Goal: Task Accomplishment & Management: Use online tool/utility

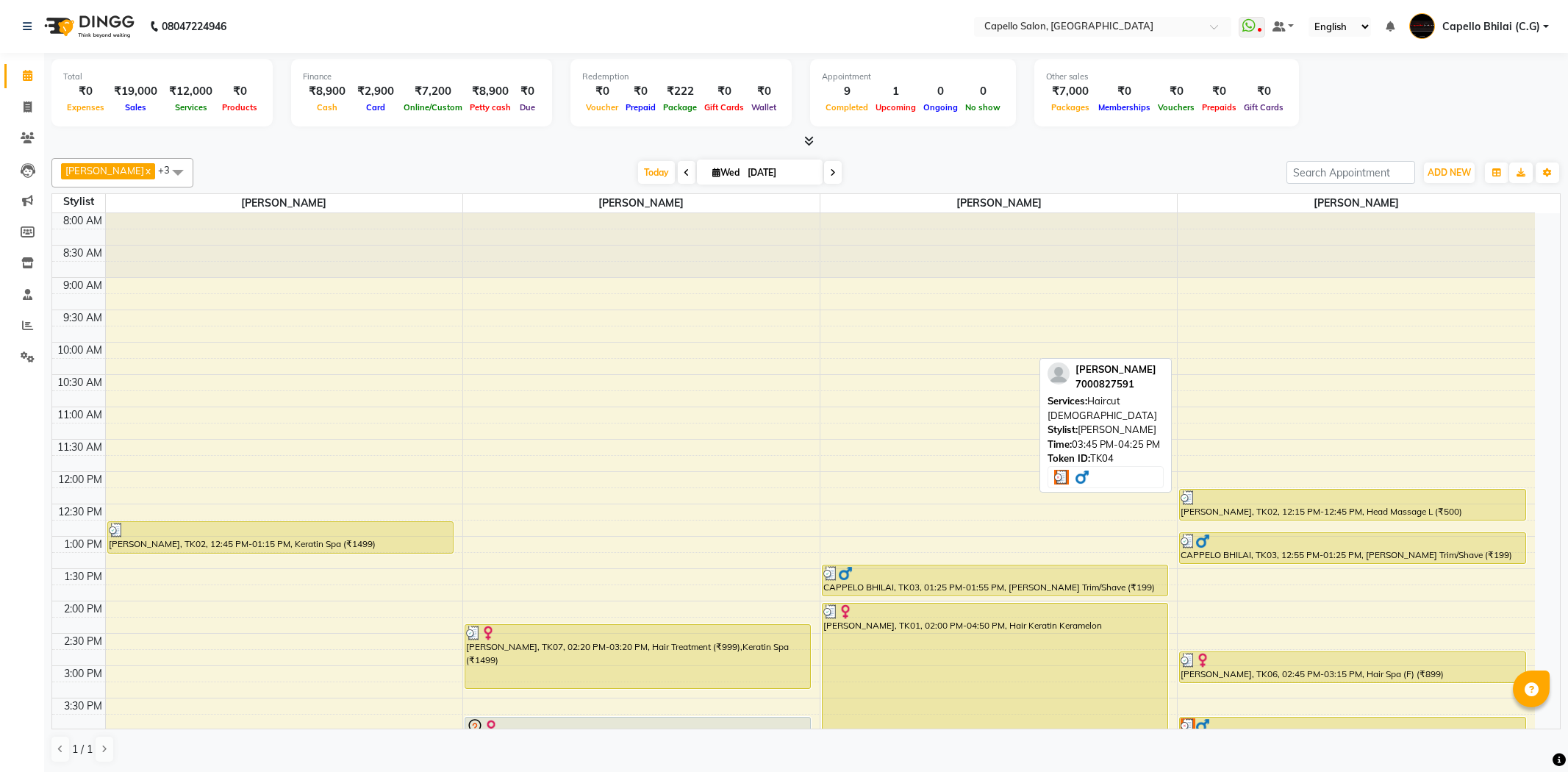
drag, startPoint x: 0, startPoint y: 0, endPoint x: 1227, endPoint y: 349, distance: 1275.7
click at [1227, 717] on div "gaurav sinha, TK04, 03:45 PM-04:25 PM, Haircut male" at bounding box center [1352, 738] width 345 height 41
select select "3"
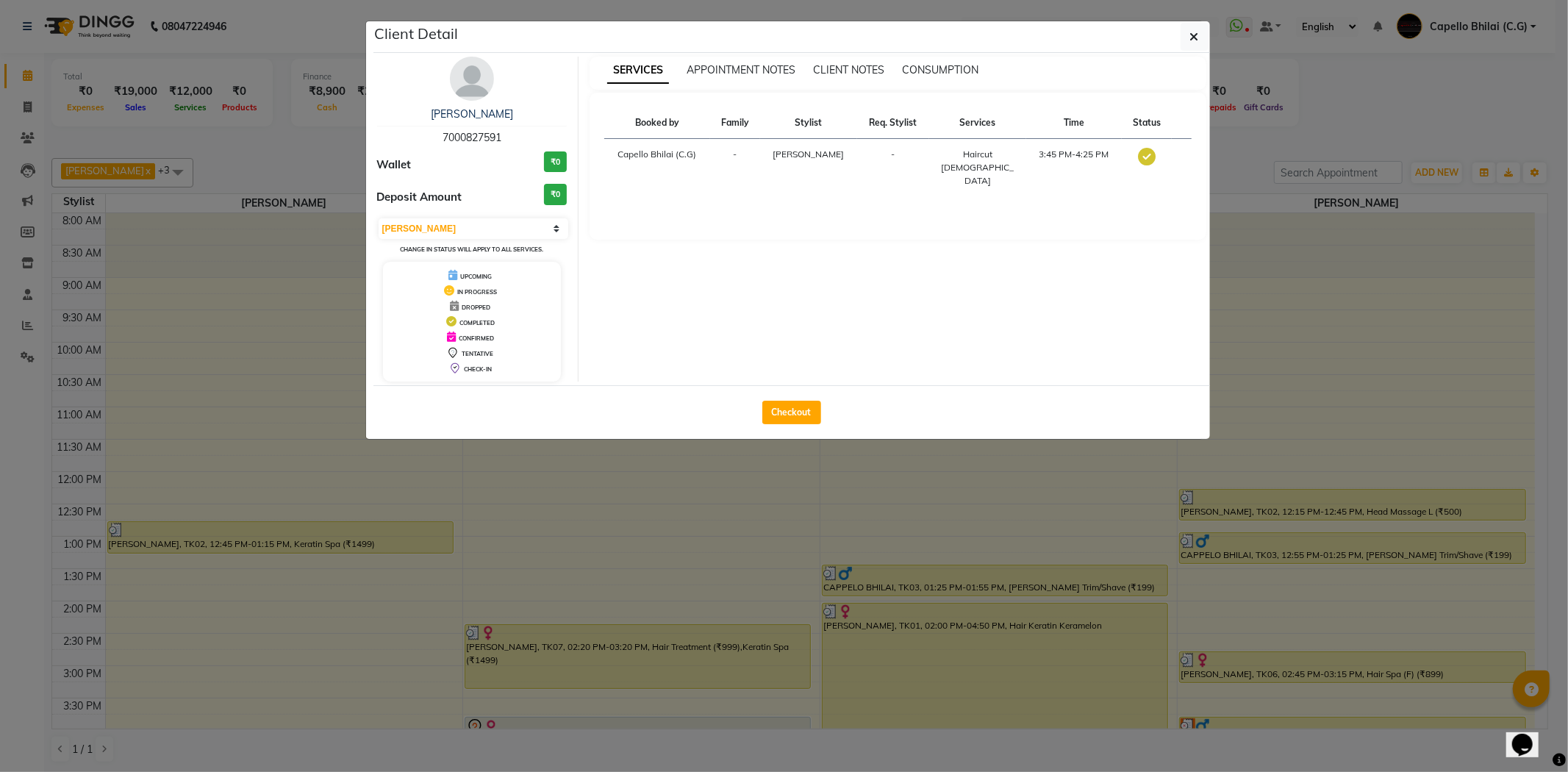
scroll to position [393, 0]
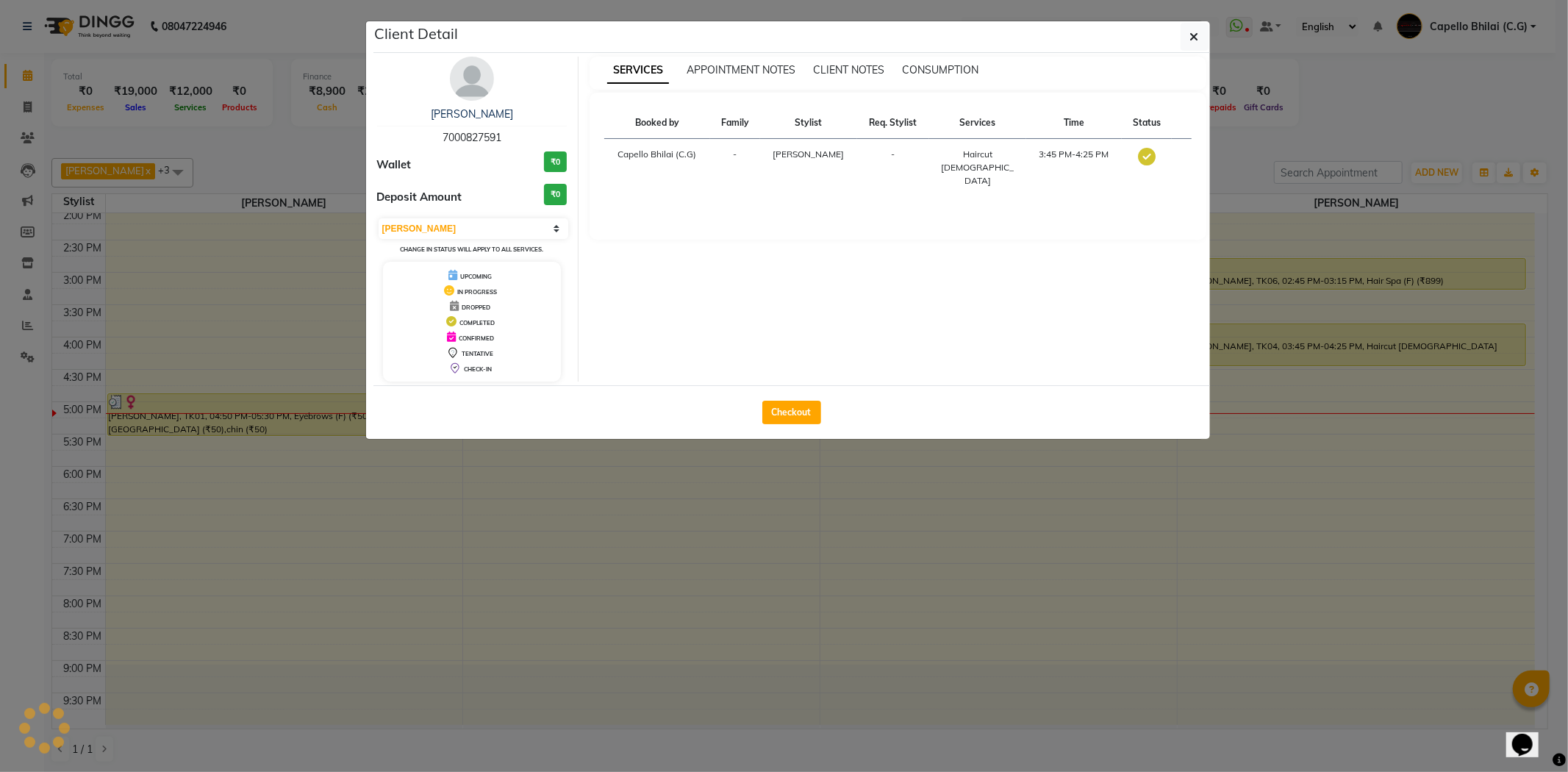
click at [486, 143] on span "7000827591" at bounding box center [472, 138] width 59 height 13
click at [1198, 39] on icon "button" at bounding box center [1194, 37] width 9 height 12
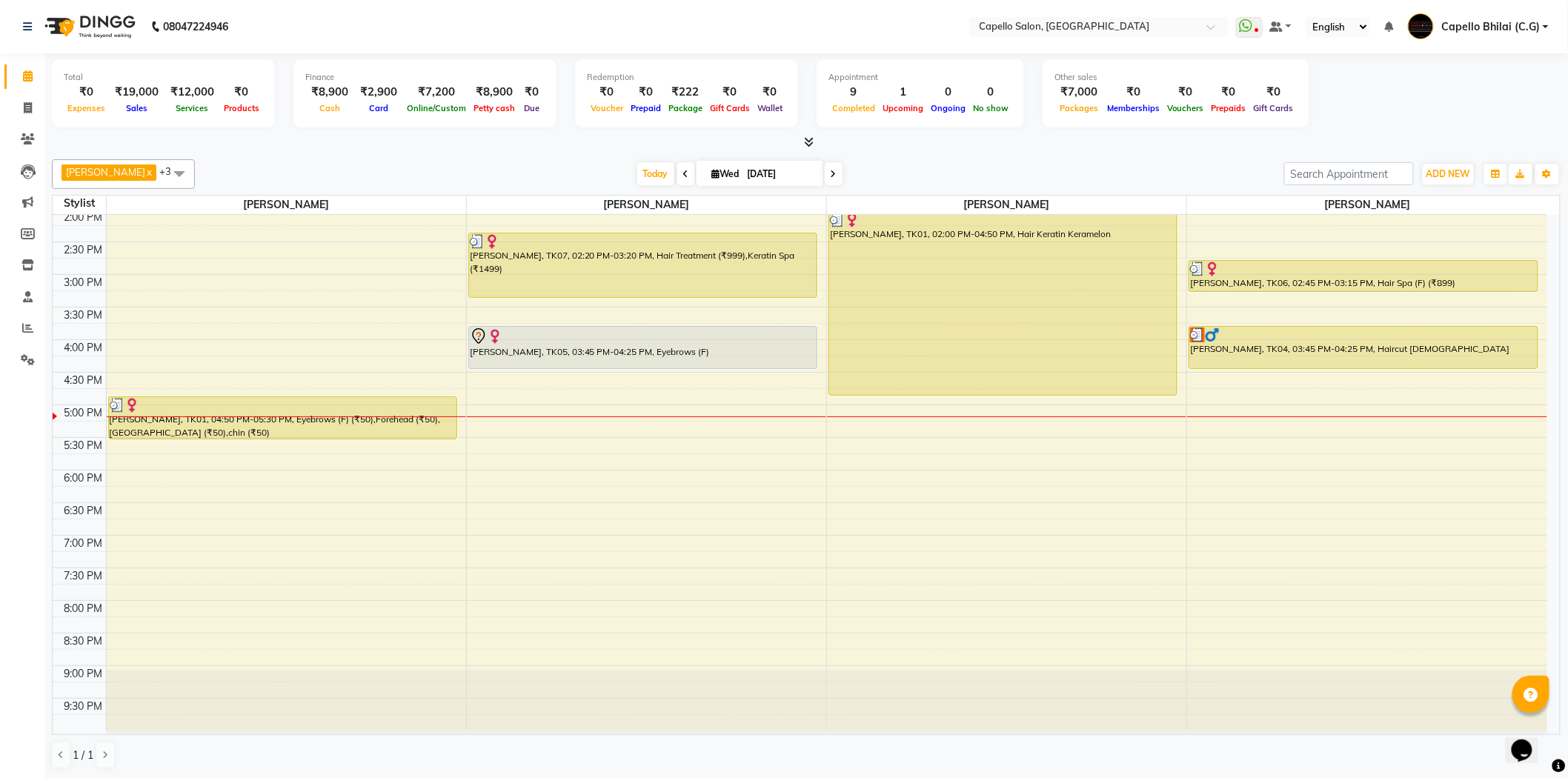
click at [871, 555] on td at bounding box center [826, 559] width 1441 height 16
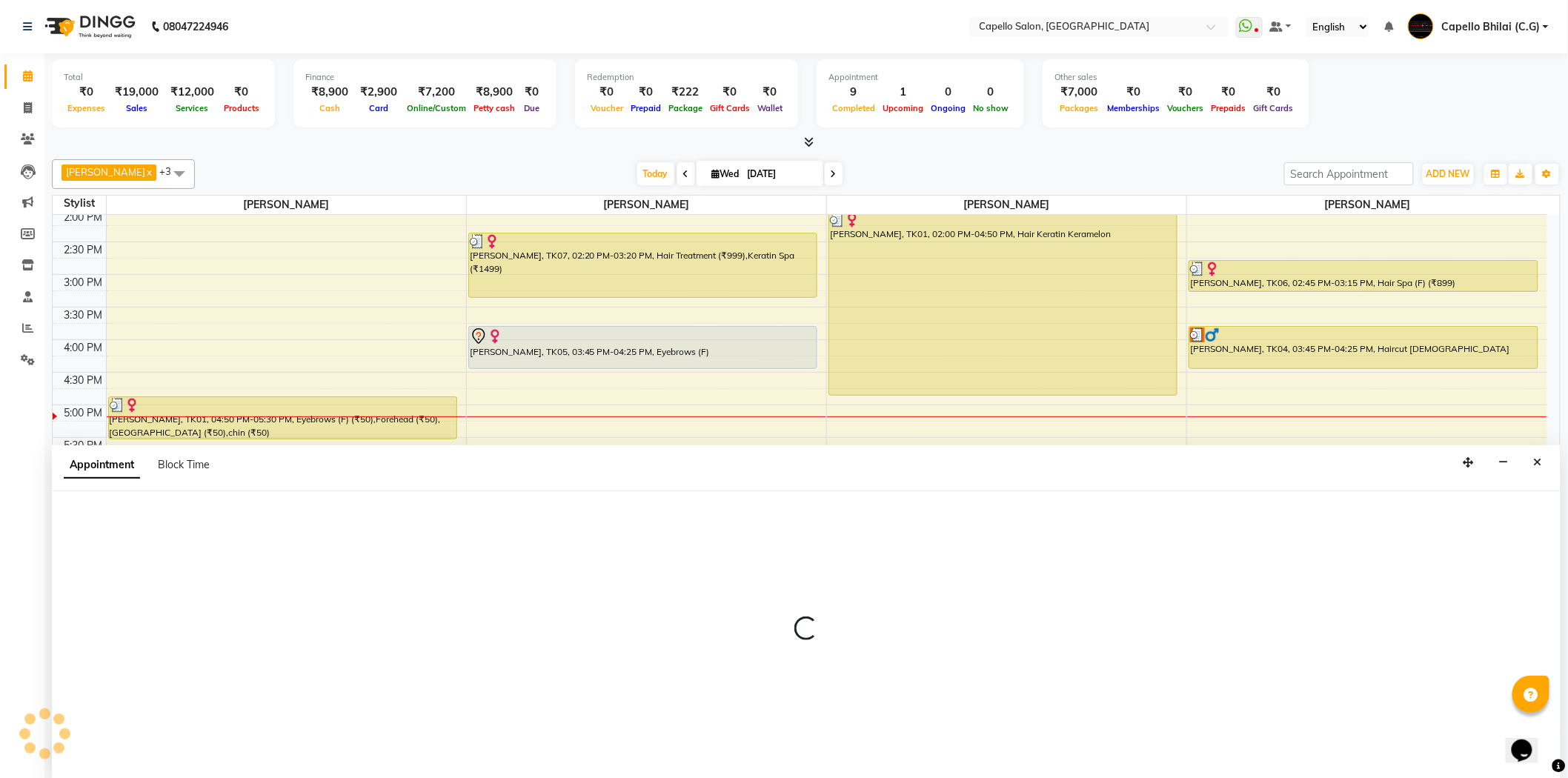
scroll to position [1, 0]
select select "17882"
select select "1140"
select select "tentative"
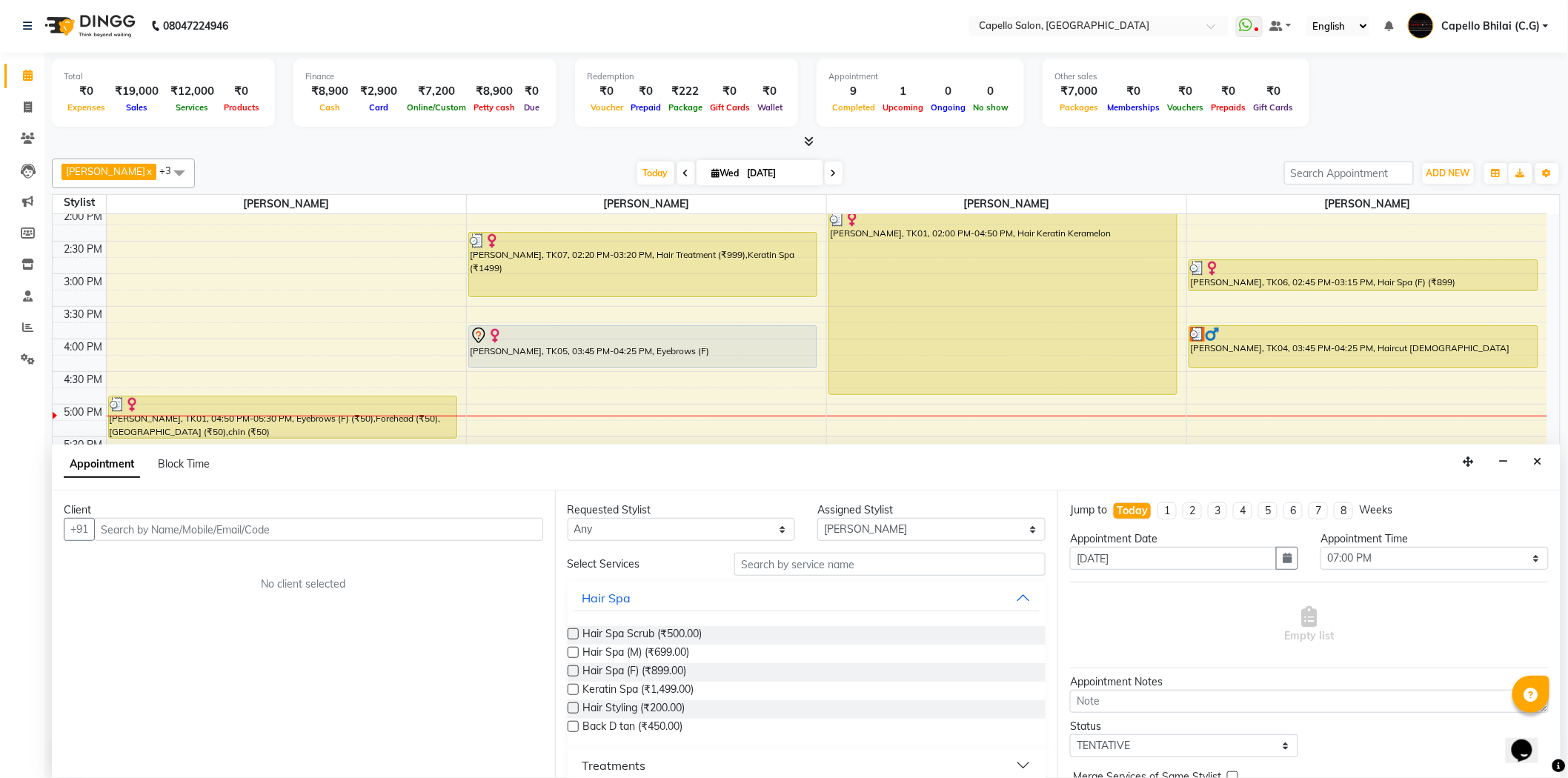
click at [306, 522] on input "text" at bounding box center [318, 529] width 449 height 23
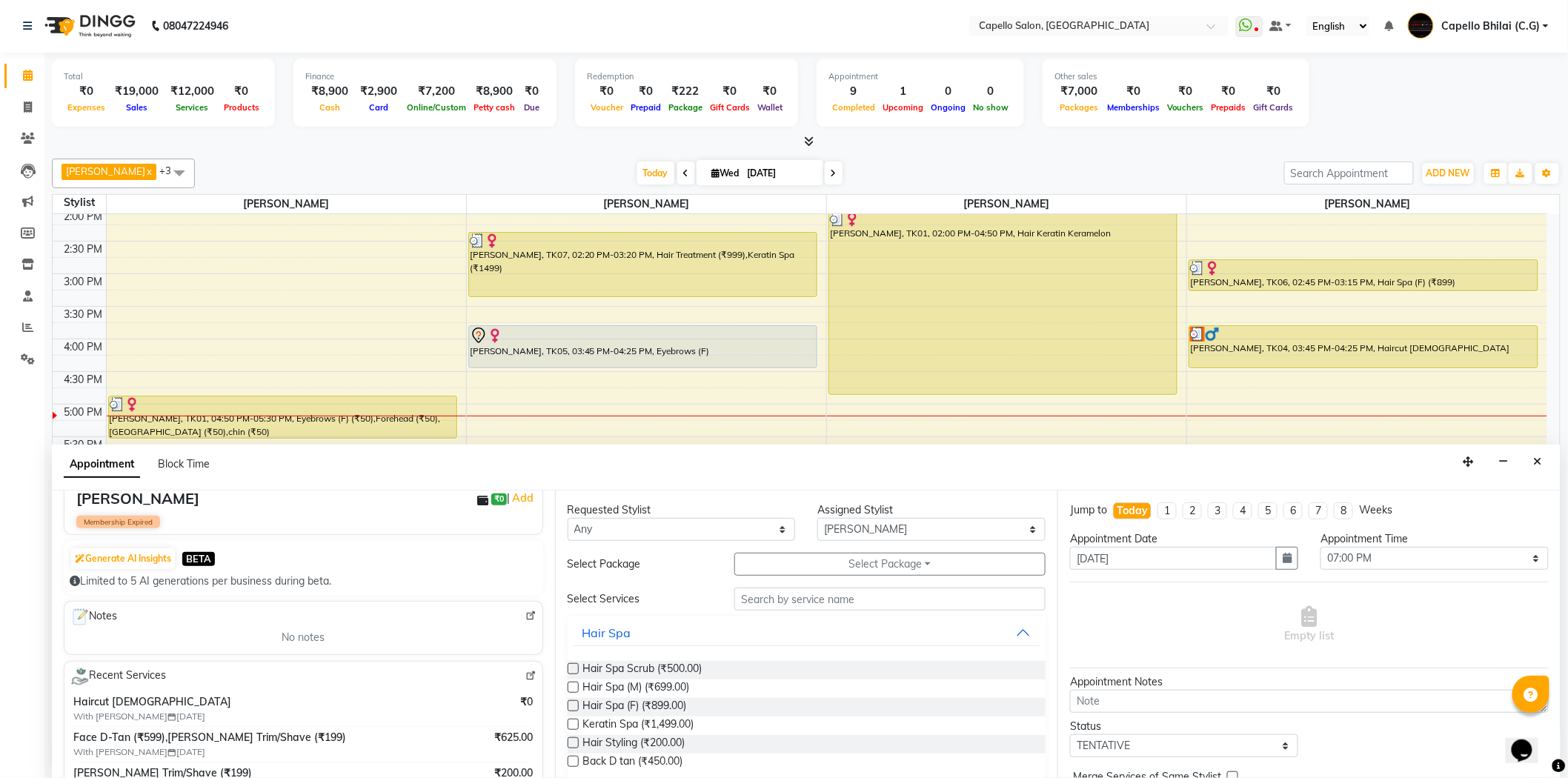
scroll to position [164, 0]
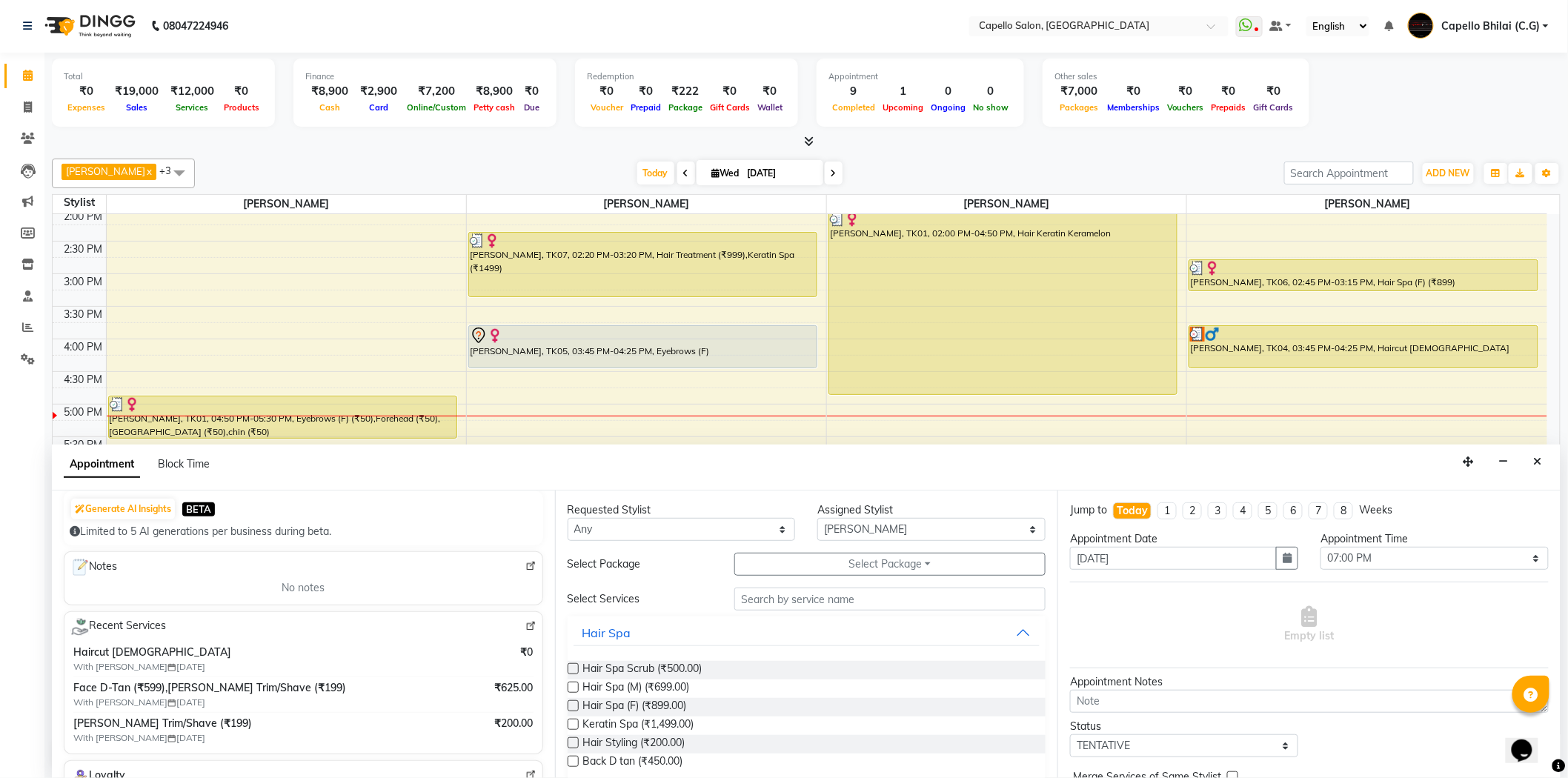
type input "7000827591"
click at [525, 626] on img at bounding box center [530, 626] width 11 height 11
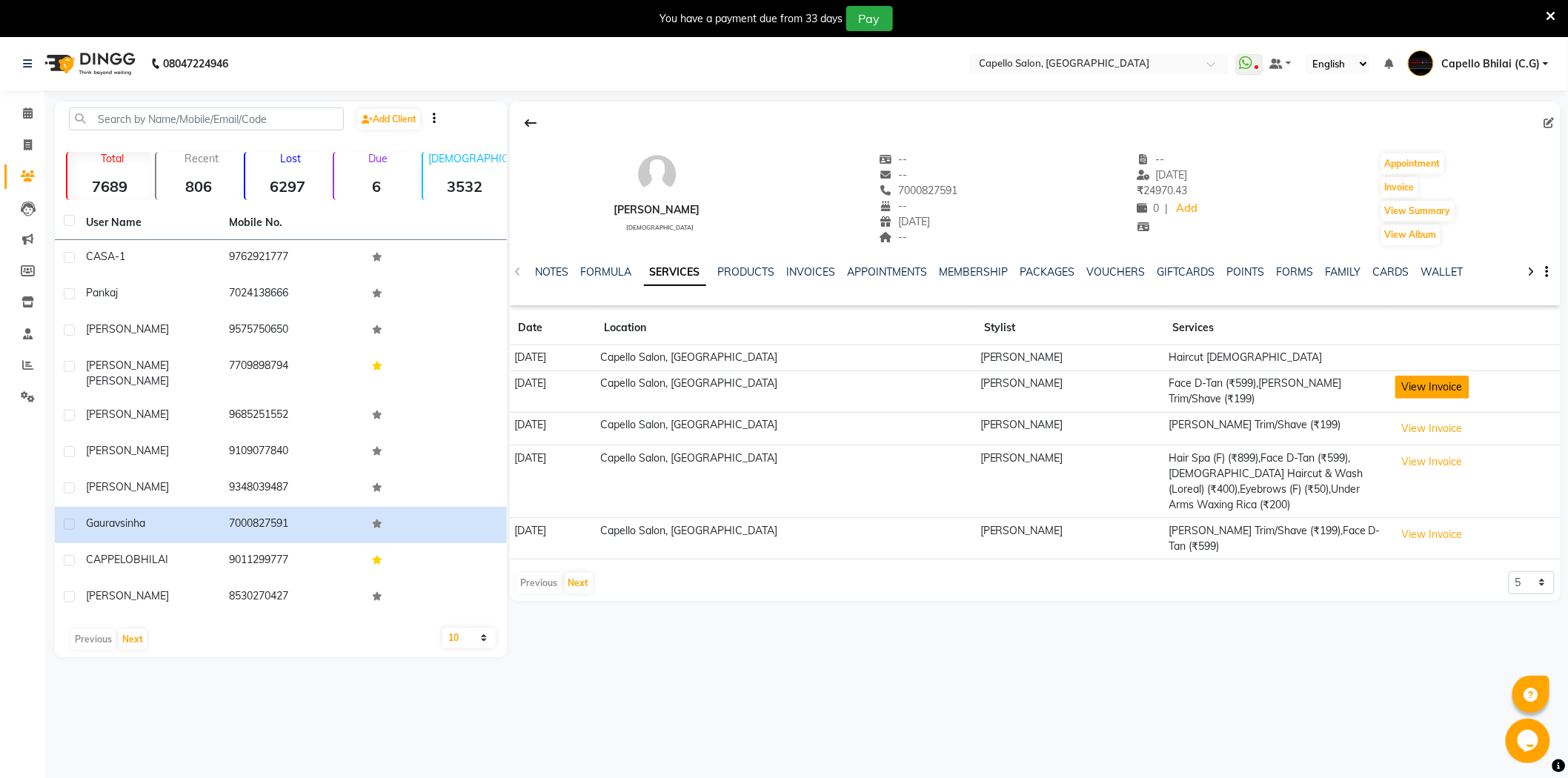
click at [1428, 390] on button "View Invoice" at bounding box center [1433, 387] width 75 height 23
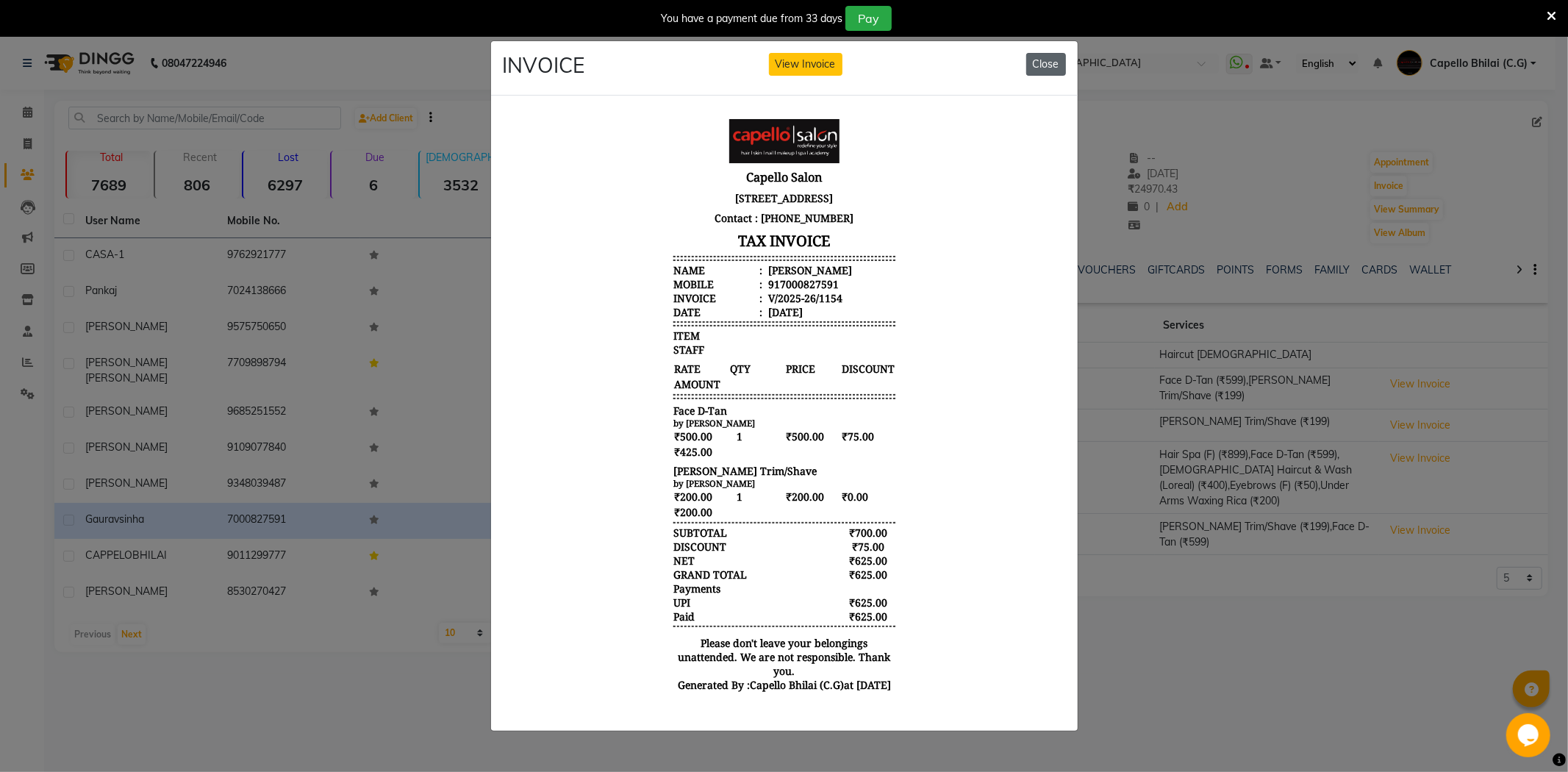
click at [1052, 53] on button "Close" at bounding box center [1046, 64] width 39 height 23
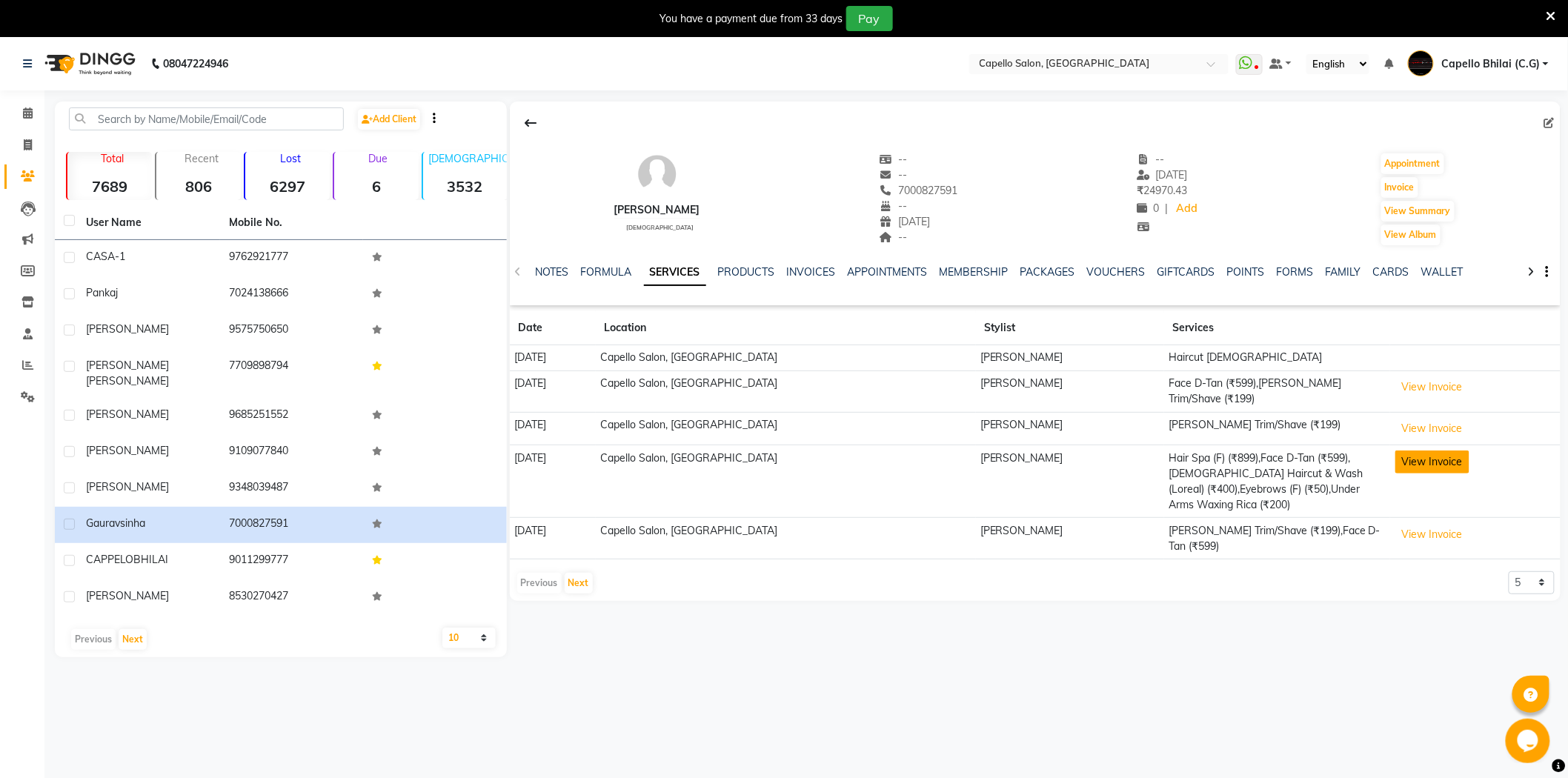
click at [1427, 458] on button "View Invoice" at bounding box center [1433, 461] width 75 height 23
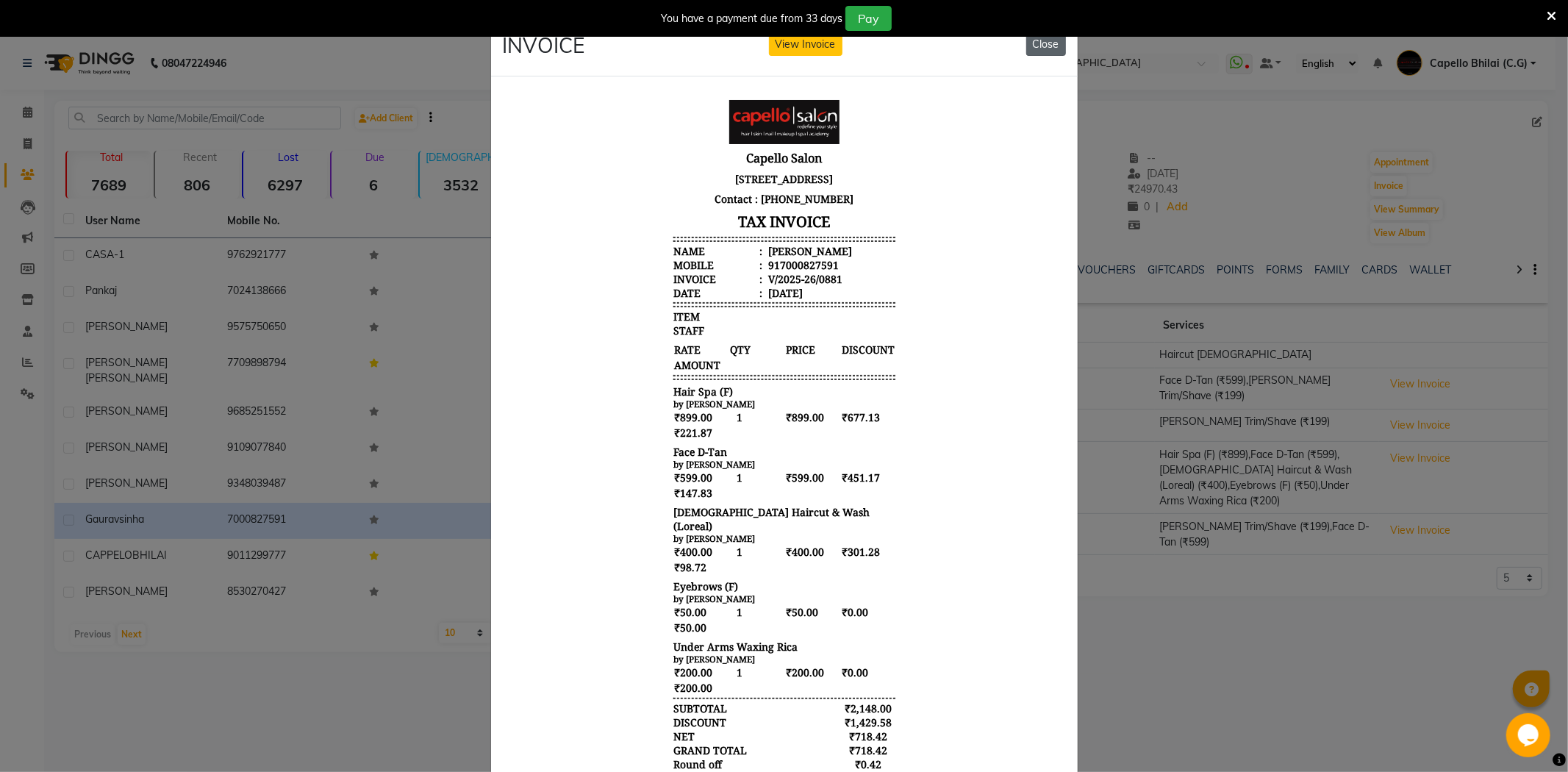
click at [1026, 39] on button "Close" at bounding box center [1046, 44] width 39 height 23
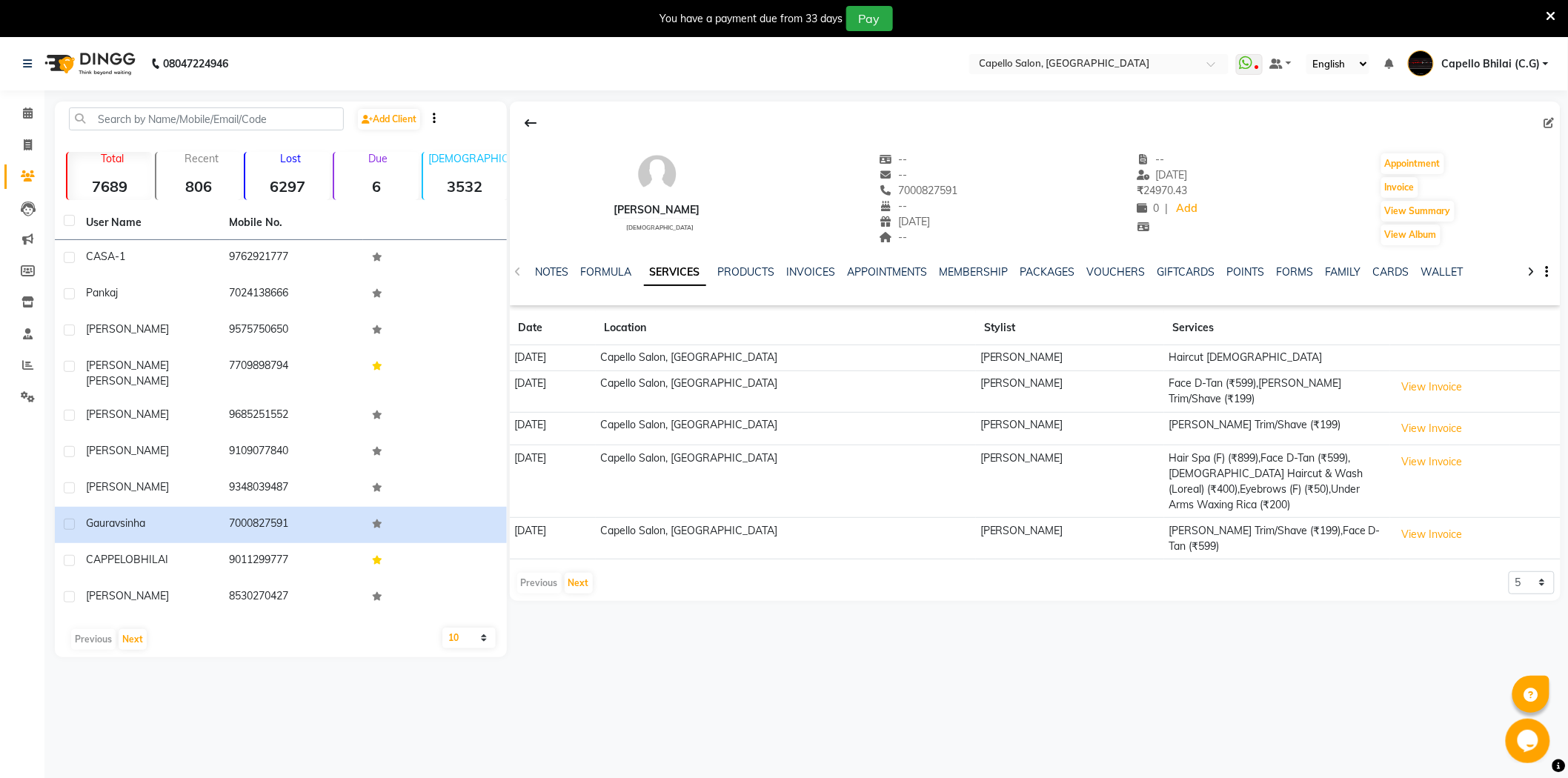
click at [1549, 15] on icon at bounding box center [1550, 16] width 9 height 14
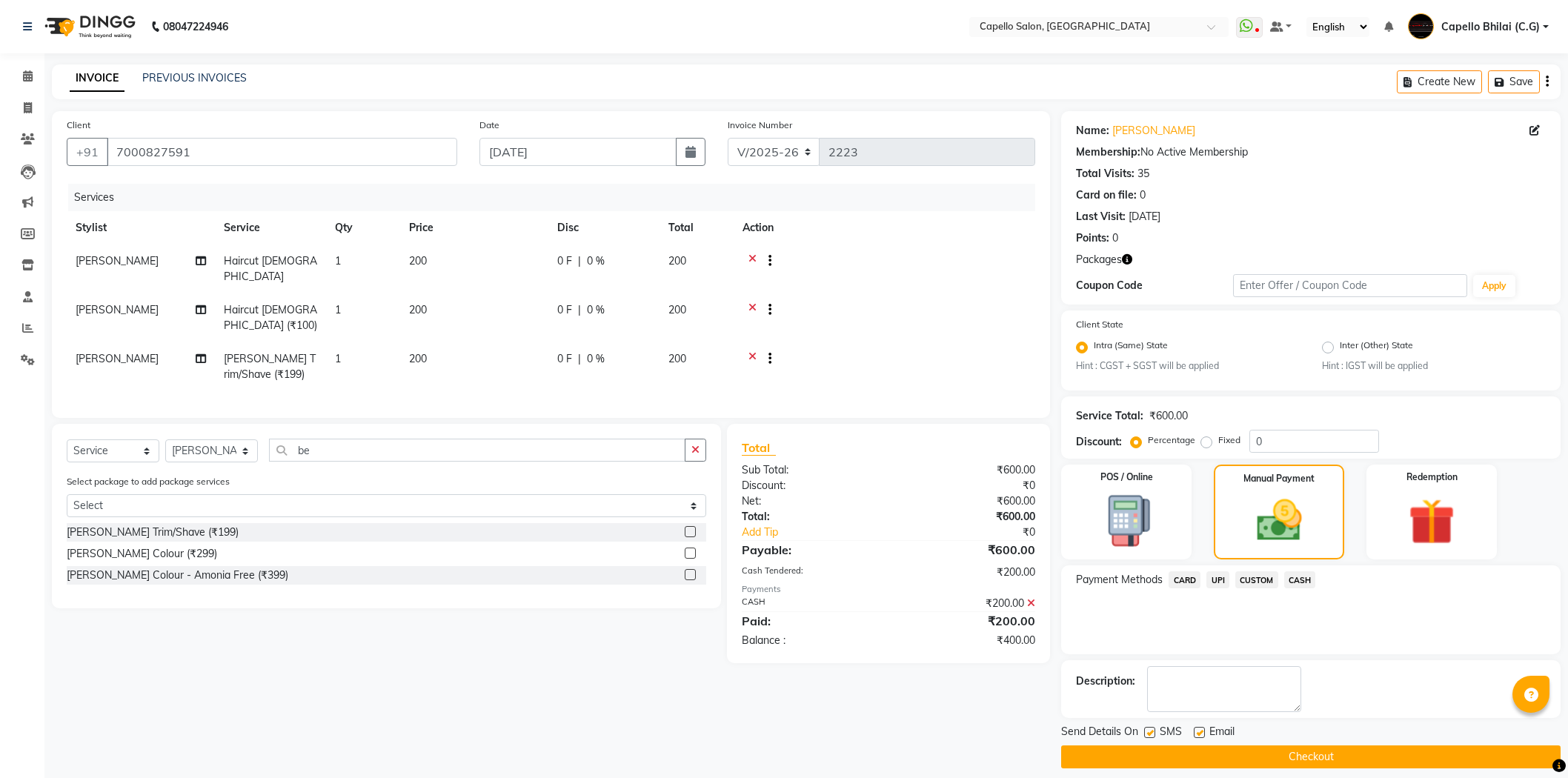
select select "809"
select select "service"
select select "60545"
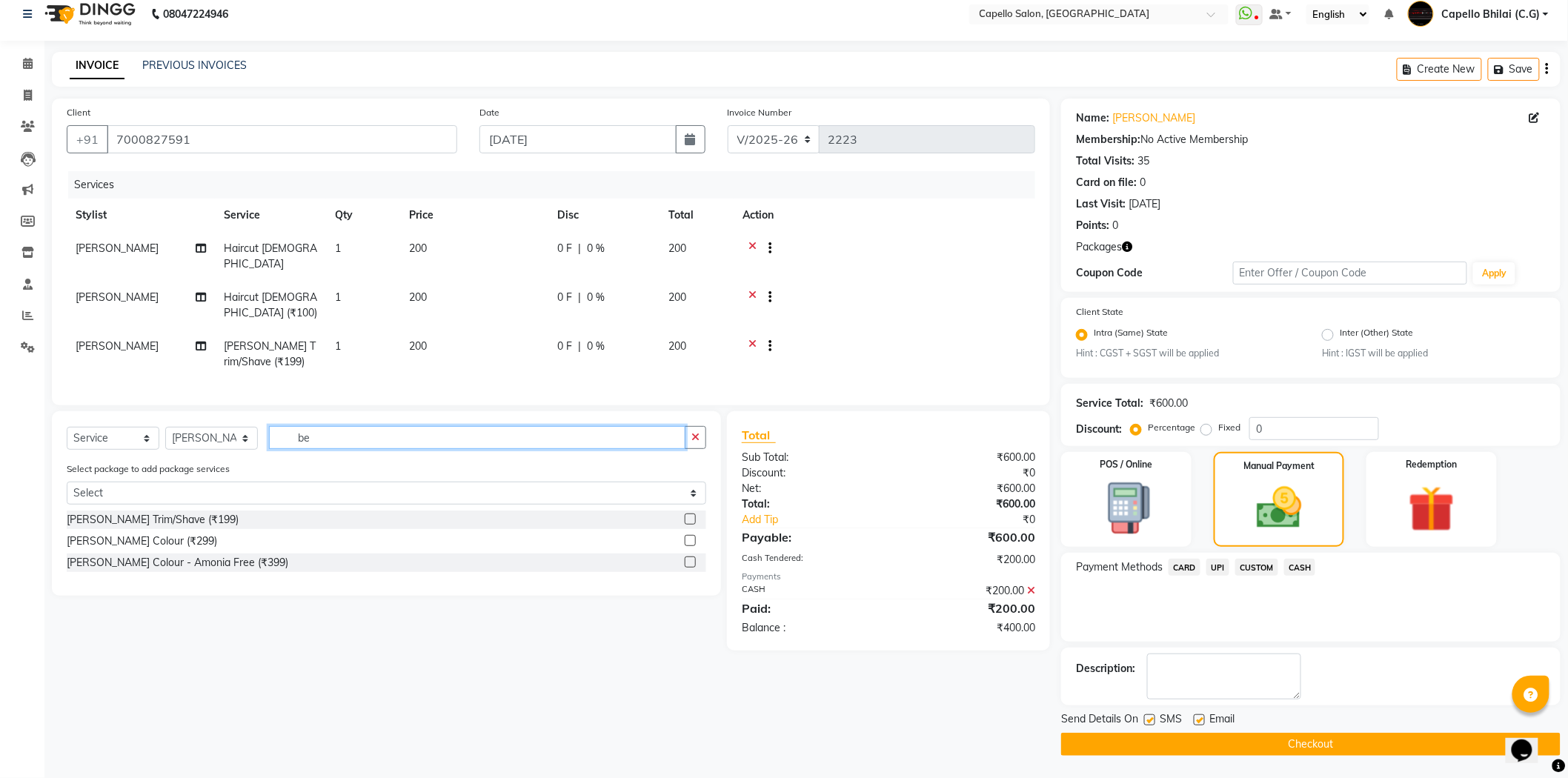
drag, startPoint x: 329, startPoint y: 437, endPoint x: 297, endPoint y: 438, distance: 32.0
click at [297, 438] on input "be" at bounding box center [478, 437] width 417 height 23
type input "tan"
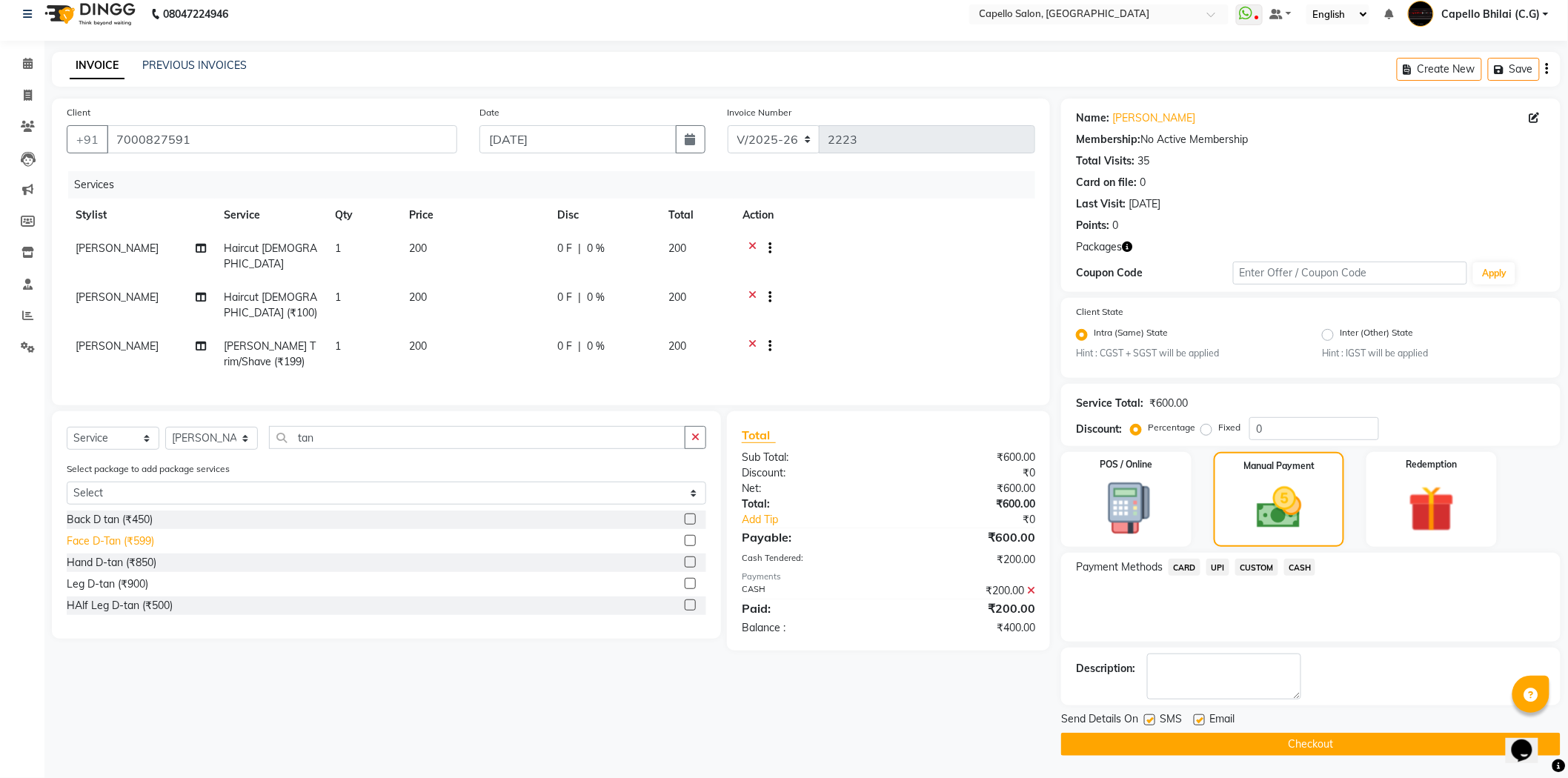
click at [128, 542] on div "Face D-Tan (₹599)" at bounding box center [110, 541] width 87 height 15
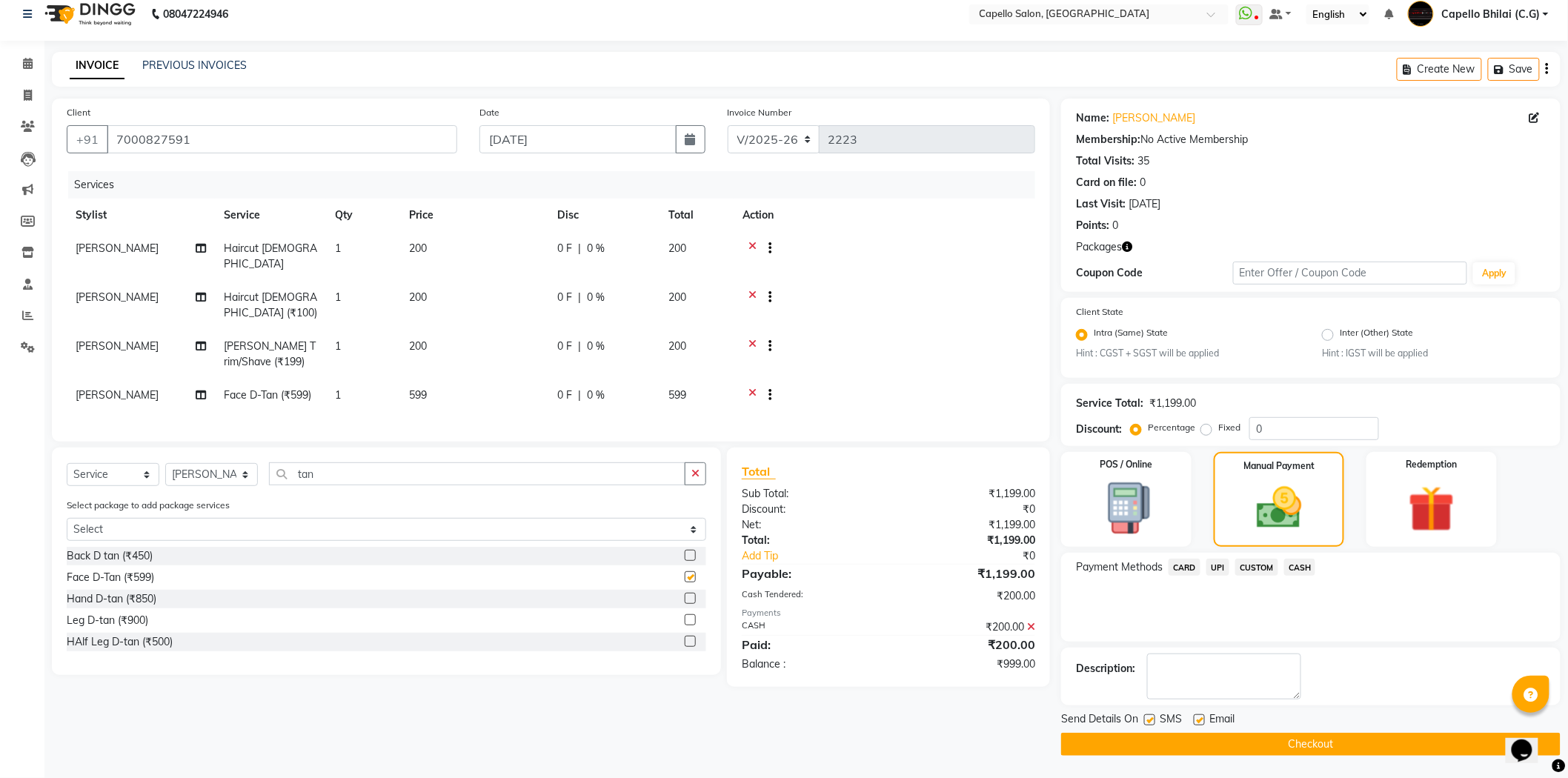
checkbox input "false"
click at [460, 383] on td "599" at bounding box center [474, 396] width 148 height 36
select select "60545"
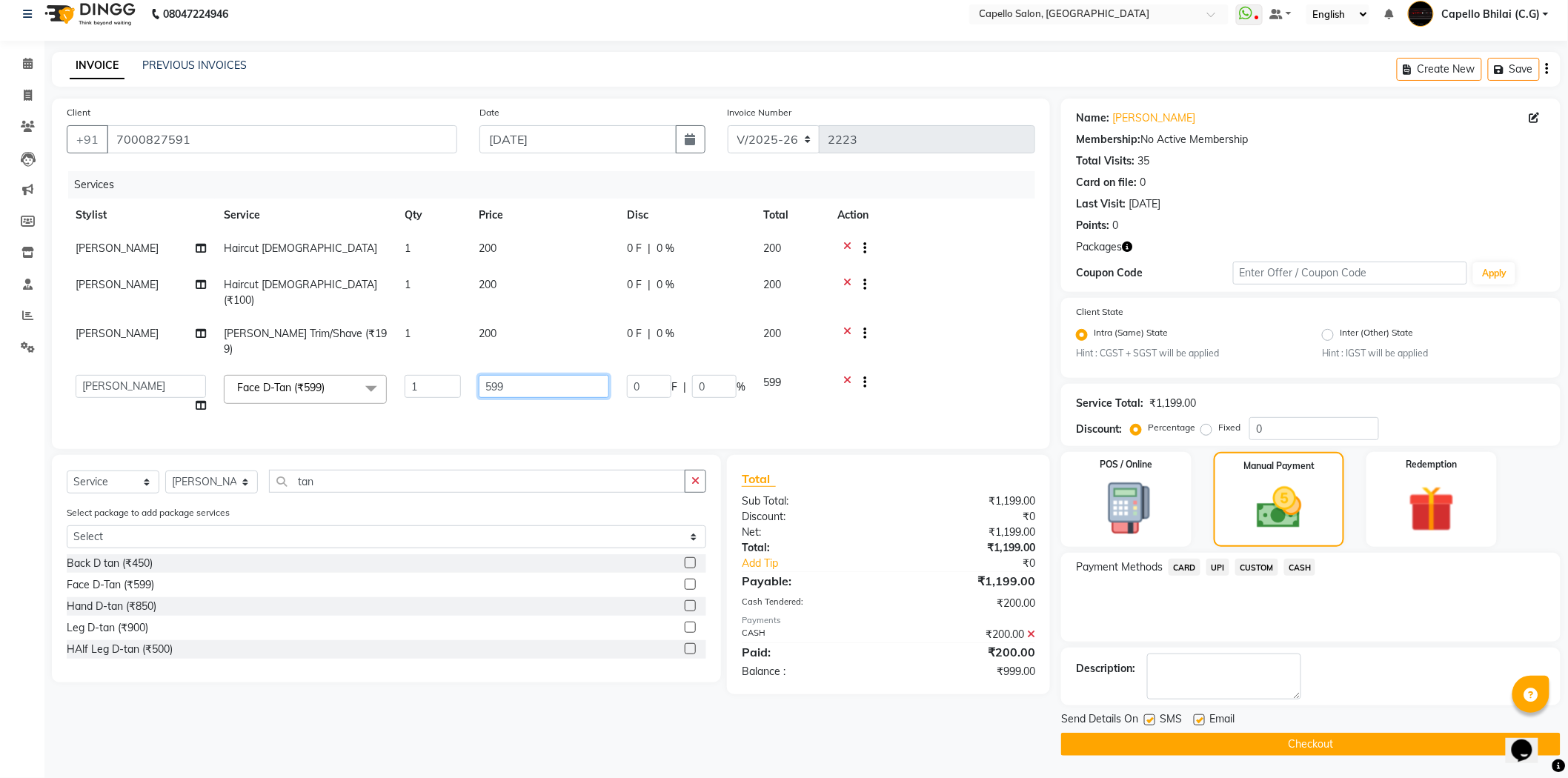
drag, startPoint x: 516, startPoint y: 365, endPoint x: 452, endPoint y: 378, distance: 65.3
click at [452, 378] on tr "ADMIN [PERSON_NAME] [PERSON_NAME] [PERSON_NAME] Bhilai (C.G) [PERSON_NAME] [PER…" at bounding box center [551, 394] width 969 height 57
type input "2"
type input "500"
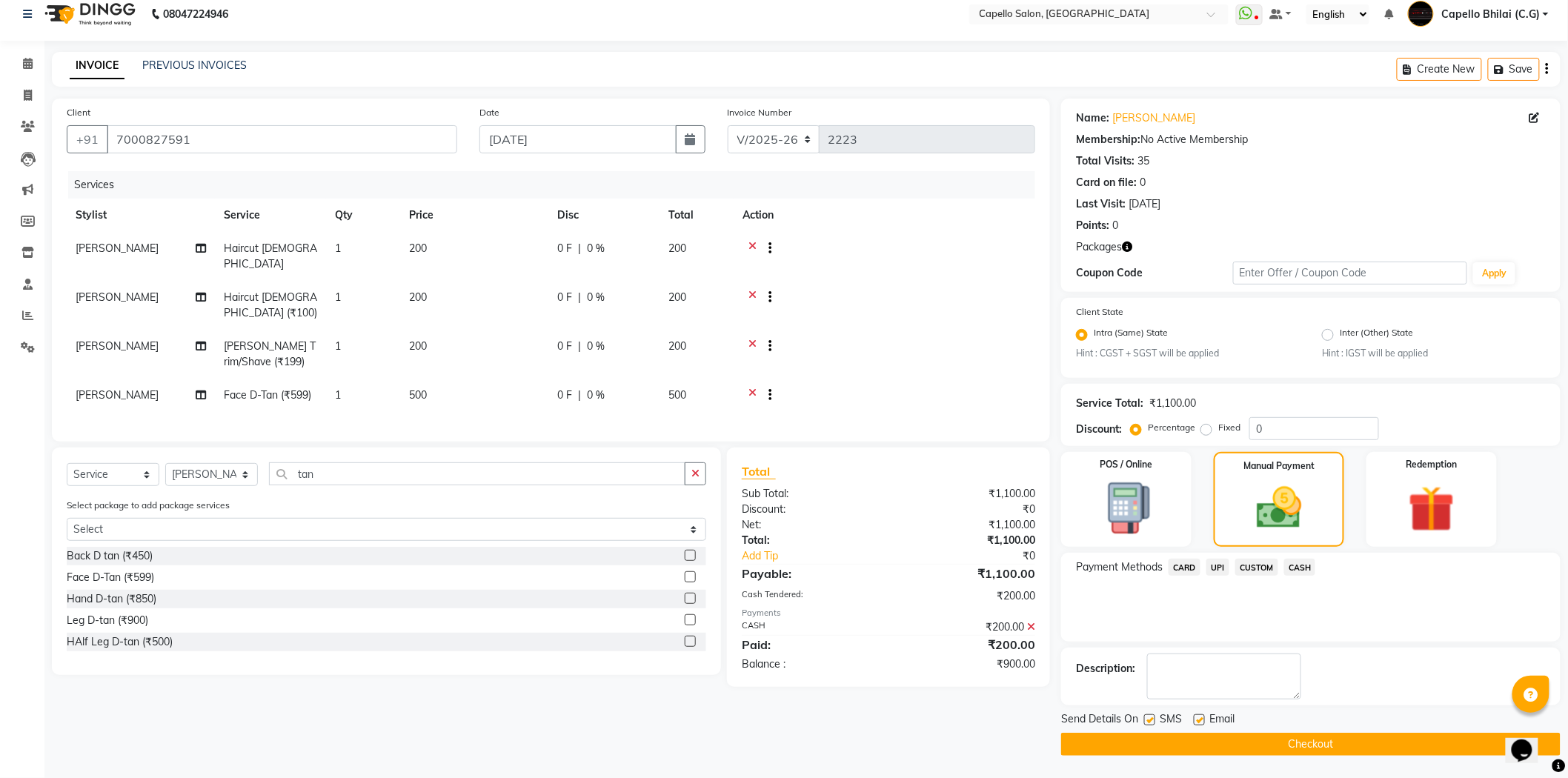
drag, startPoint x: 845, startPoint y: 532, endPoint x: 804, endPoint y: 498, distance: 53.3
click at [845, 532] on div "Total:" at bounding box center [809, 540] width 157 height 15
click at [608, 388] on div "0 F | 0 %" at bounding box center [604, 395] width 93 height 15
select select "60545"
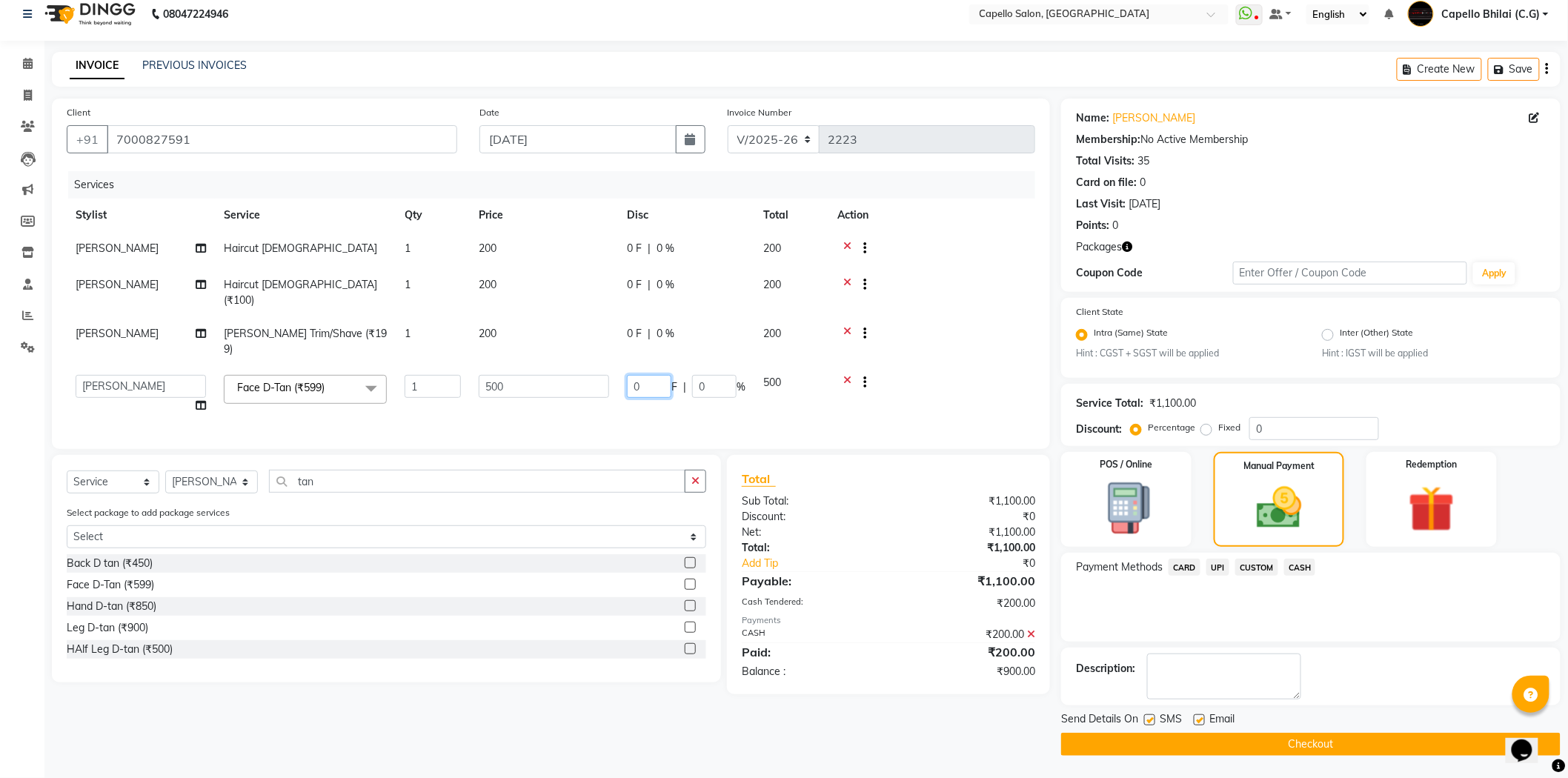
drag, startPoint x: 646, startPoint y: 356, endPoint x: 609, endPoint y: 361, distance: 37.3
click at [609, 366] on tr "ADMIN [PERSON_NAME] [PERSON_NAME] [PERSON_NAME] Bhilai (C.G) [PERSON_NAME] [PER…" at bounding box center [551, 394] width 969 height 57
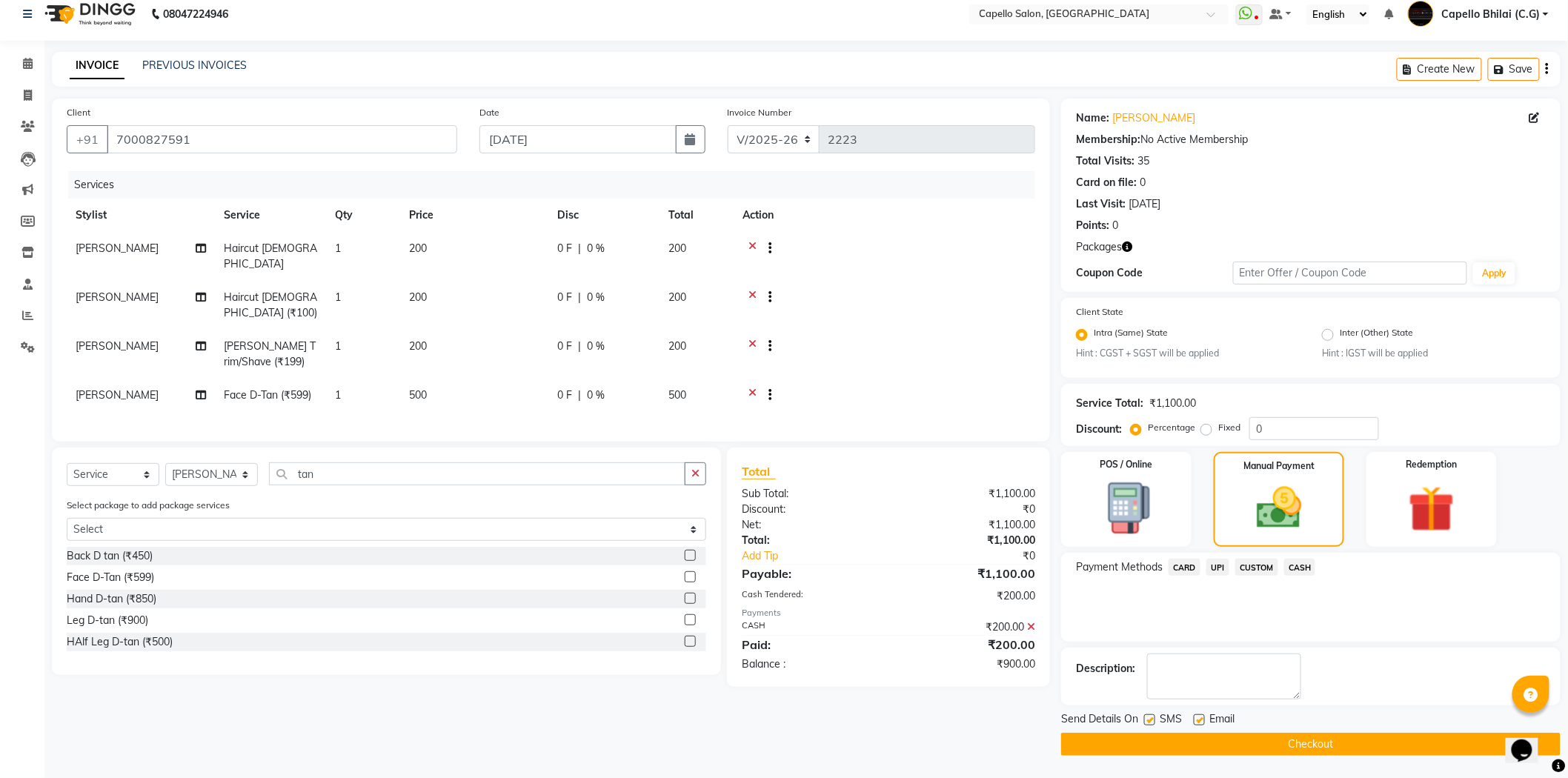
click at [601, 378] on td "0 F | 0 %" at bounding box center [604, 396] width 111 height 36
select select "60545"
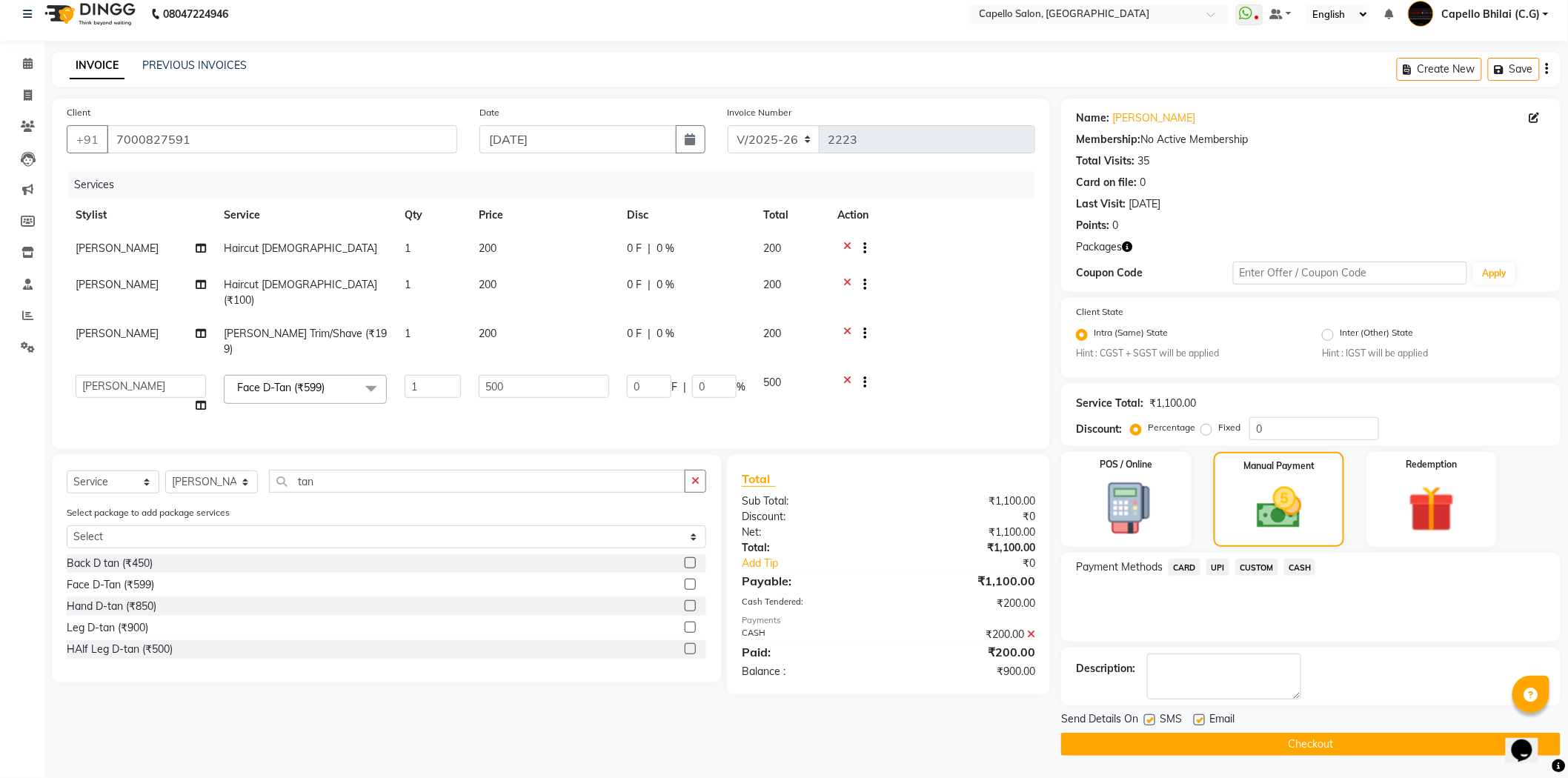
click at [424, 283] on td "1" at bounding box center [433, 293] width 75 height 49
select select "60545"
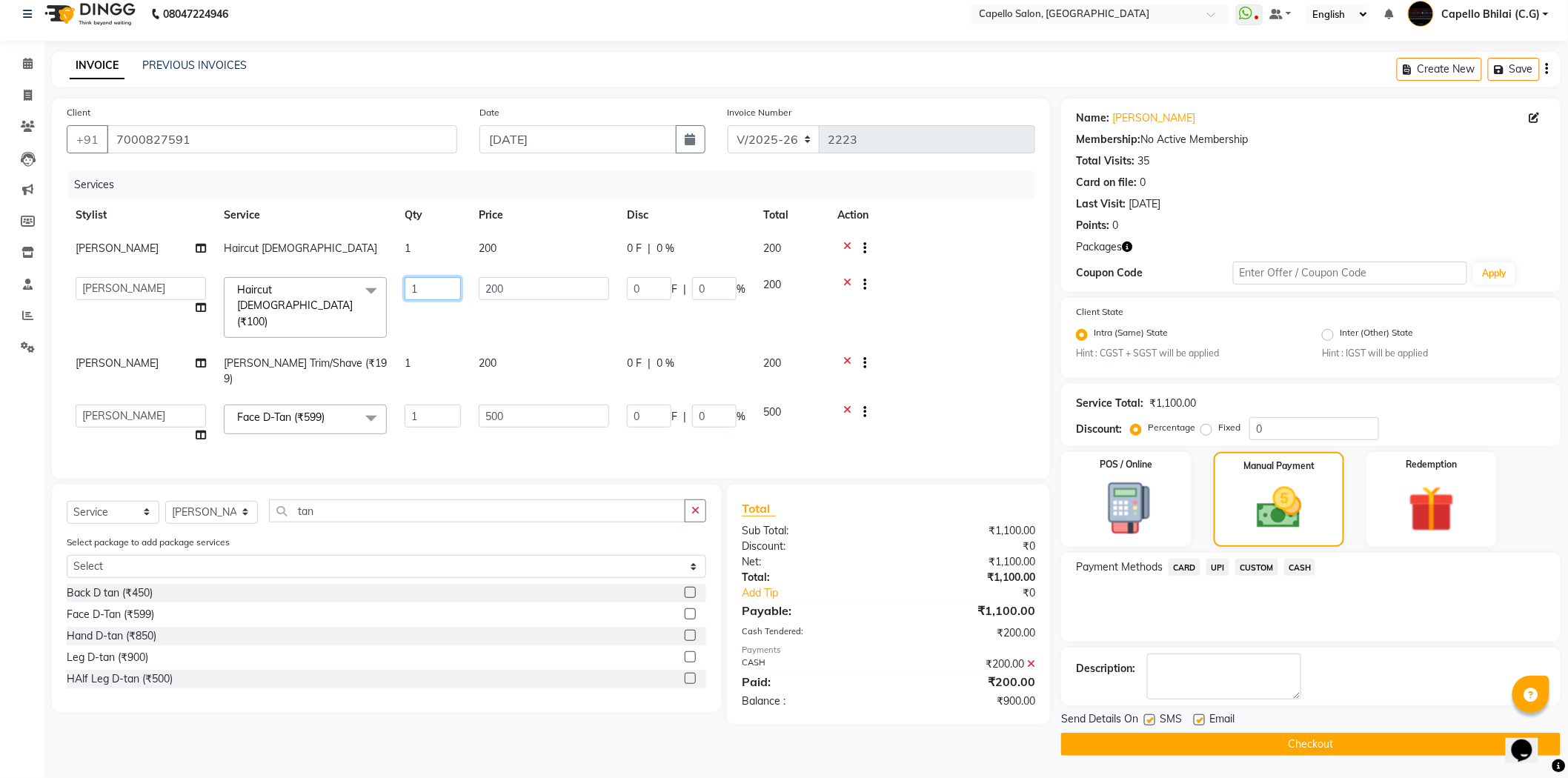
drag, startPoint x: 450, startPoint y: 283, endPoint x: 367, endPoint y: 282, distance: 83.0
click at [367, 282] on tr "ADMIN [PERSON_NAME] [PERSON_NAME] [PERSON_NAME] Bhilai (C.G) [PERSON_NAME] [PER…" at bounding box center [551, 307] width 969 height 79
type input "2"
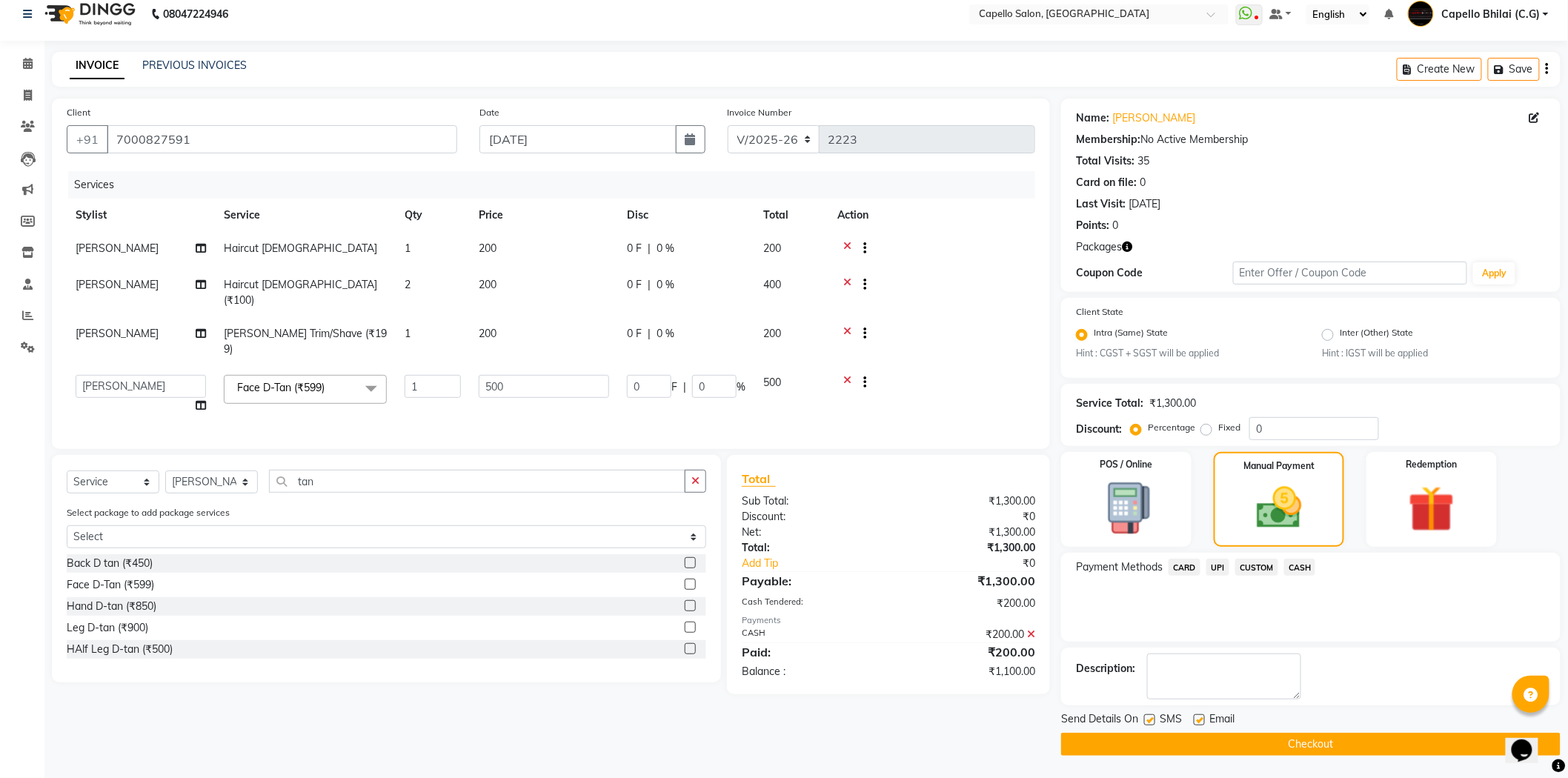
click at [509, 307] on tbody "[PERSON_NAME] Haircut [DEMOGRAPHIC_DATA] 1 200 0 F | 0 % 200 [PERSON_NAME] Hair…" at bounding box center [551, 327] width 969 height 190
click at [846, 366] on td at bounding box center [931, 394] width 207 height 57
click at [847, 375] on icon at bounding box center [847, 384] width 8 height 19
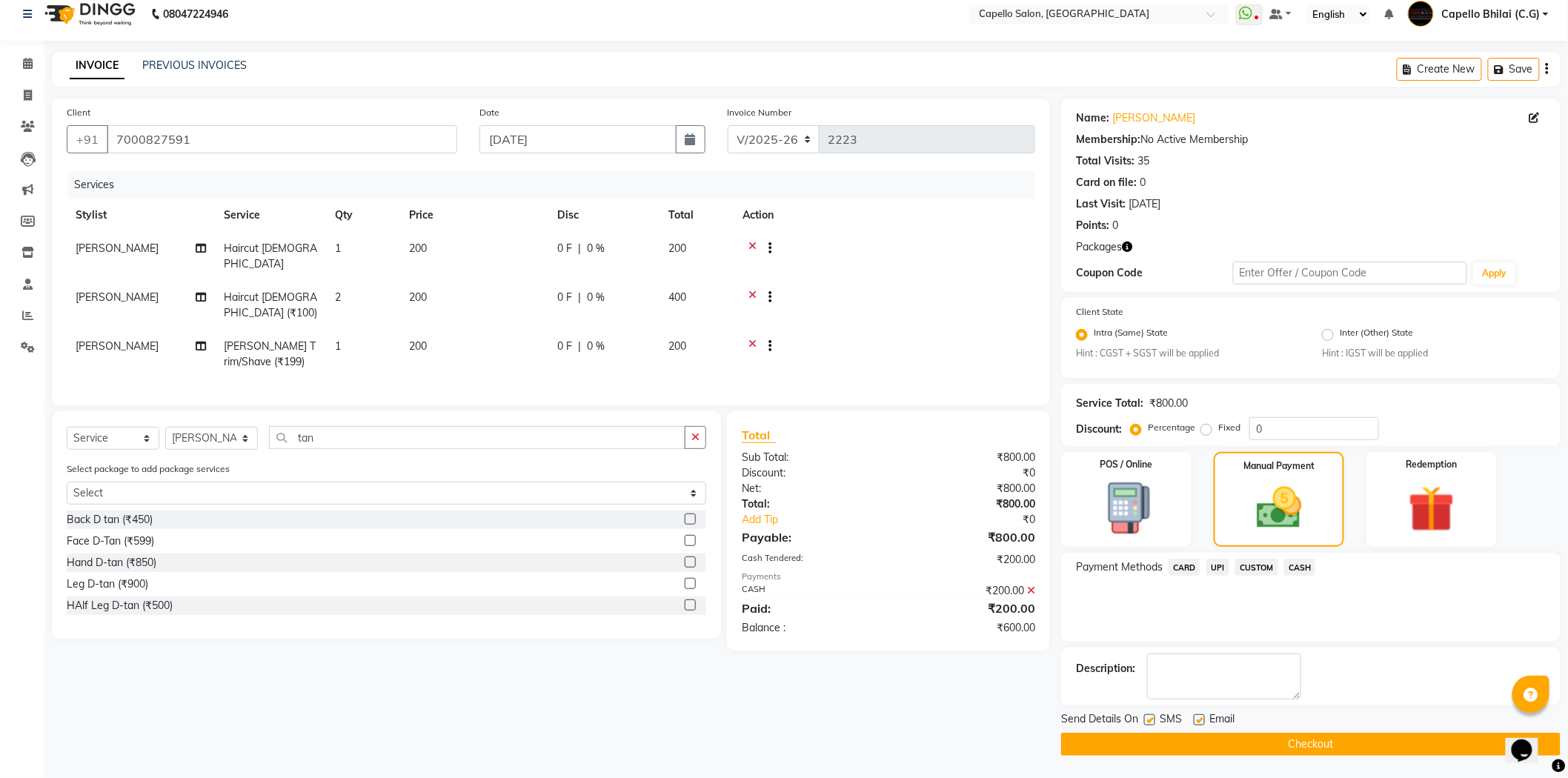
click at [252, 246] on span "Haircut [DEMOGRAPHIC_DATA]" at bounding box center [270, 256] width 93 height 29
select select "60545"
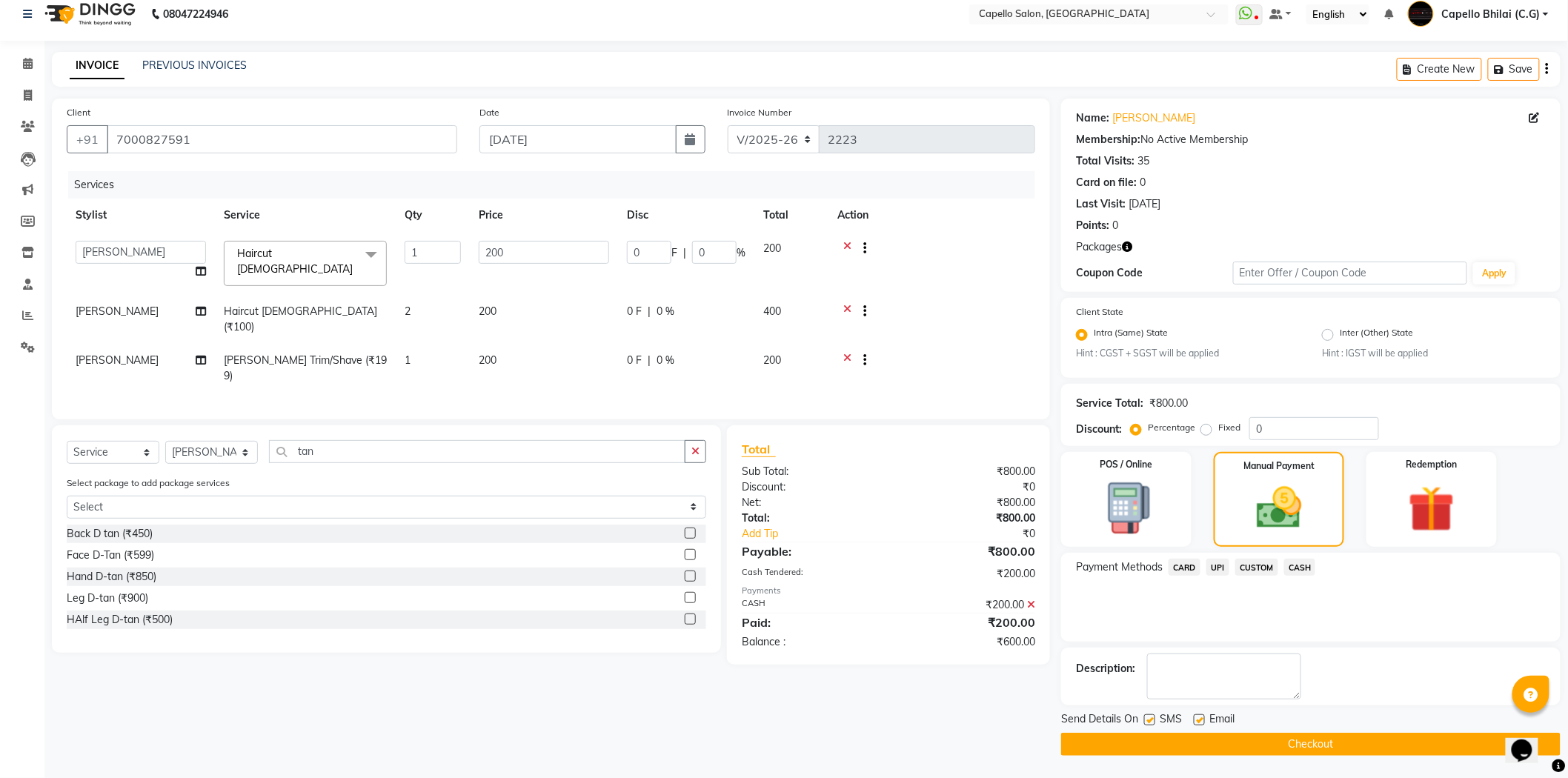
click at [252, 246] on span "Haircut [DEMOGRAPHIC_DATA]" at bounding box center [295, 261] width 116 height 29
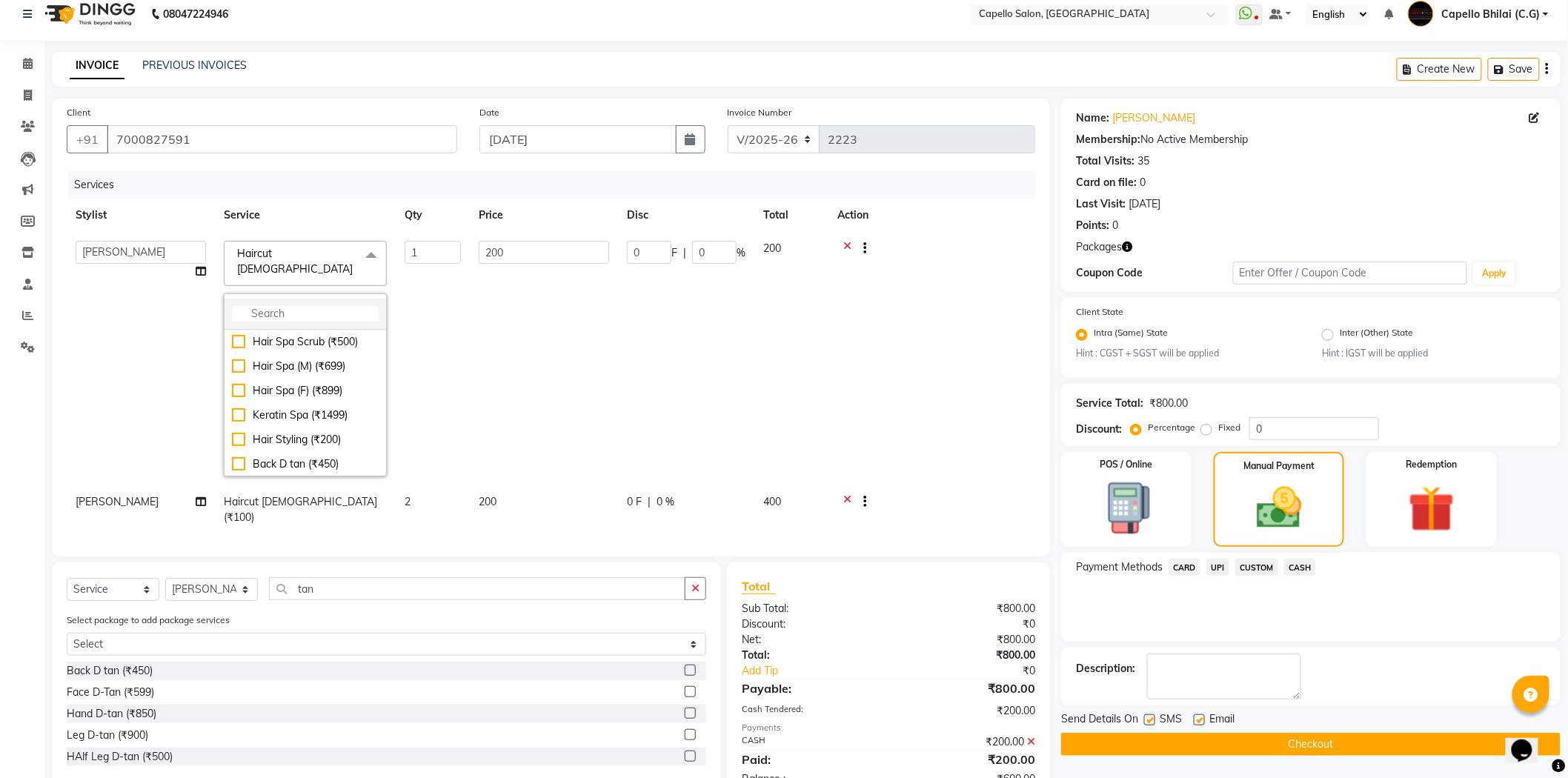
click at [267, 299] on li at bounding box center [305, 314] width 162 height 31
click at [269, 306] on input "multiselect-search" at bounding box center [305, 313] width 146 height 15
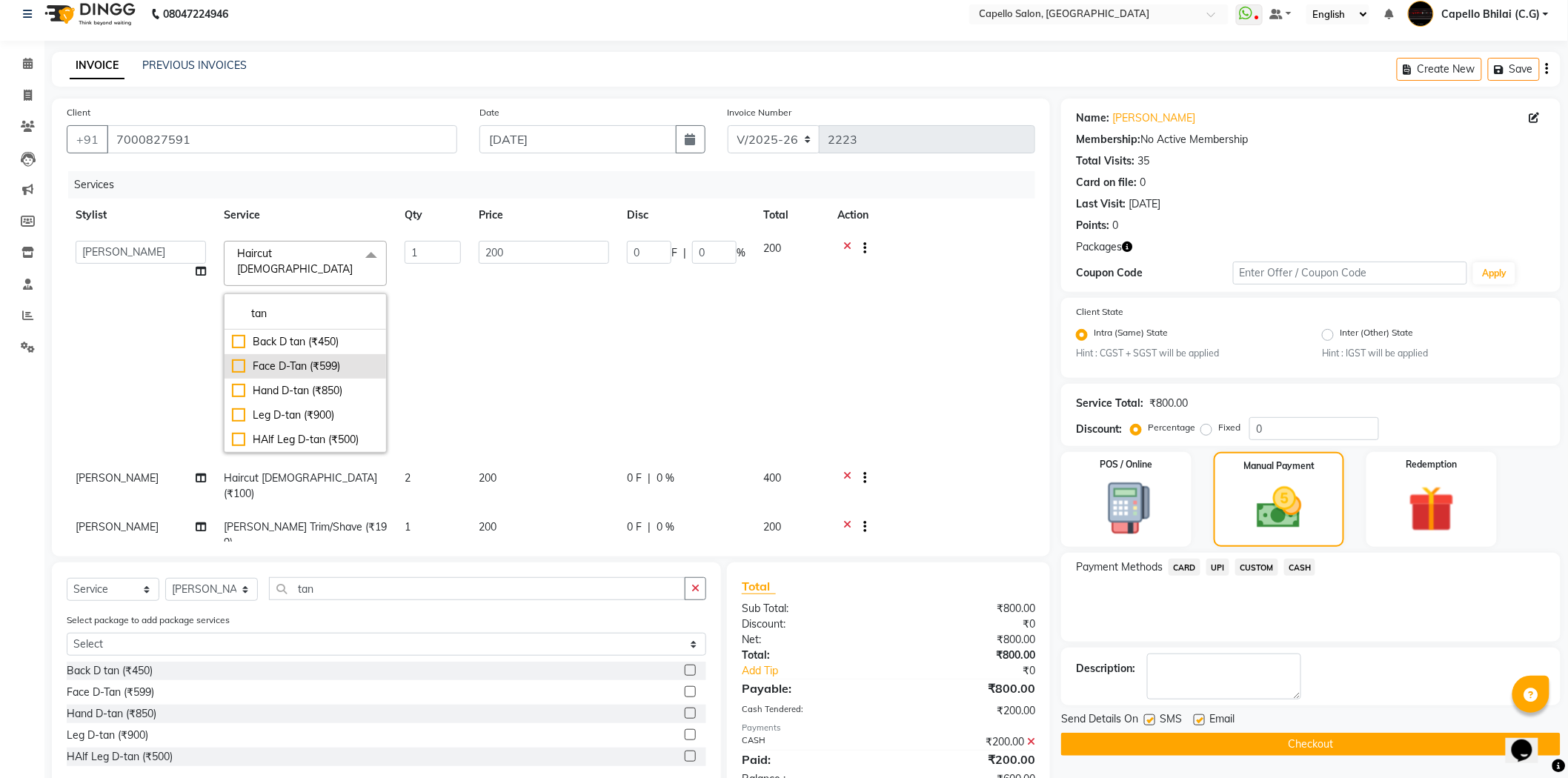
type input "tan"
click at [235, 359] on div "Face D-Tan (₹599)" at bounding box center [305, 367] width 146 height 15
checkbox input "true"
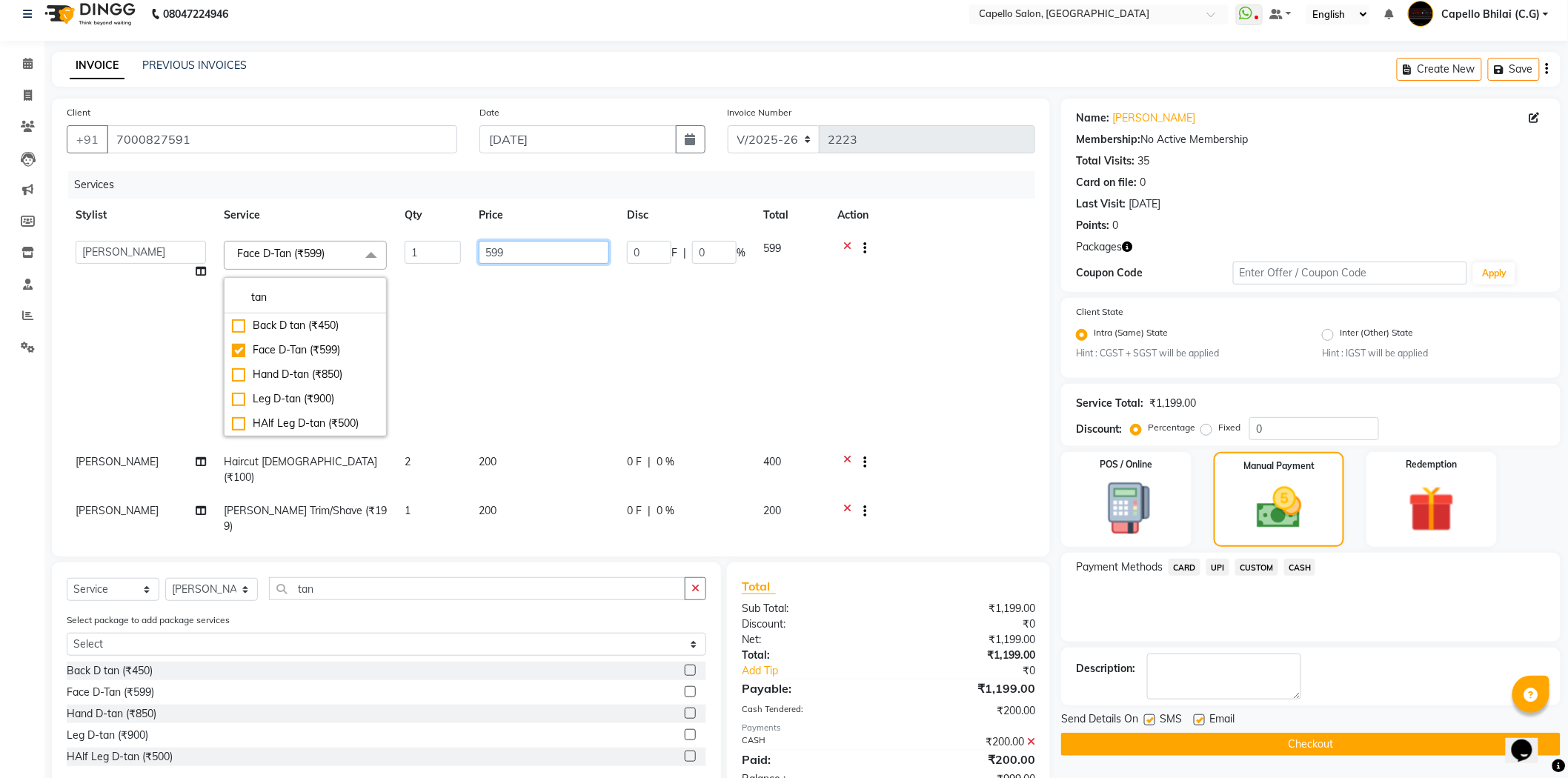
drag, startPoint x: 549, startPoint y: 257, endPoint x: 461, endPoint y: 261, distance: 88.1
click at [461, 261] on tr "ADMIN [PERSON_NAME] [PERSON_NAME] [PERSON_NAME] Bhilai (C.G) [PERSON_NAME] [PER…" at bounding box center [551, 339] width 969 height 213
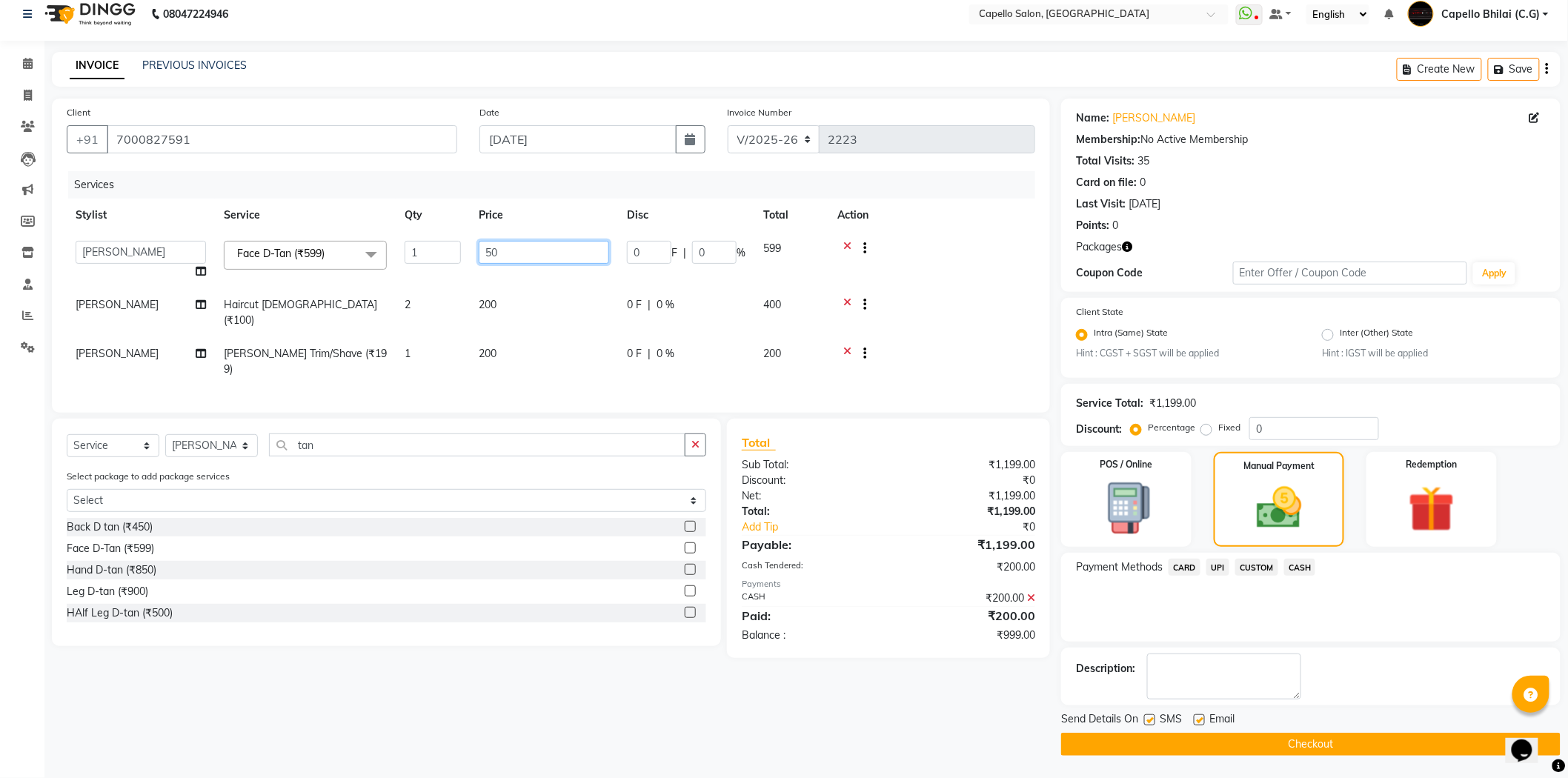
type input "500"
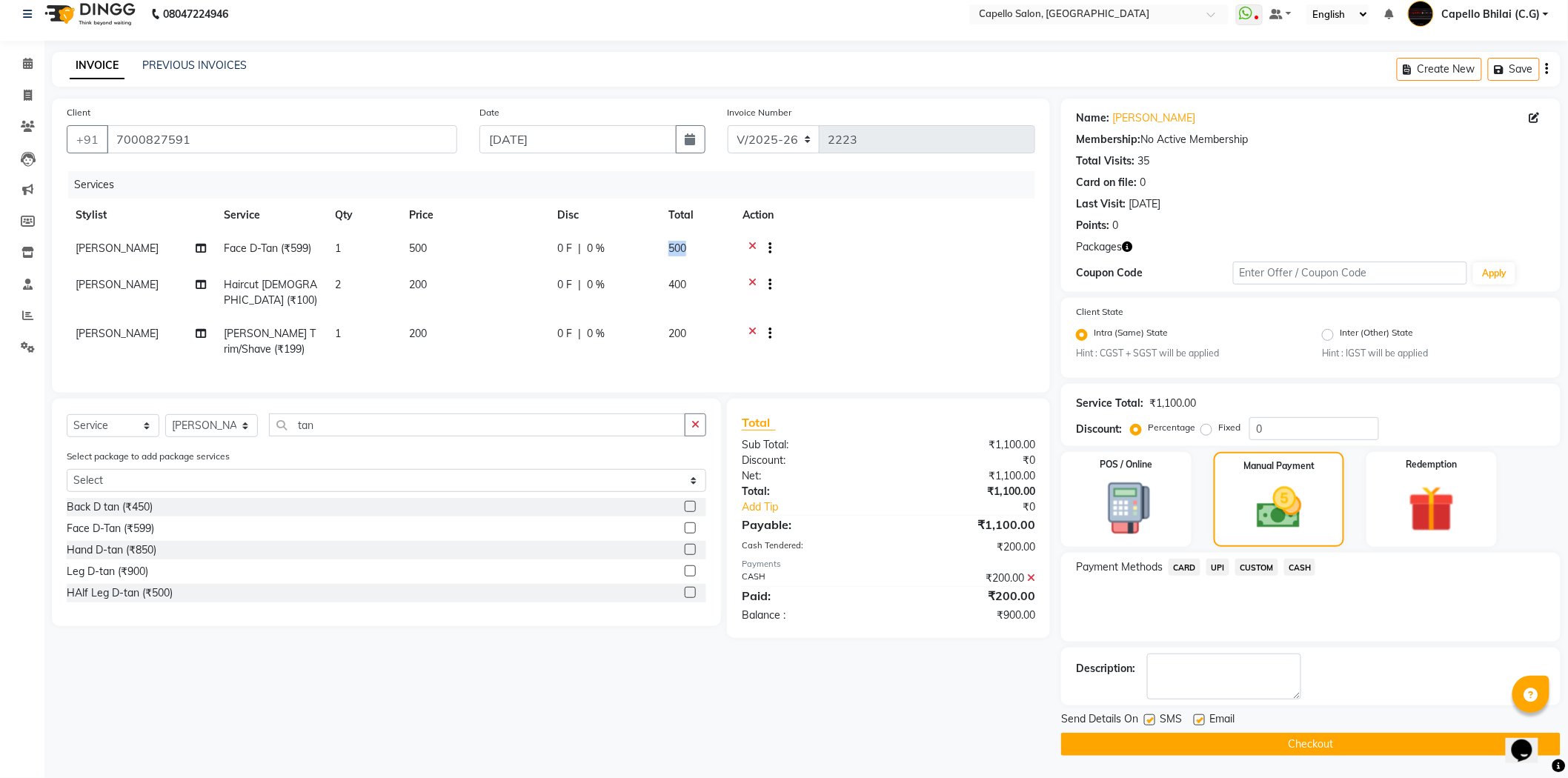
drag, startPoint x: 706, startPoint y: 255, endPoint x: 649, endPoint y: 260, distance: 57.2
click at [619, 250] on div "0 F | 0 %" at bounding box center [604, 248] width 93 height 15
select select "60545"
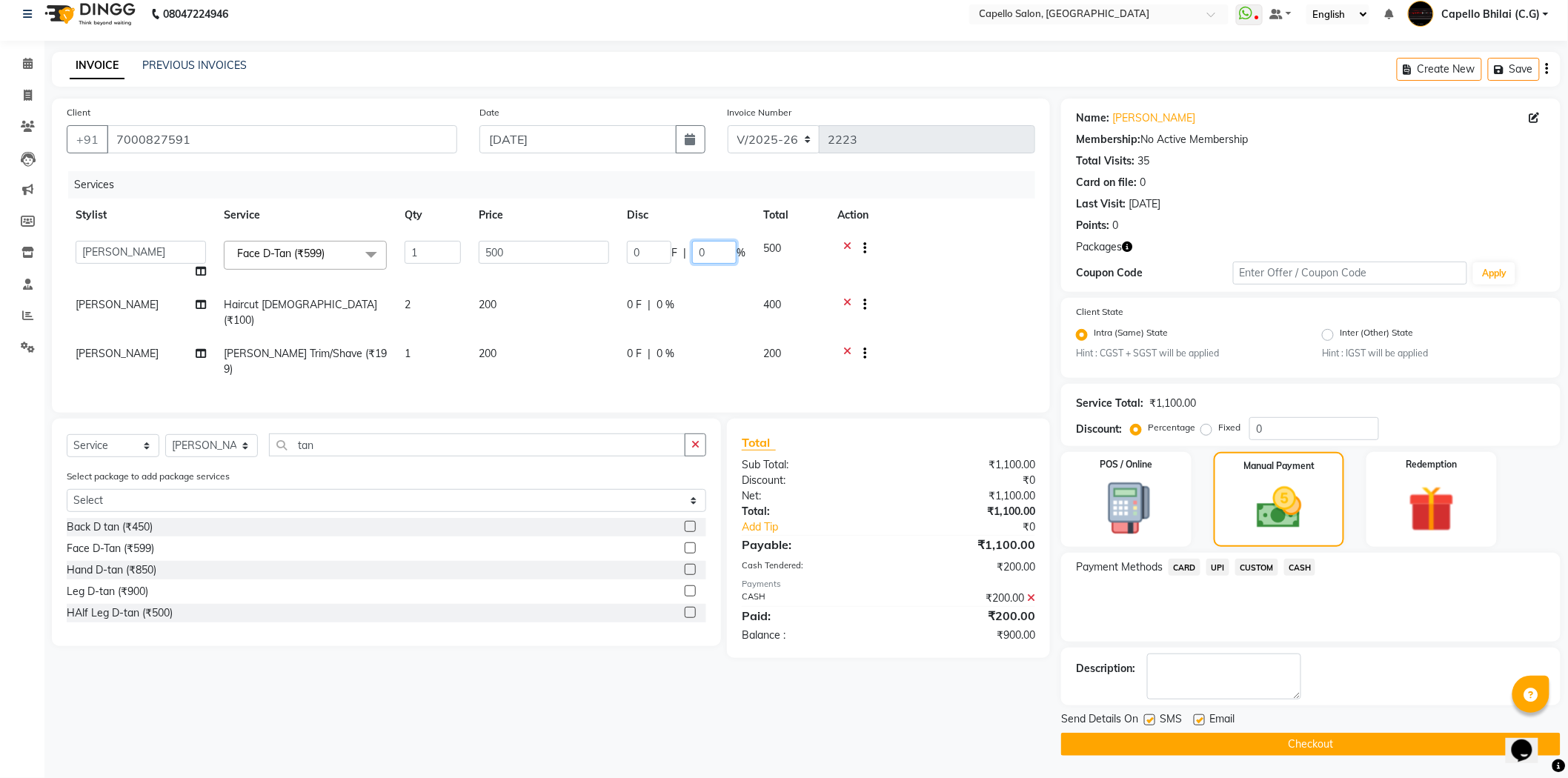
drag, startPoint x: 721, startPoint y: 249, endPoint x: 649, endPoint y: 261, distance: 73.0
click at [649, 261] on div "0 F | 0 %" at bounding box center [686, 251] width 119 height 23
type input "15"
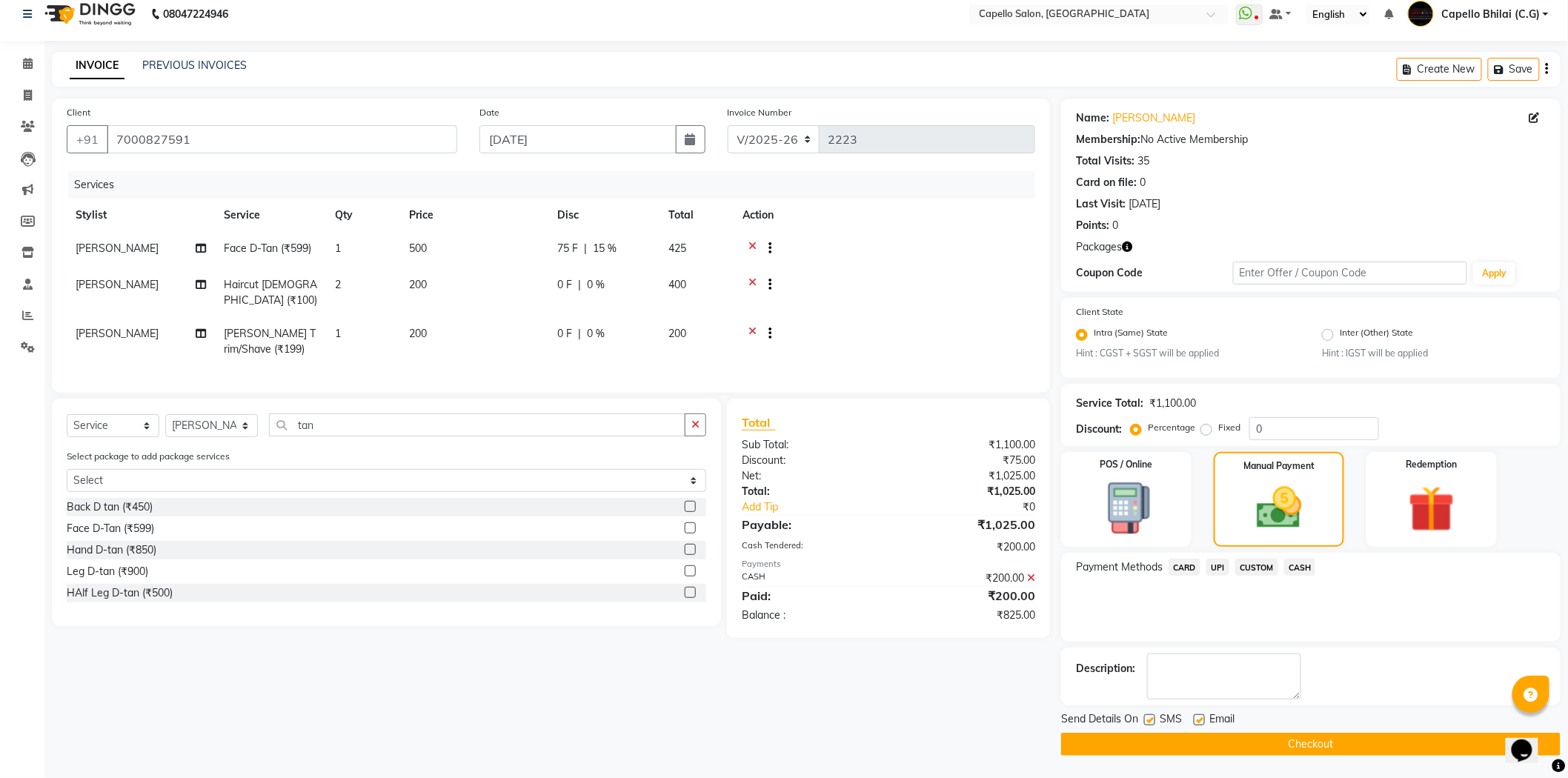
click at [875, 506] on div "Total Sub Total: ₹1,100.00 Discount: ₹75.00 Net: ₹1,025.00 Total: ₹1,025.00 Add…" at bounding box center [888, 518] width 294 height 210
click at [1212, 569] on span "UPI" at bounding box center [1217, 567] width 23 height 17
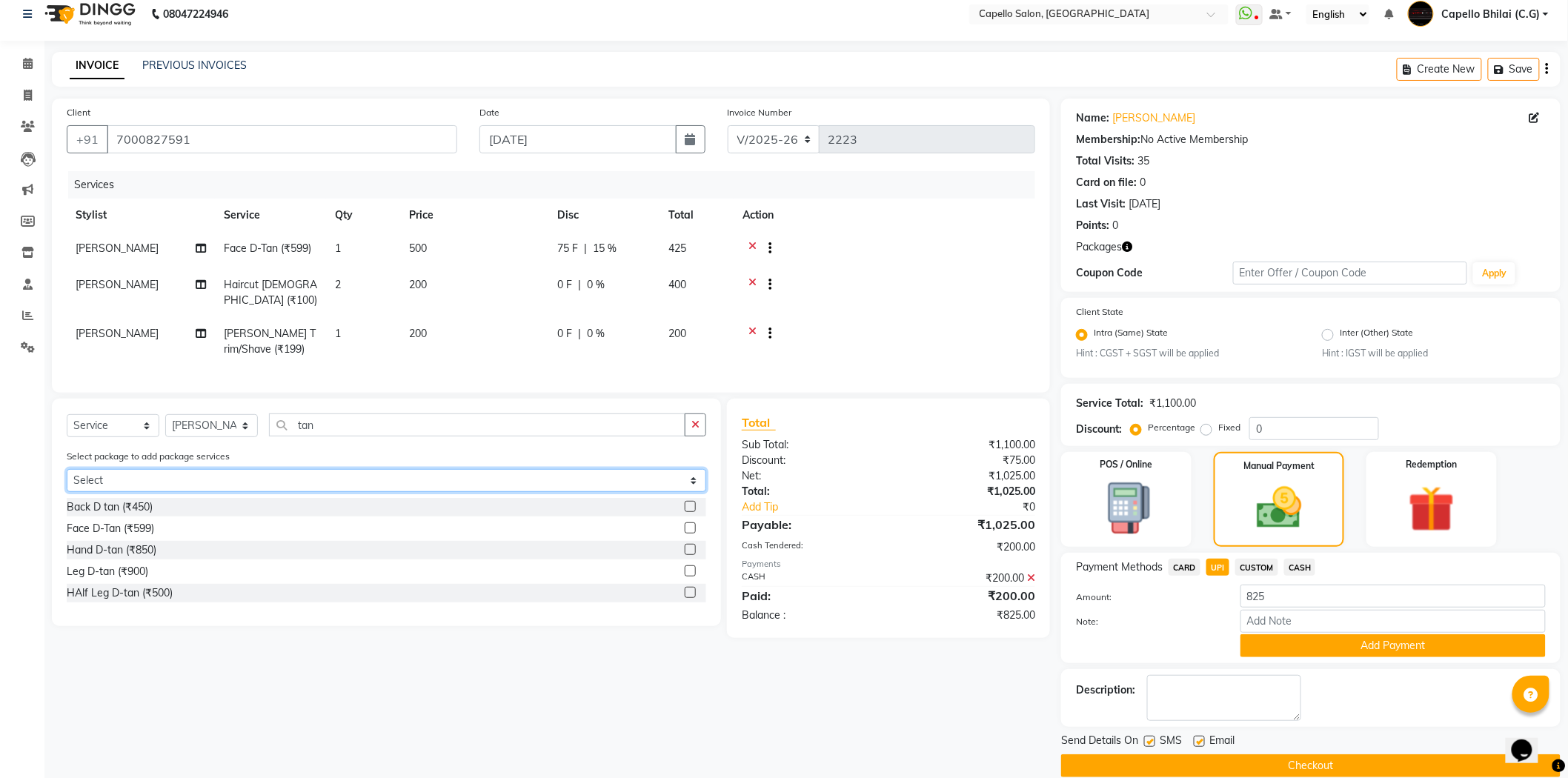
click at [193, 492] on select "Select Privilege Guest Bumper Offer" at bounding box center [386, 480] width 639 height 23
click at [67, 481] on select "Select Privilege Guest Bumper Offer" at bounding box center [386, 480] width 639 height 23
click at [449, 492] on select "Select Privilege Guest Bumper Offer" at bounding box center [386, 480] width 639 height 23
select select "0: undefined"
click at [67, 481] on select "Select Privilege Guest Bumper Offer" at bounding box center [386, 480] width 639 height 23
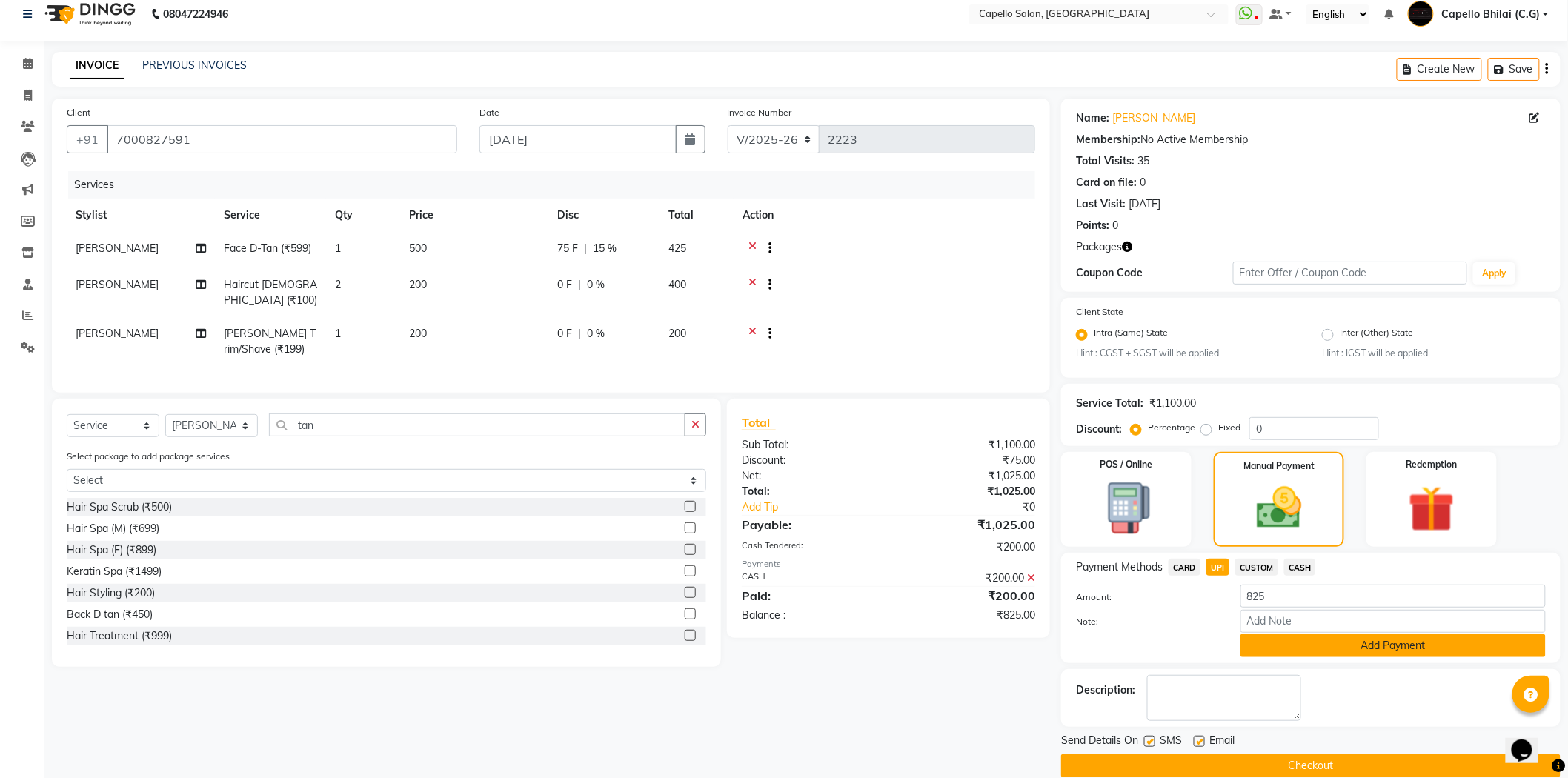
click at [1293, 634] on button "Add Payment" at bounding box center [1393, 645] width 306 height 23
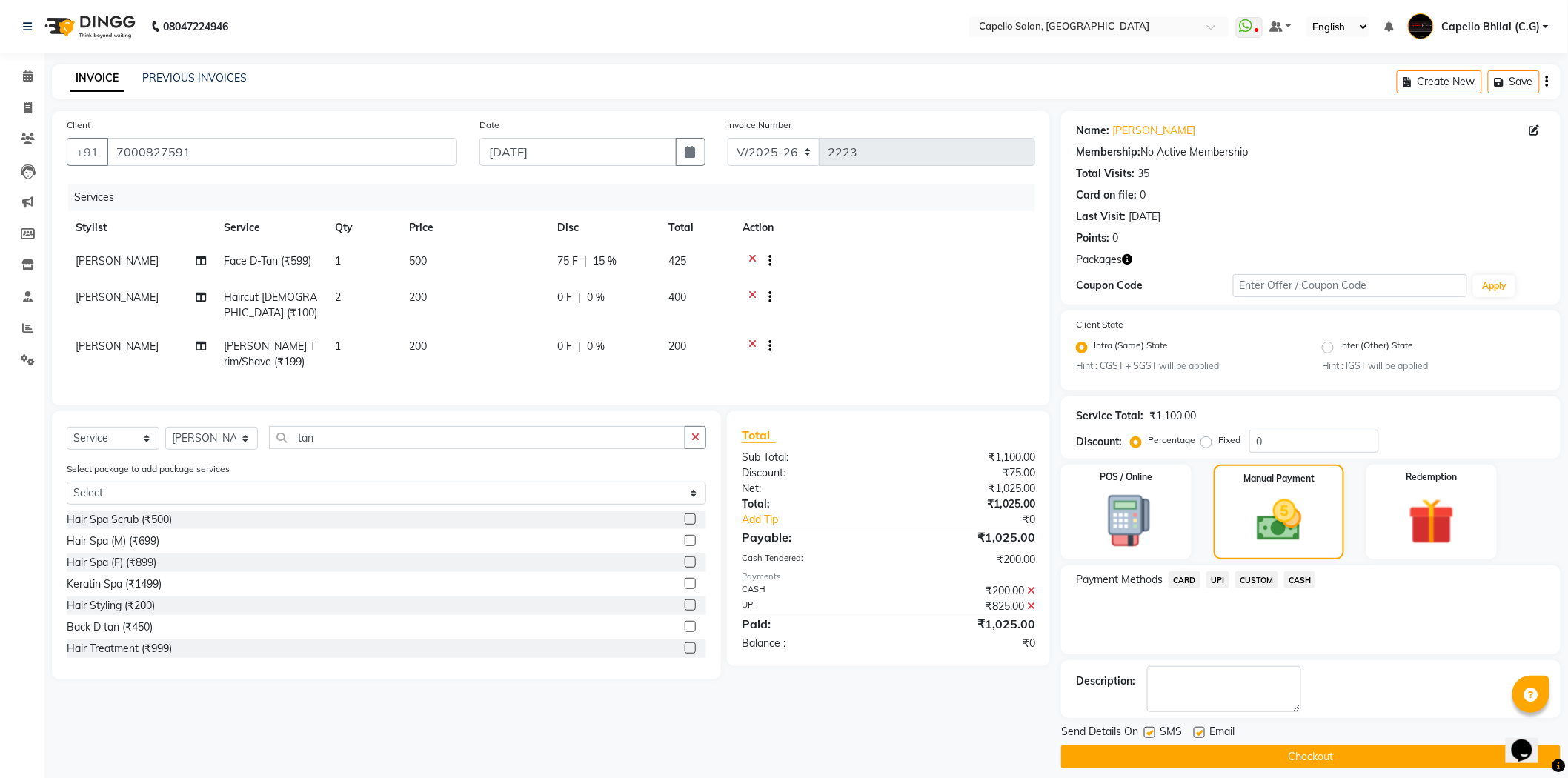
scroll to position [13, 0]
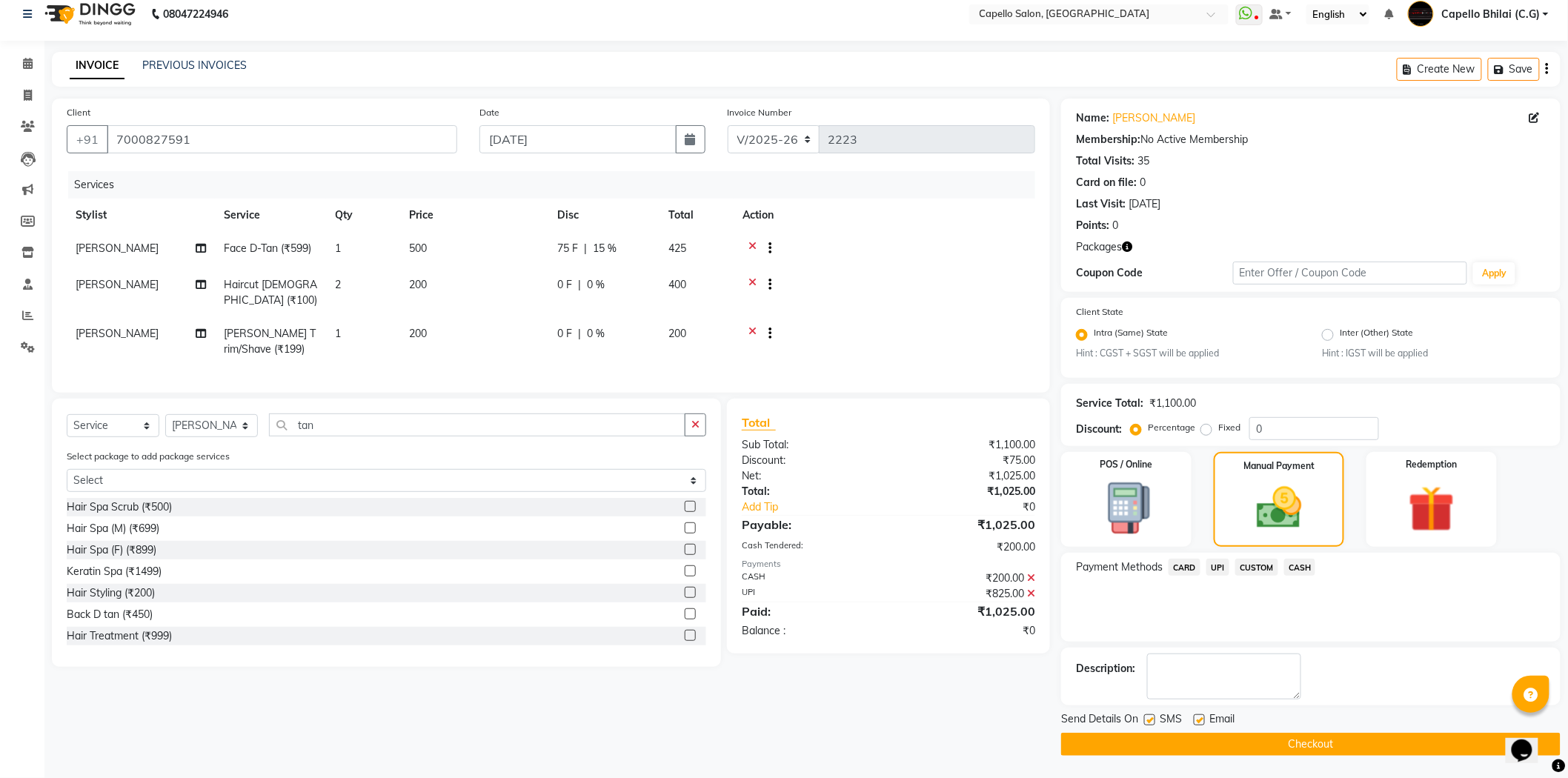
click at [1178, 742] on button "Checkout" at bounding box center [1311, 743] width 500 height 23
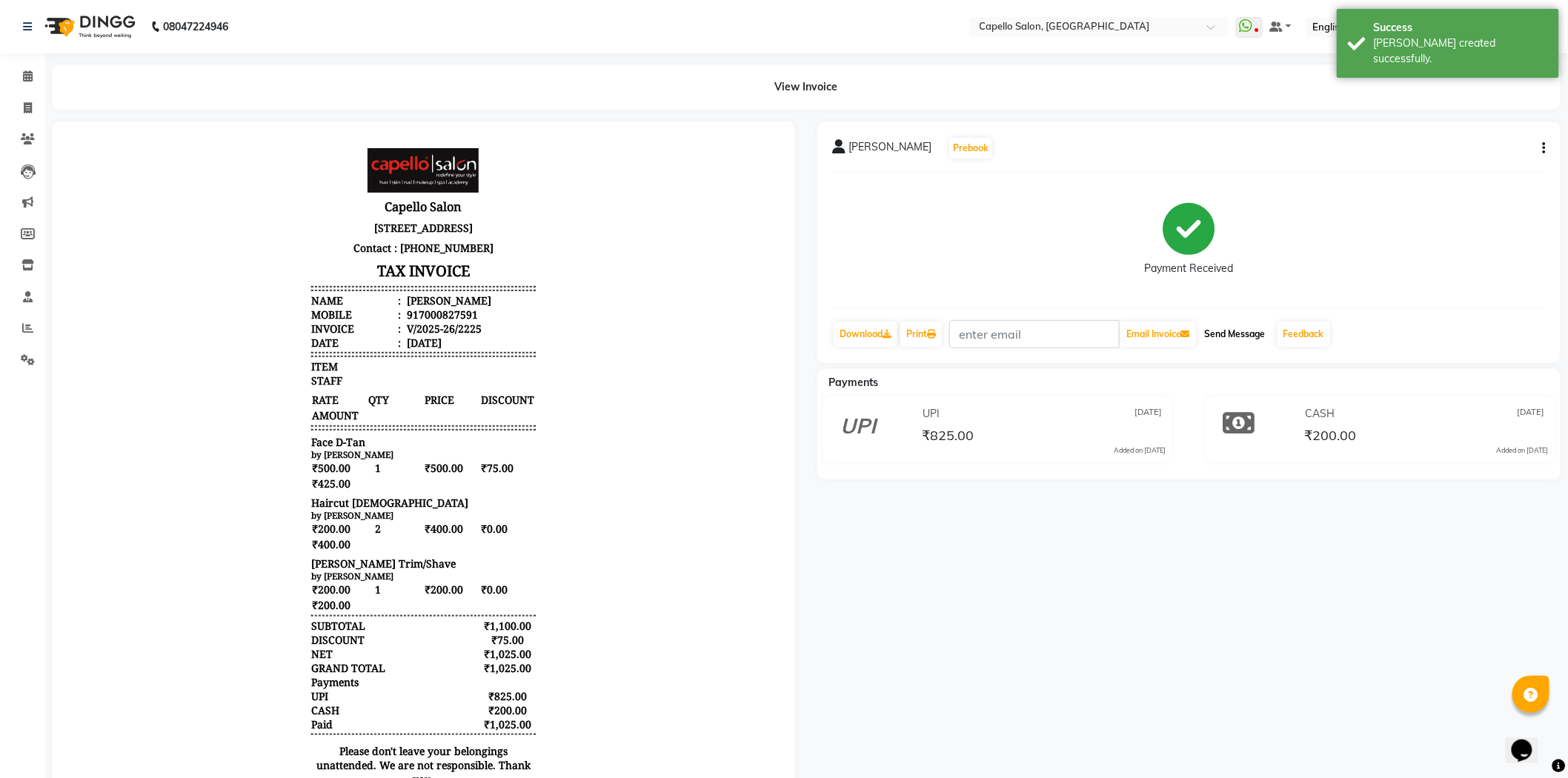
click at [1228, 328] on button "Send Message" at bounding box center [1235, 334] width 73 height 25
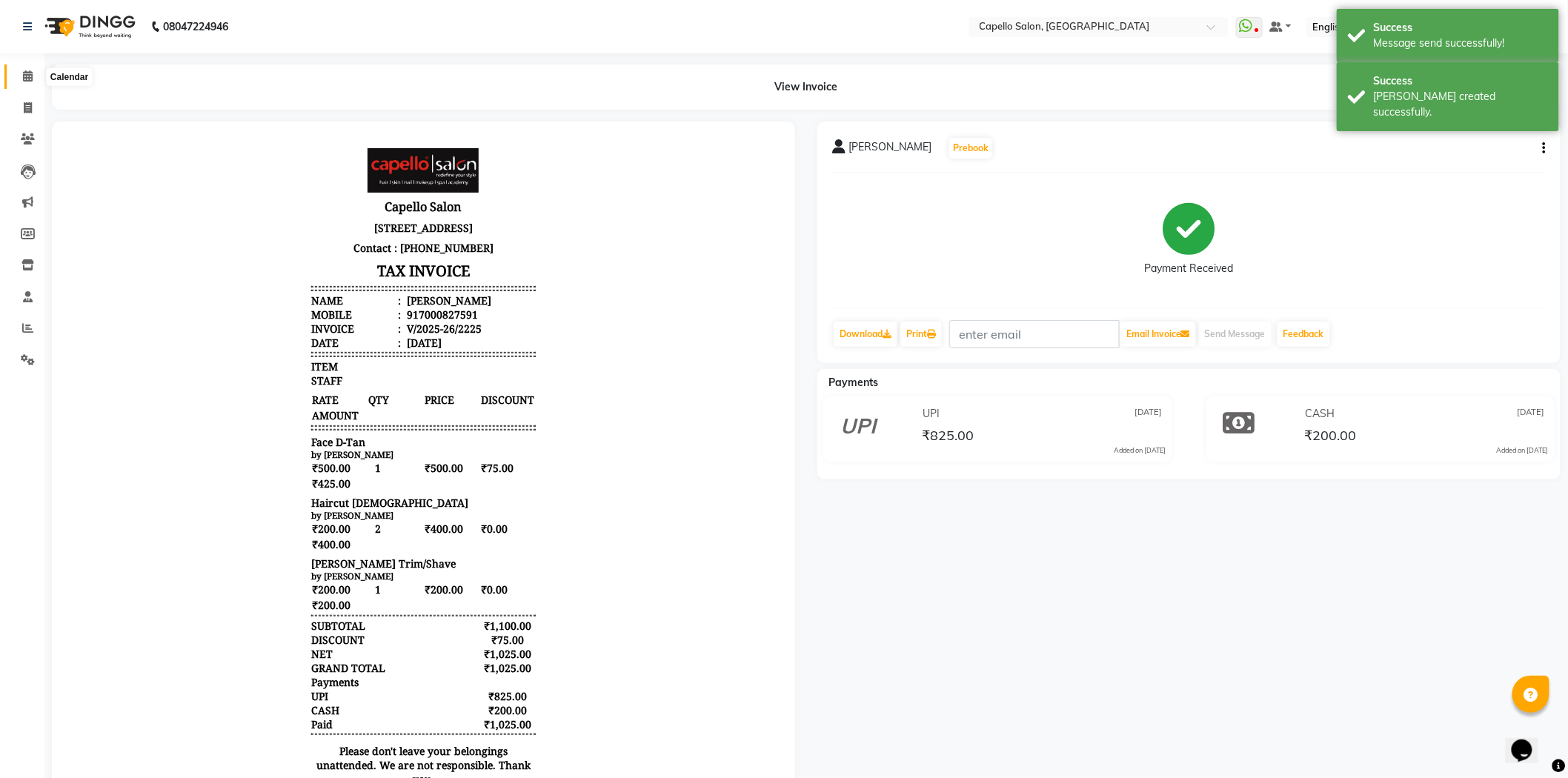
click at [25, 80] on icon at bounding box center [27, 75] width 9 height 11
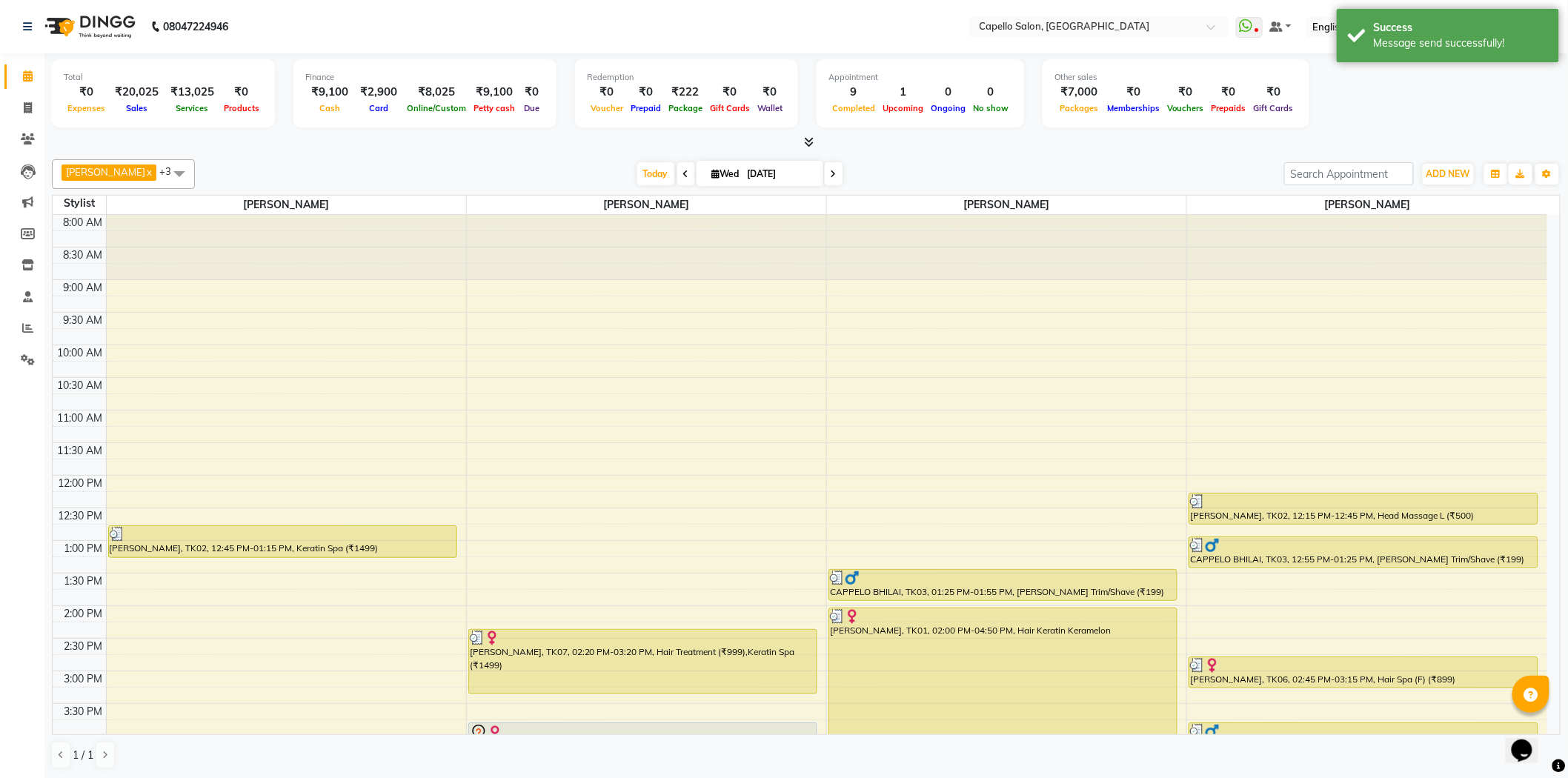
click at [798, 146] on div at bounding box center [806, 142] width 1509 height 15
click at [812, 146] on icon at bounding box center [809, 141] width 9 height 11
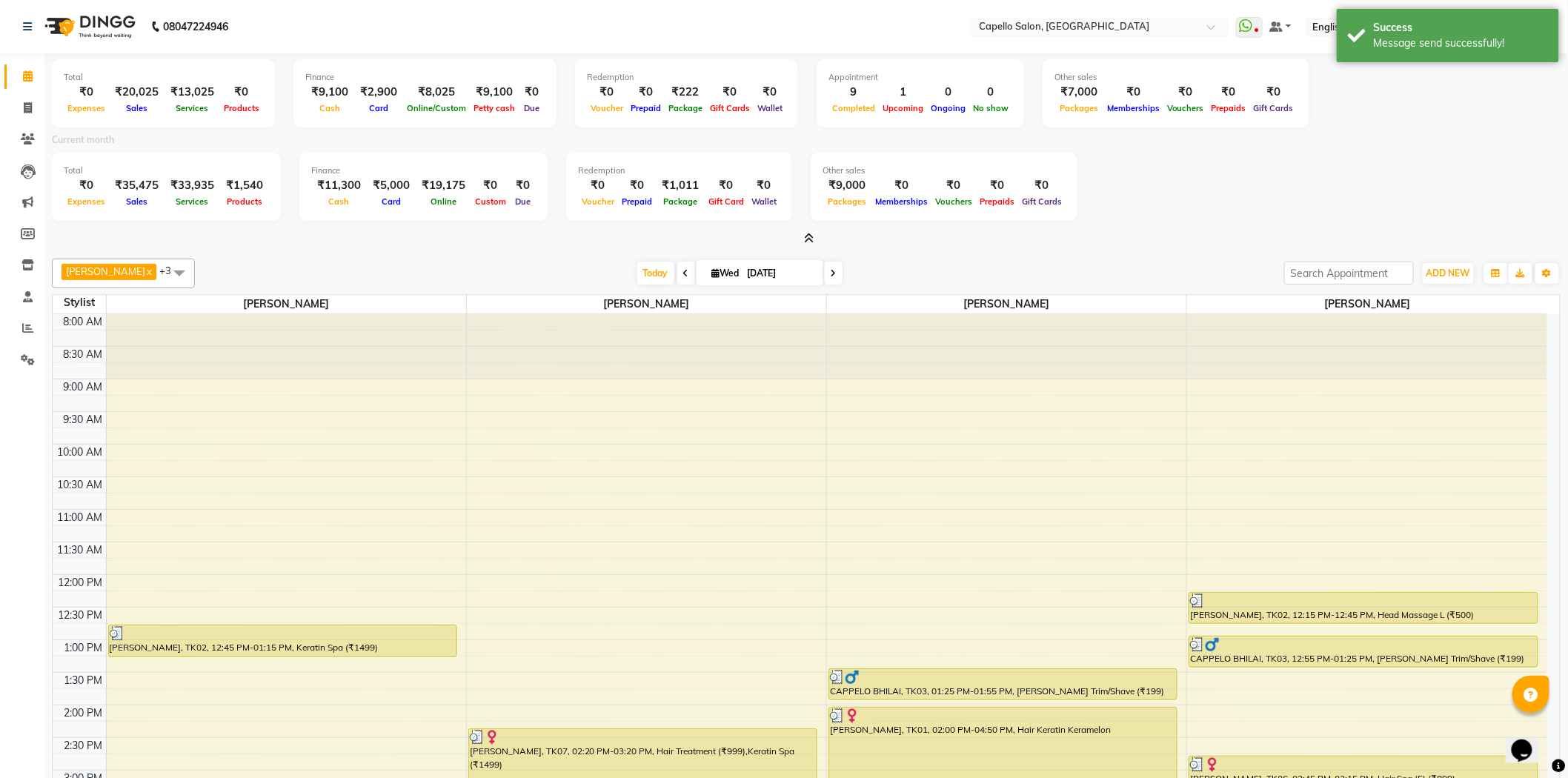
click at [811, 237] on icon at bounding box center [809, 238] width 9 height 11
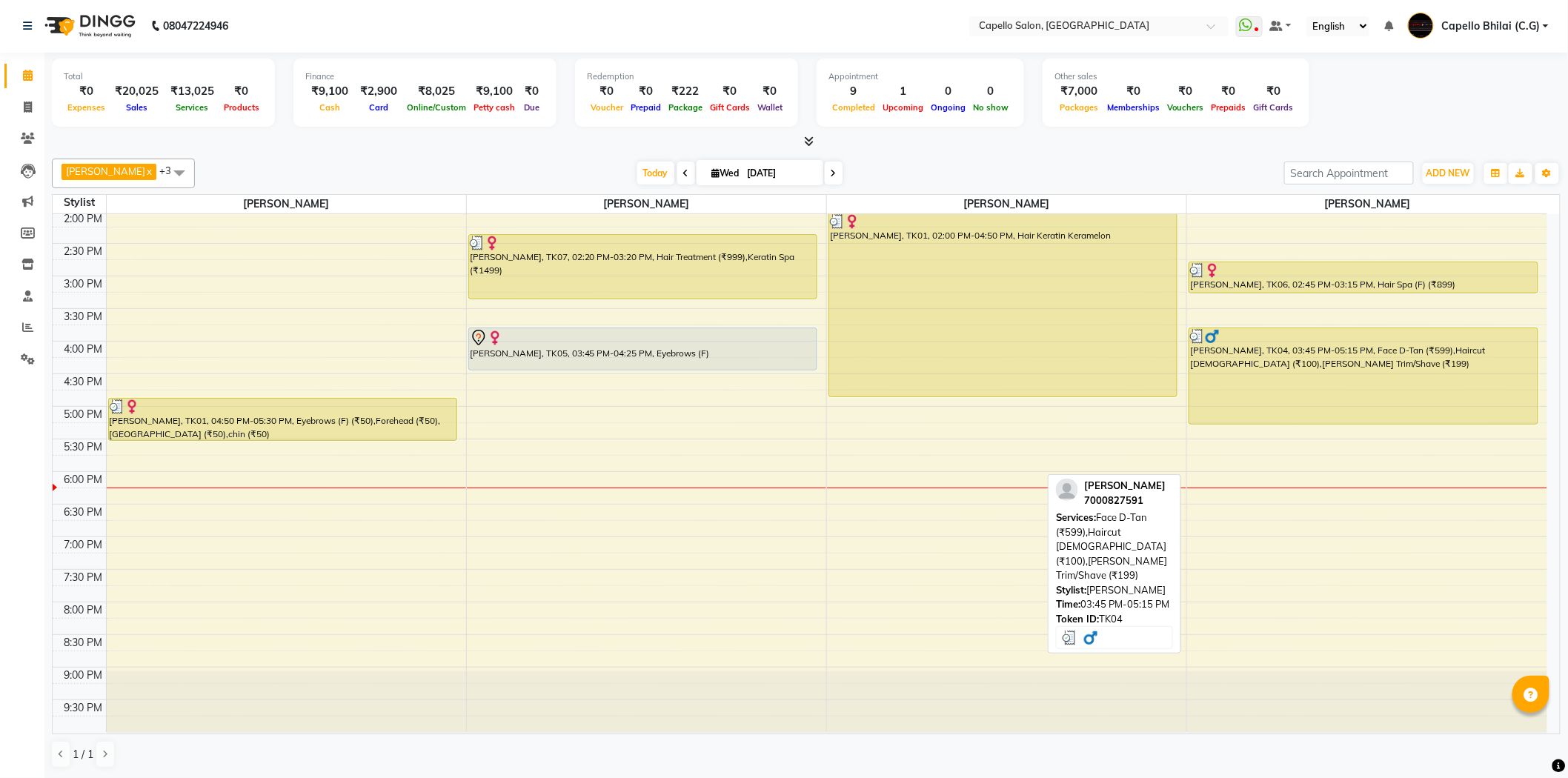
scroll to position [396, 0]
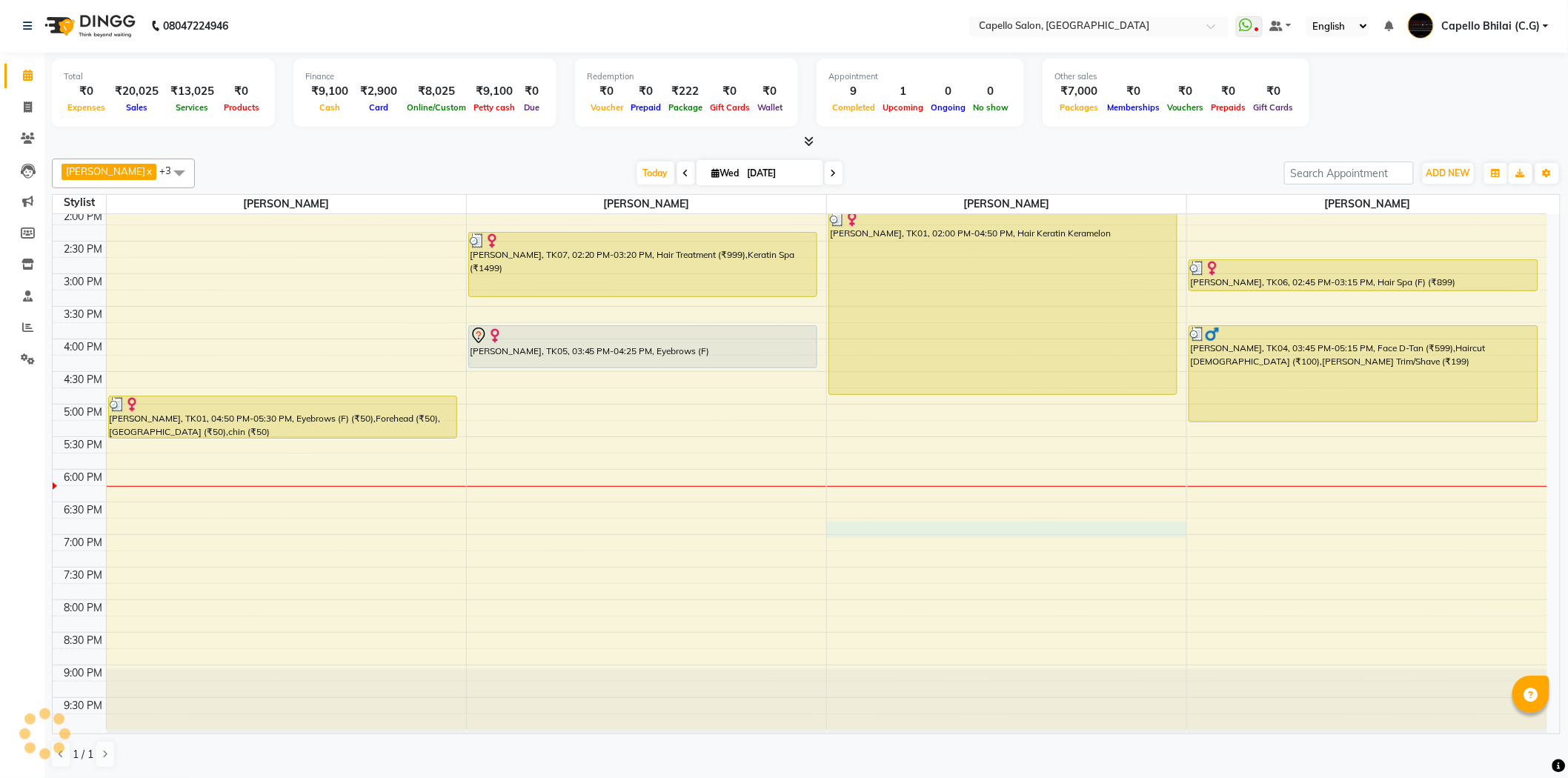
click at [929, 525] on div "8:00 AM 8:30 AM 9:00 AM 9:30 AM 10:00 AM 10:30 AM 11:00 AM 11:30 AM 12:00 PM 12…" at bounding box center [799, 273] width 1494 height 912
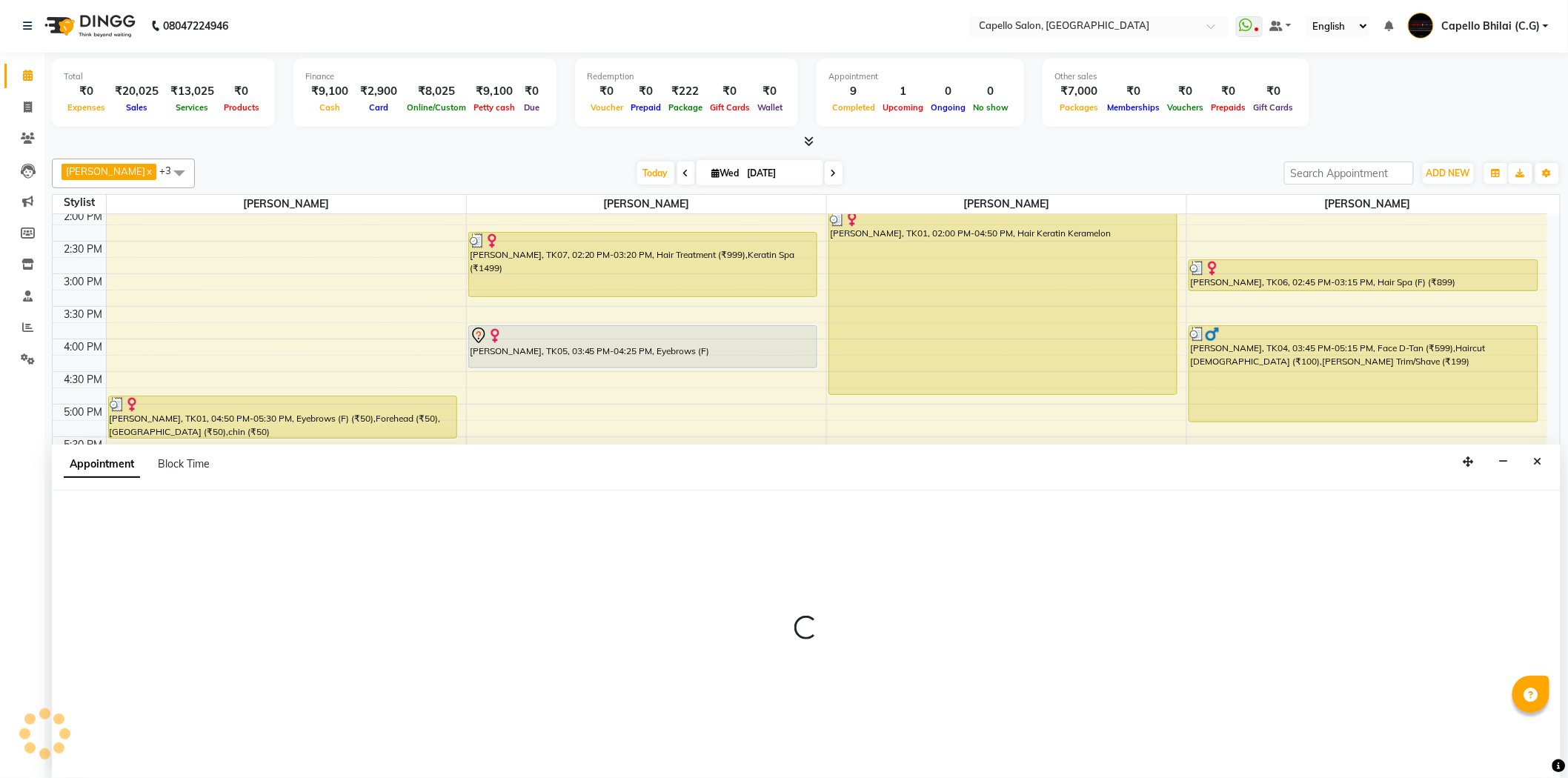
select select "17882"
select select "tentative"
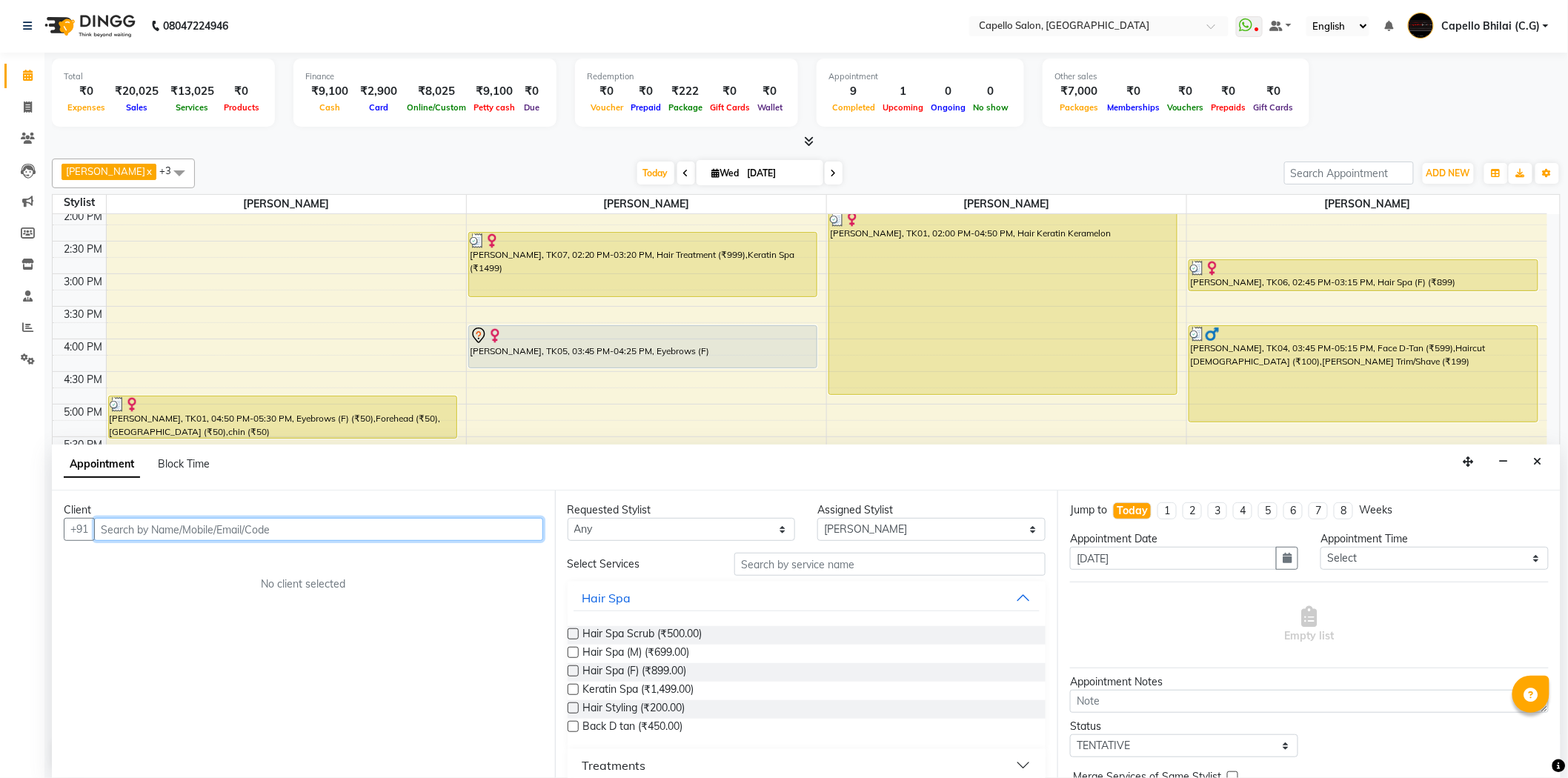
click at [270, 531] on input "text" at bounding box center [318, 529] width 449 height 23
click at [1535, 466] on icon "Close" at bounding box center [1538, 461] width 8 height 10
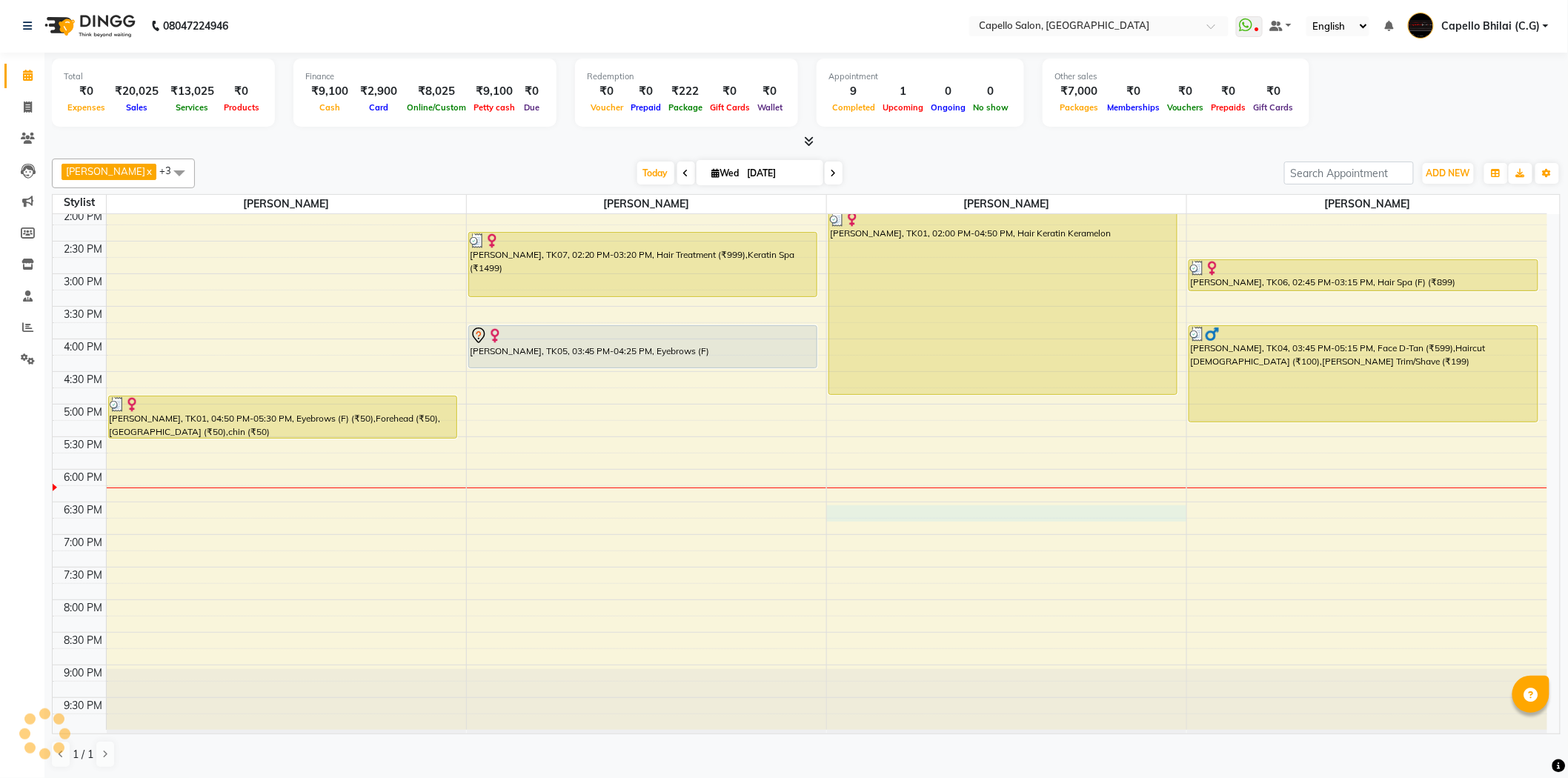
click at [871, 520] on div "8:00 AM 8:30 AM 9:00 AM 9:30 AM 10:00 AM 10:30 AM 11:00 AM 11:30 AM 12:00 PM 12…" at bounding box center [799, 273] width 1494 height 912
select select "17882"
select select "1110"
select select "tentative"
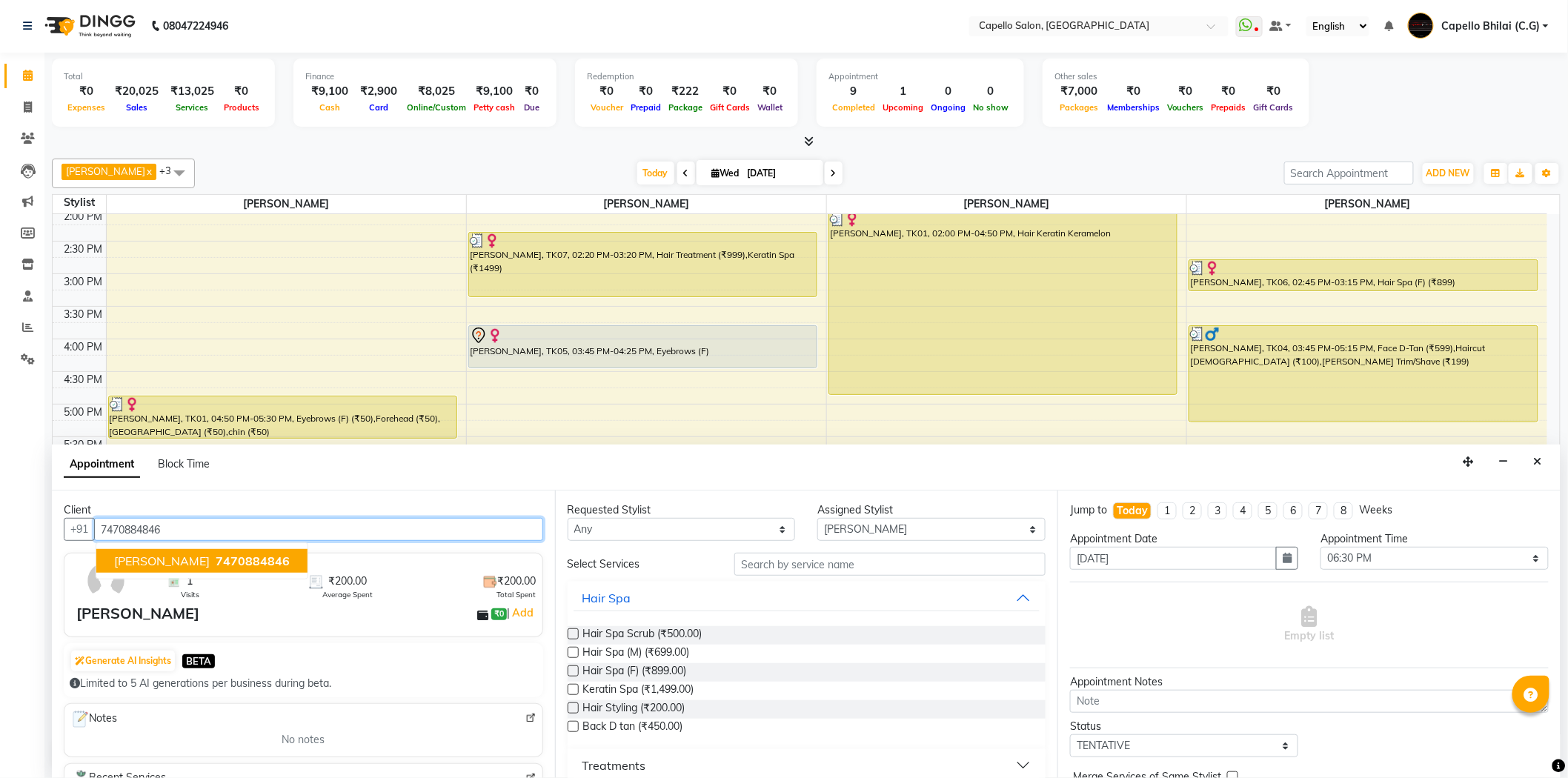
type input "7470884846"
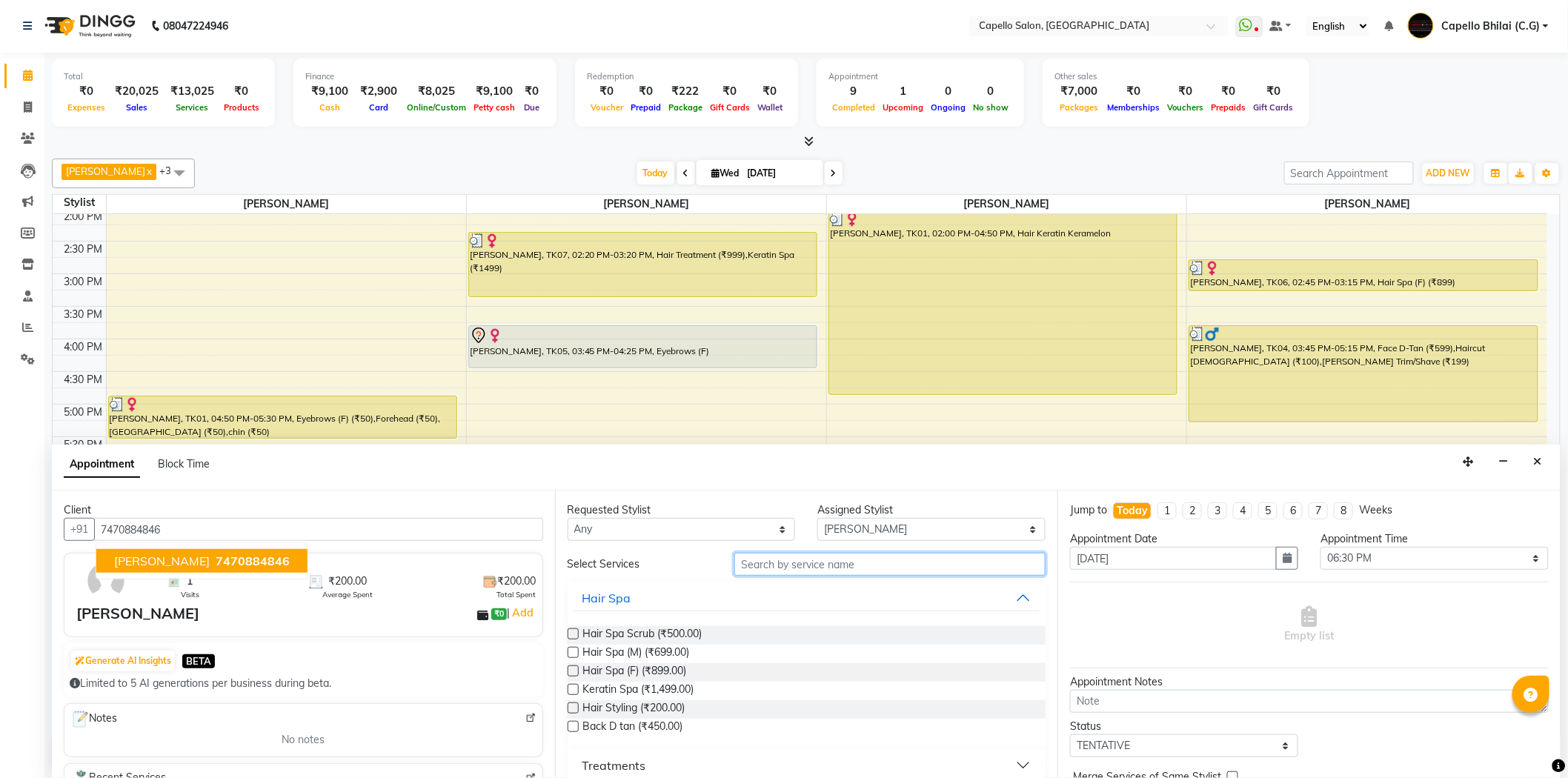
click at [754, 560] on input "text" at bounding box center [890, 564] width 312 height 23
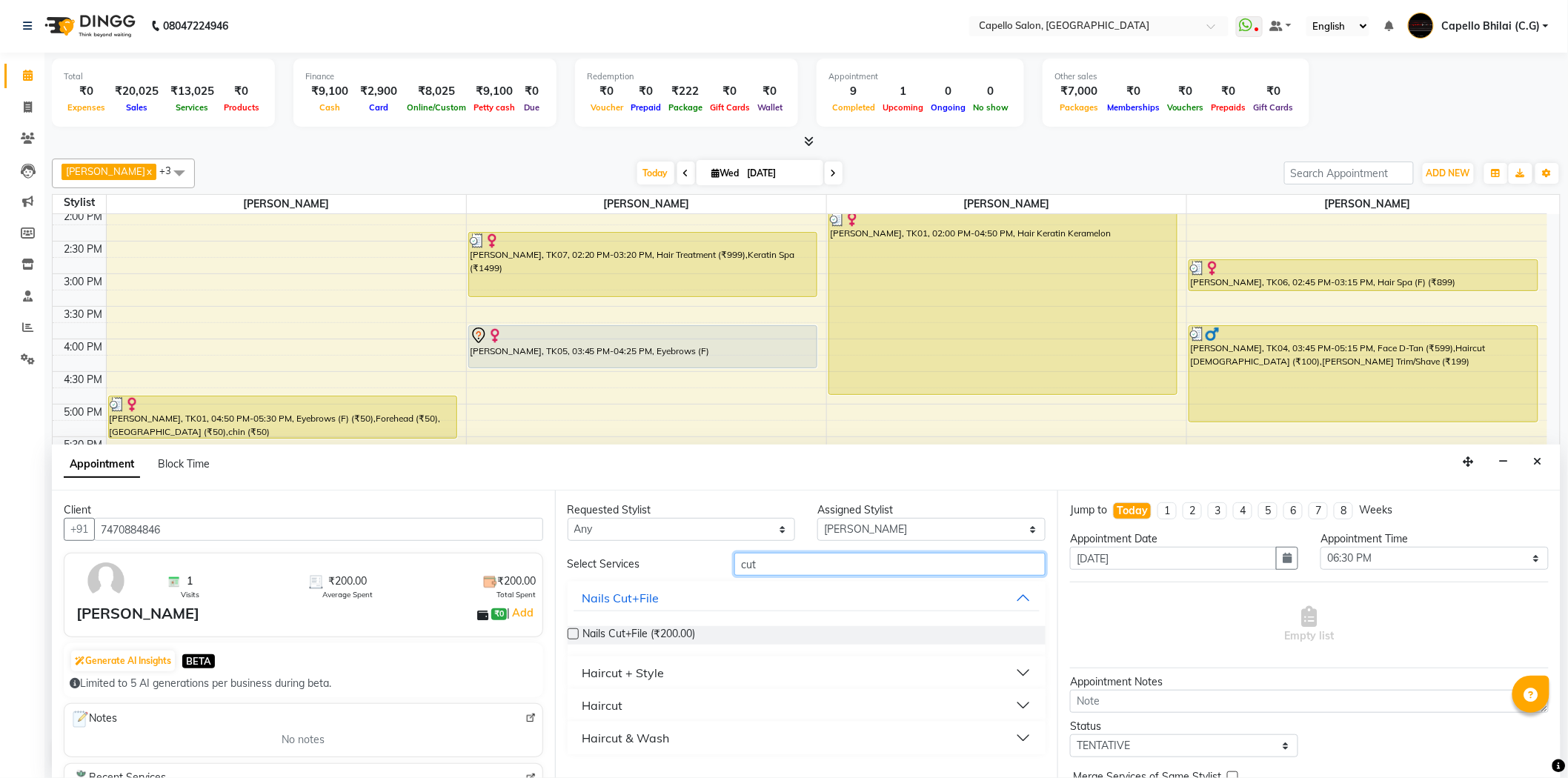
scroll to position [0, 0]
type input "cut"
click at [597, 665] on div "Haircut + Style" at bounding box center [623, 673] width 82 height 18
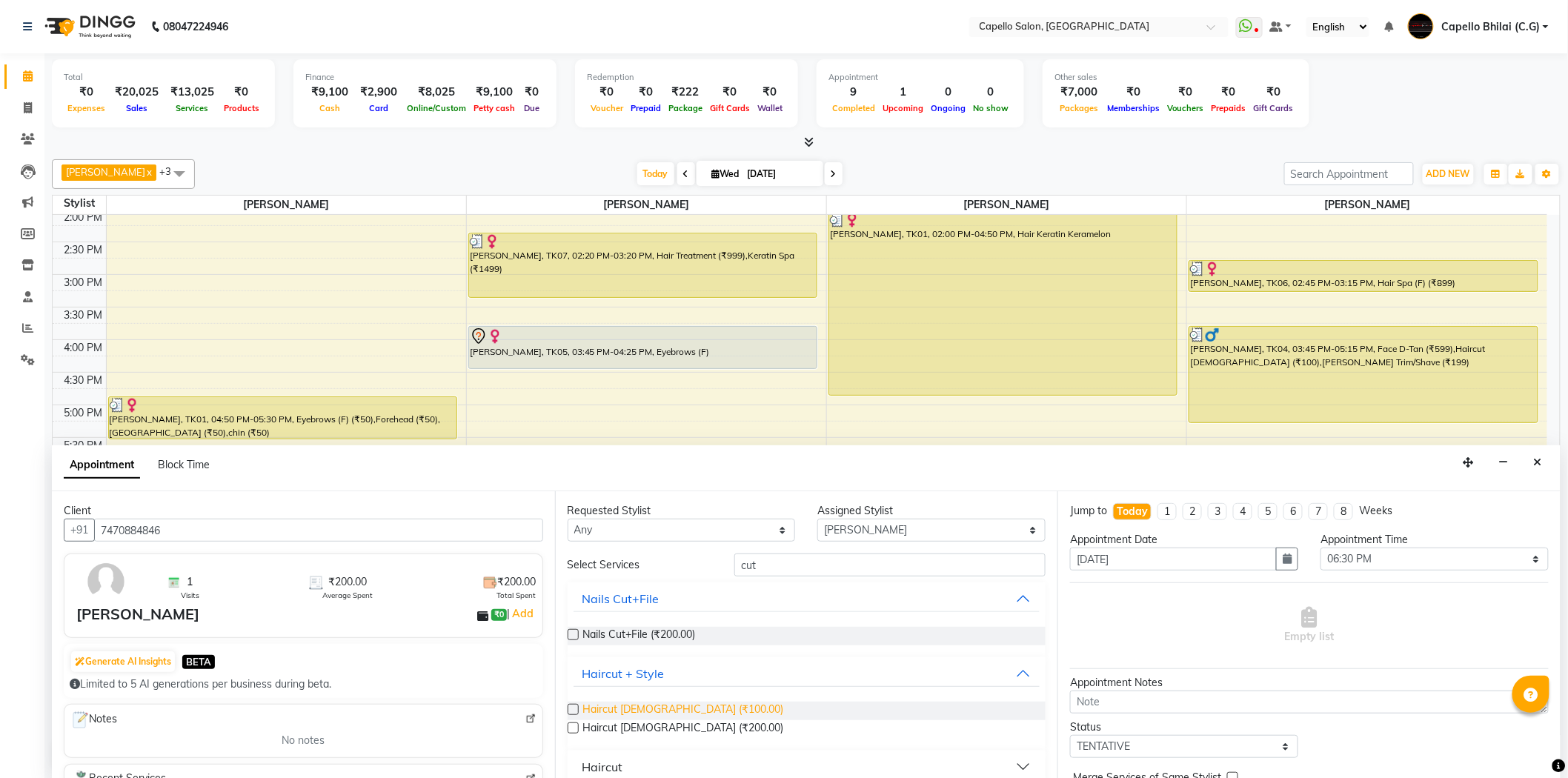
click at [636, 702] on span "Haircut [DEMOGRAPHIC_DATA] (₹100.00)" at bounding box center [683, 711] width 201 height 19
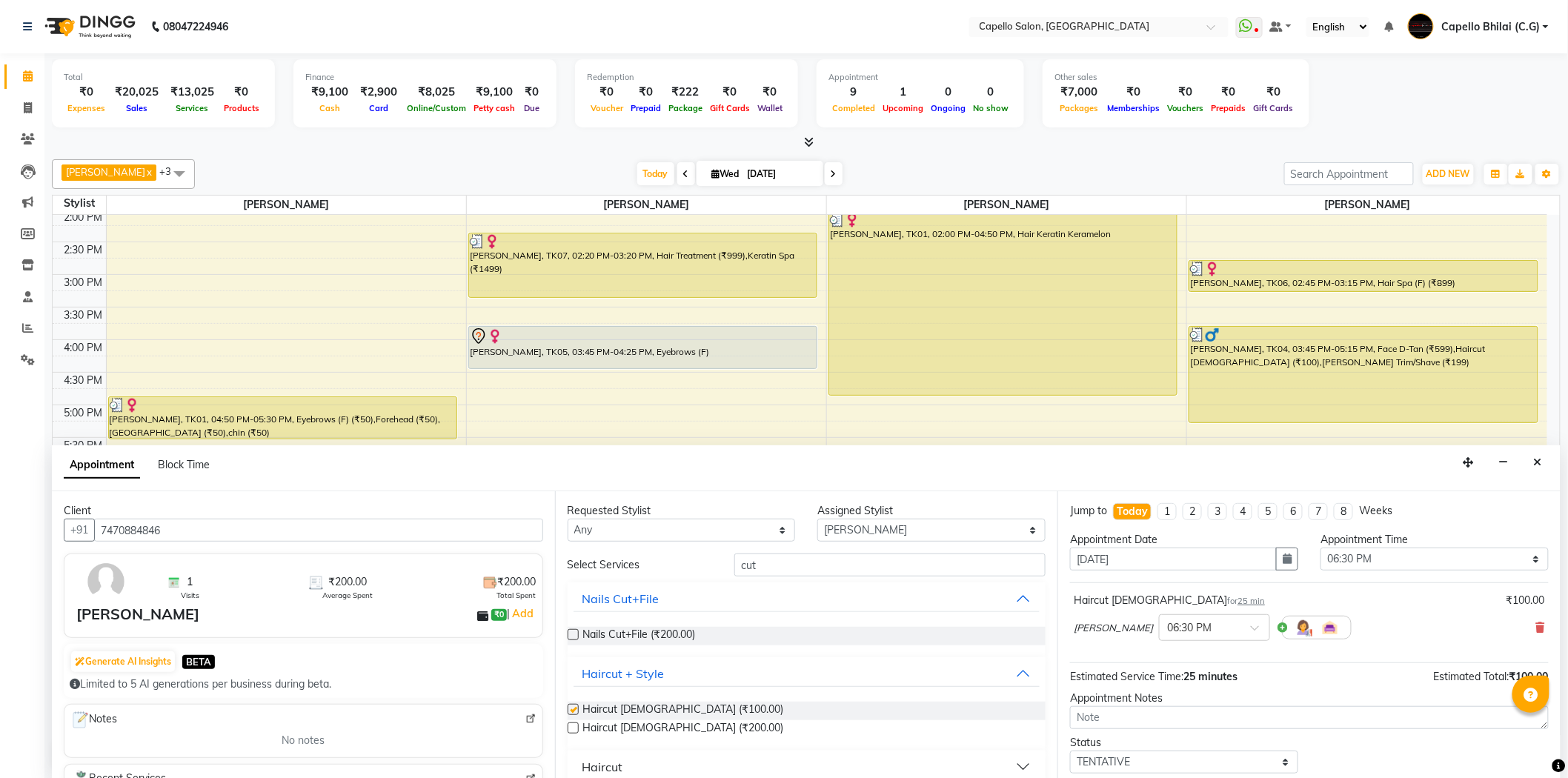
checkbox input "false"
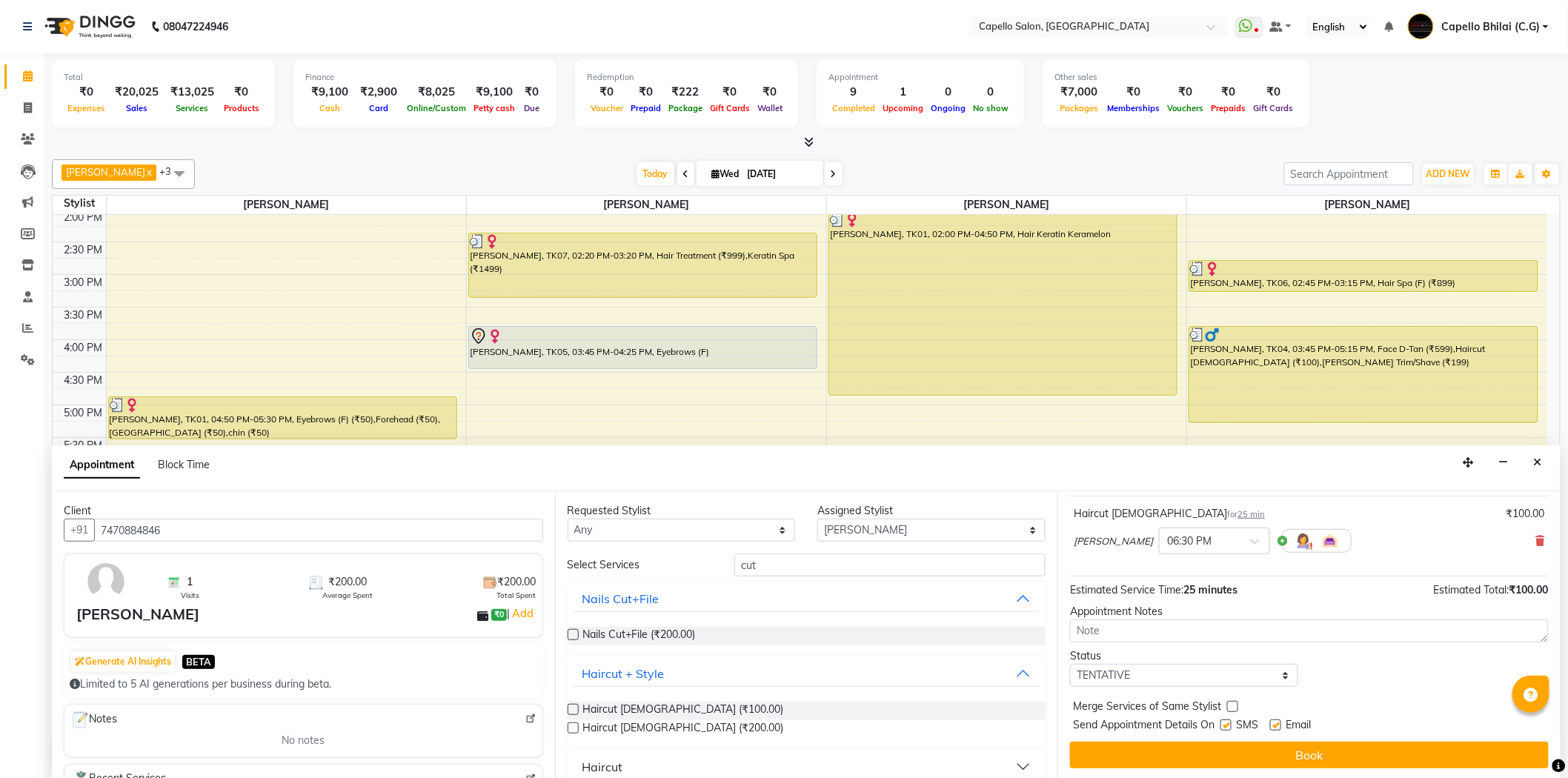
scroll to position [87, 0]
click at [1219, 538] on input "text" at bounding box center [1199, 538] width 65 height 15
click at [1201, 600] on div "06:40 PM" at bounding box center [1215, 593] width 110 height 27
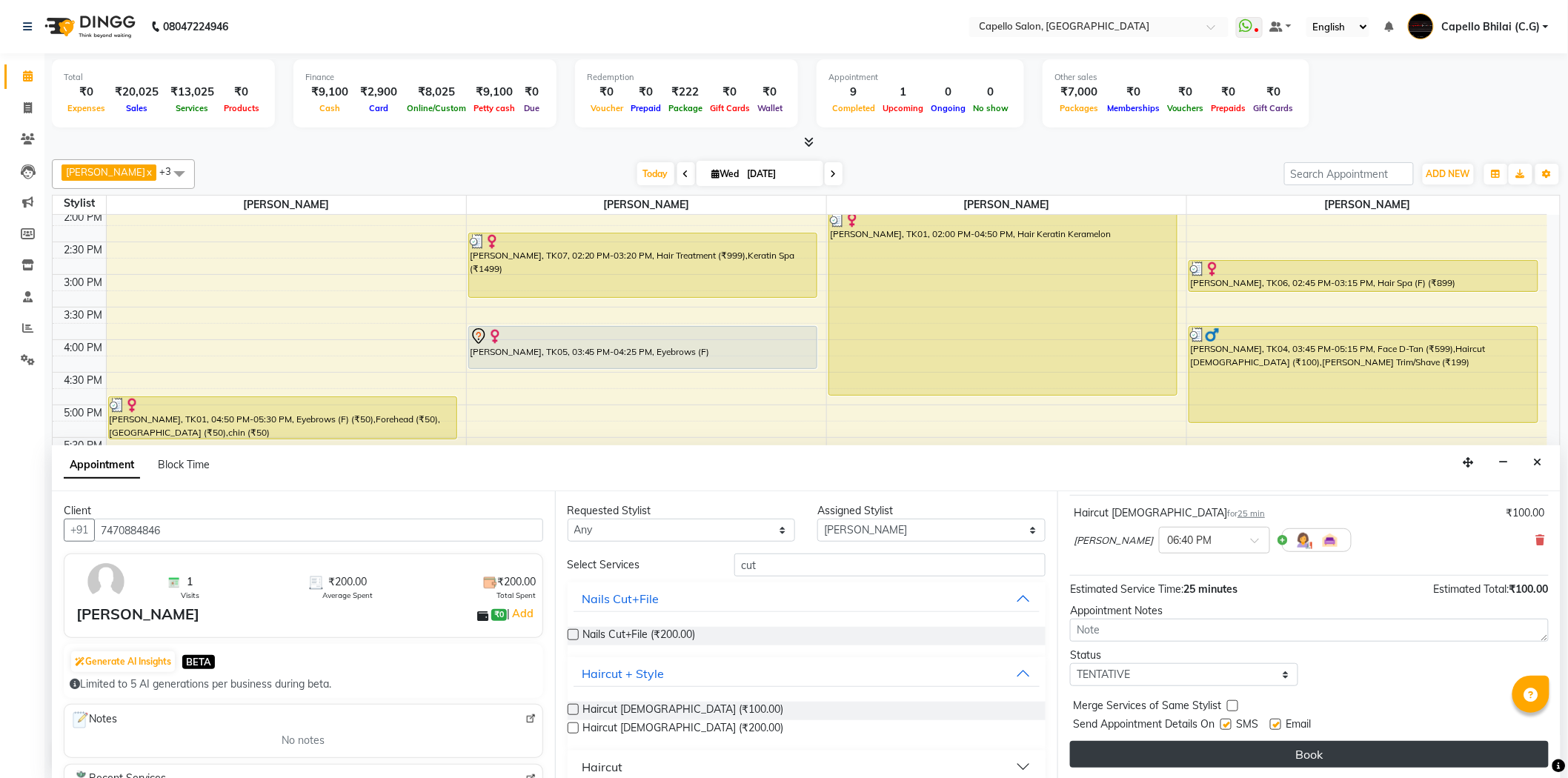
click at [1212, 757] on button "Book" at bounding box center [1309, 754] width 478 height 27
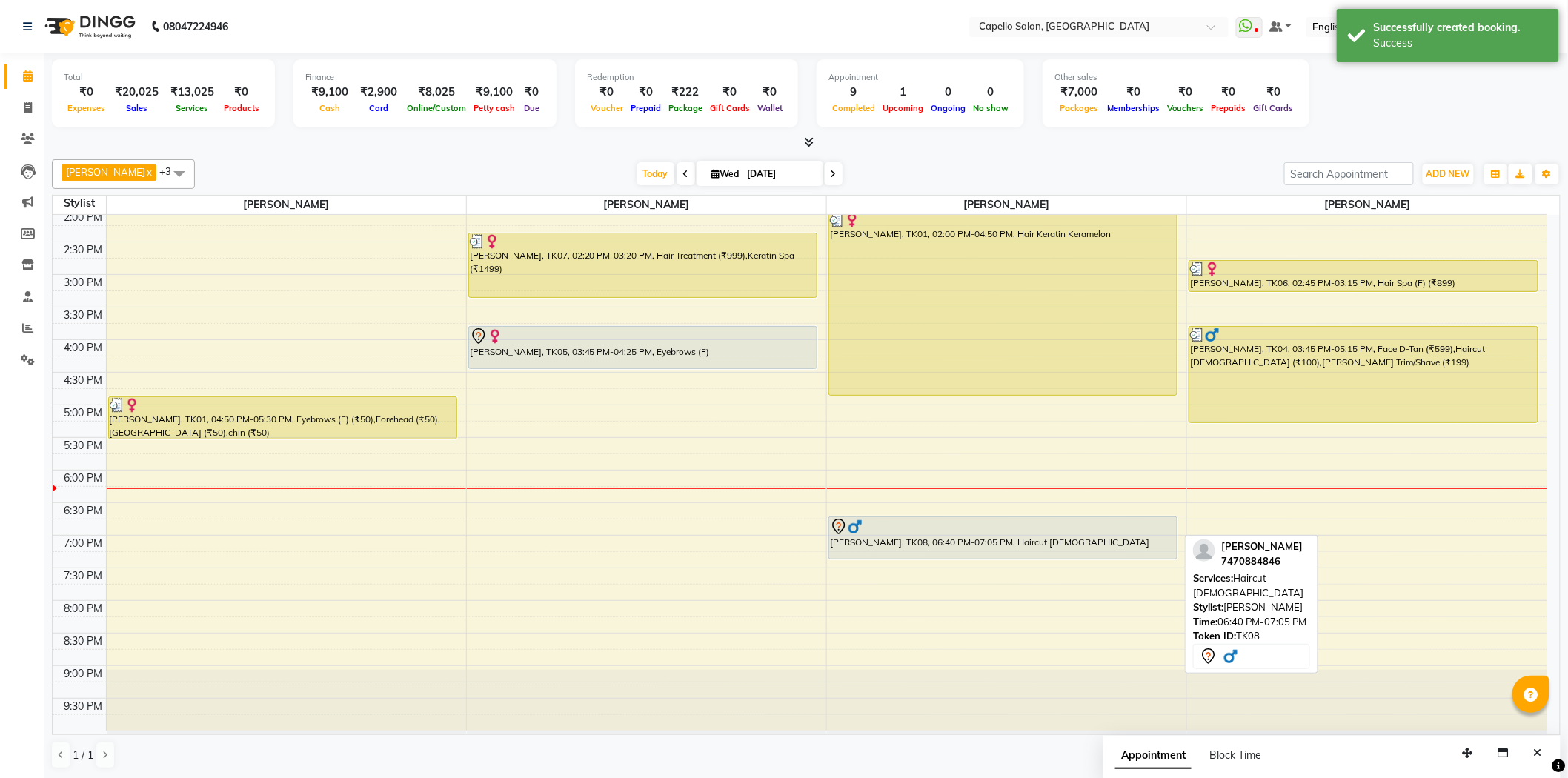
drag, startPoint x: 1011, startPoint y: 538, endPoint x: 1005, endPoint y: 566, distance: 28.6
click at [1005, 566] on div "8:00 AM 8:30 AM 9:00 AM 9:30 AM 10:00 AM 10:30 AM 11:00 AM 11:30 AM 12:00 PM 12…" at bounding box center [799, 274] width 1494 height 912
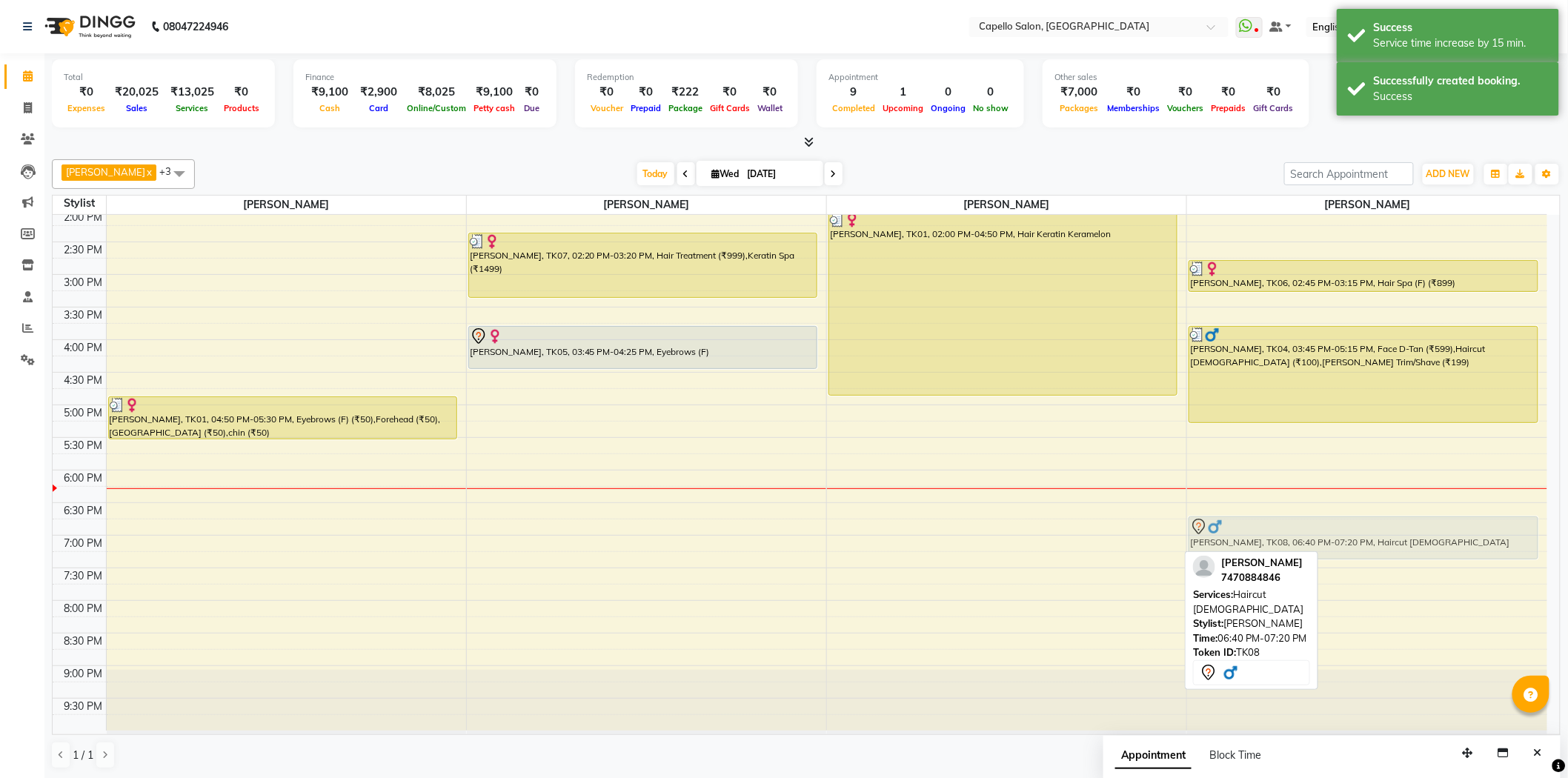
drag, startPoint x: 998, startPoint y: 538, endPoint x: 1234, endPoint y: 546, distance: 236.1
click at [1234, 546] on tr "[PERSON_NAME], TK02, 12:45 PM-01:15 PM, Keratin Spa (₹1499) [PERSON_NAME], TK01…" at bounding box center [799, 274] width 1494 height 912
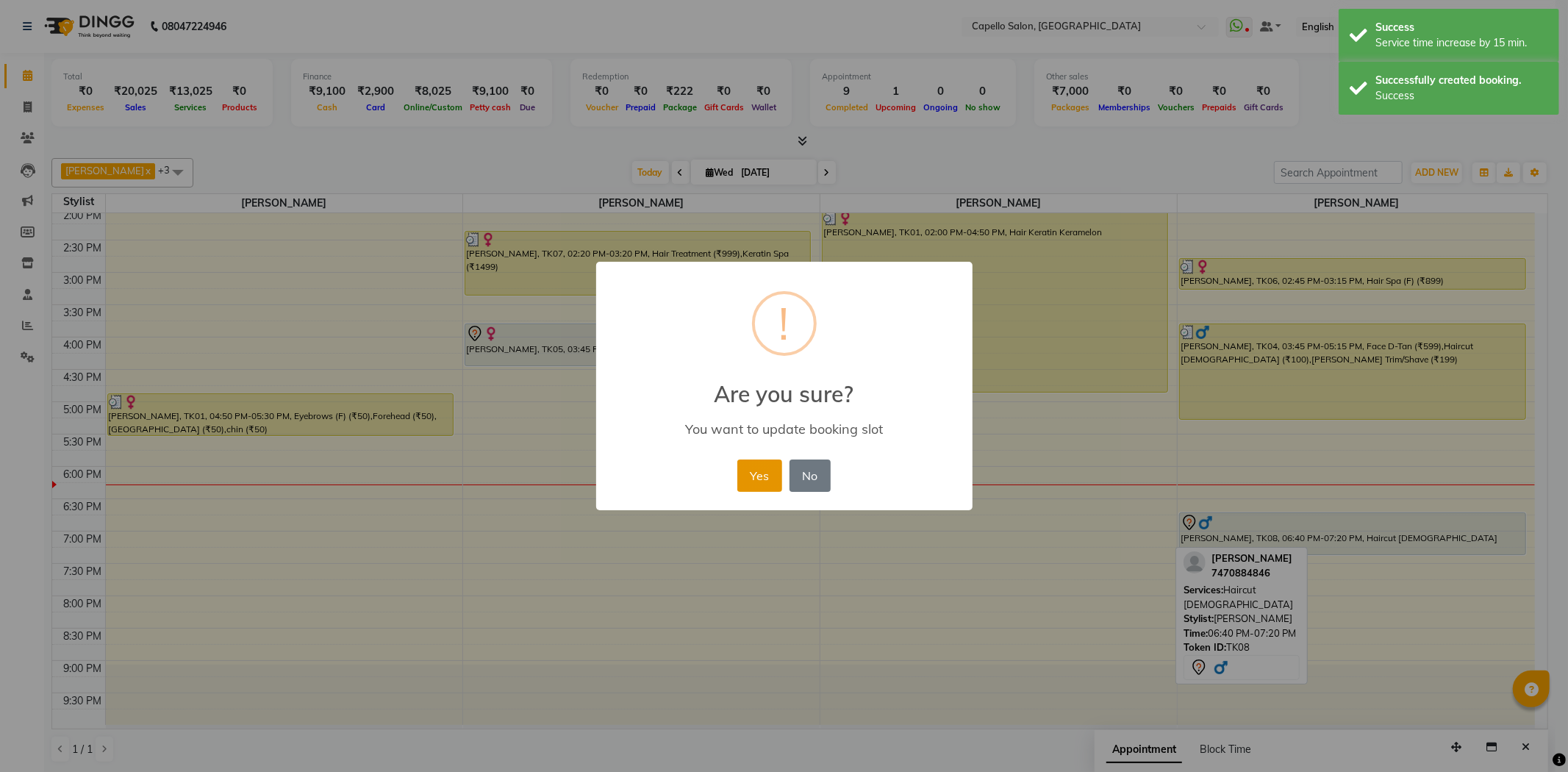
click at [758, 481] on button "Yes" at bounding box center [759, 475] width 45 height 33
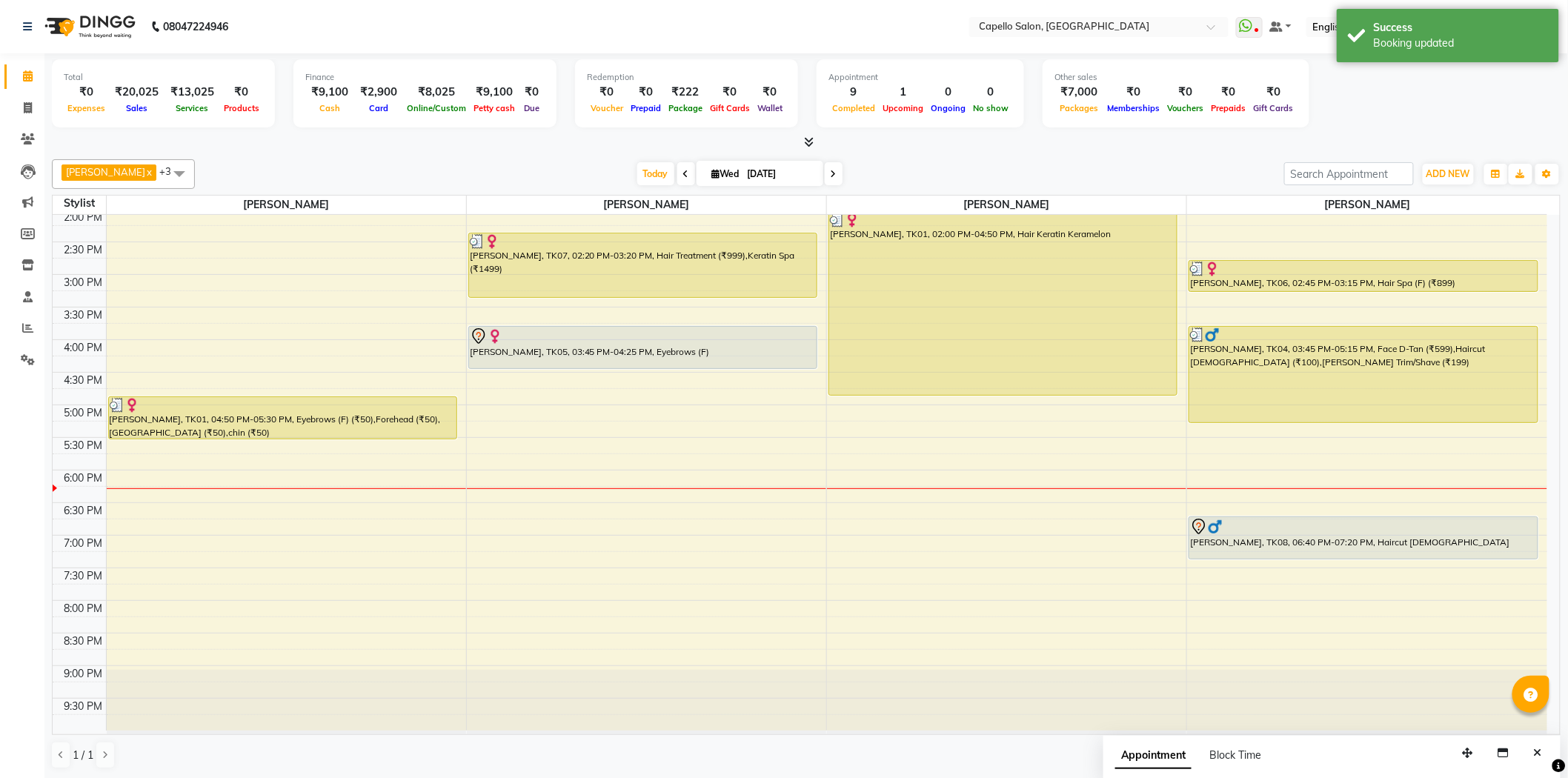
click at [811, 148] on span at bounding box center [806, 142] width 15 height 15
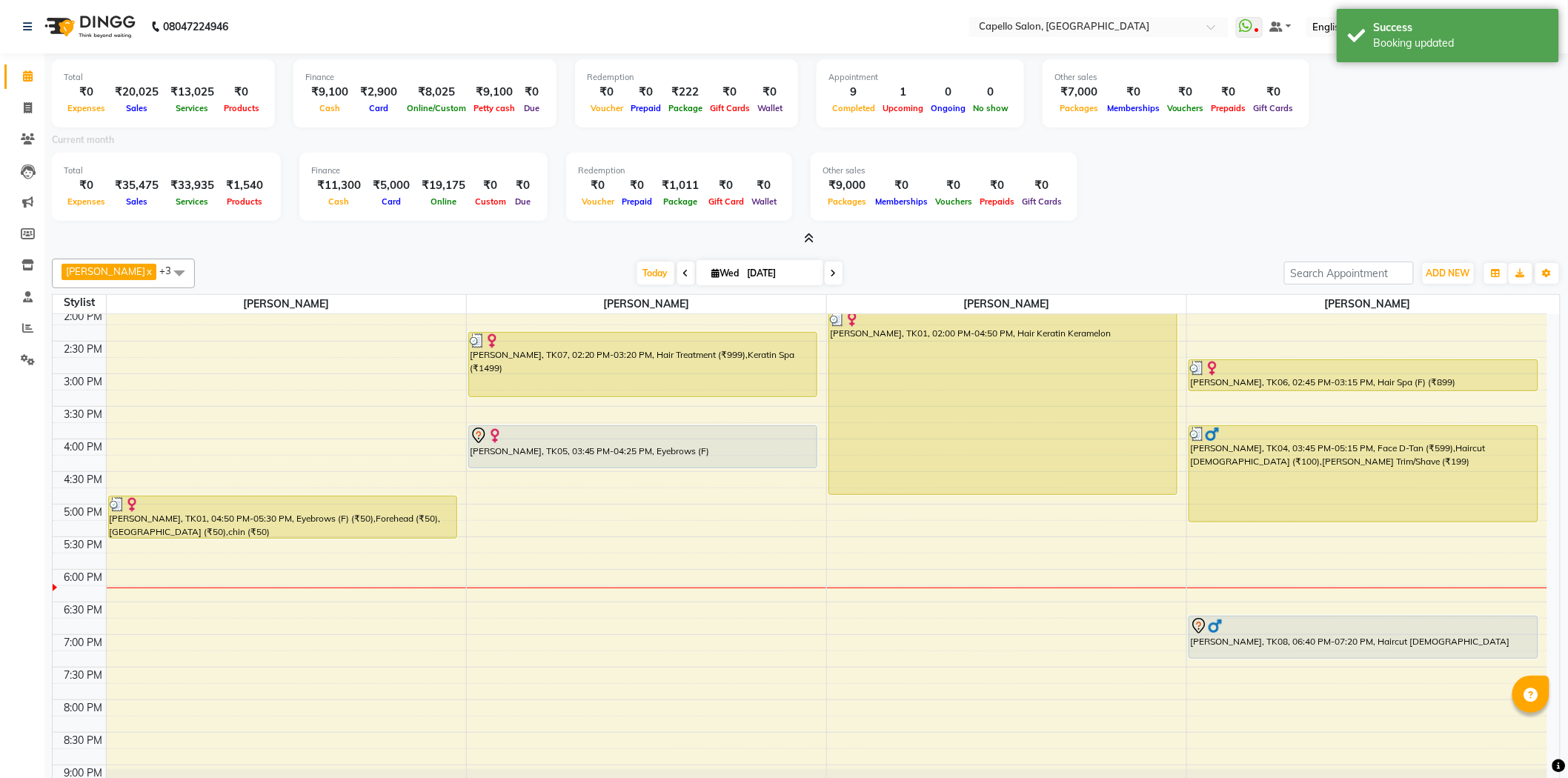
click at [804, 239] on icon at bounding box center [809, 238] width 9 height 11
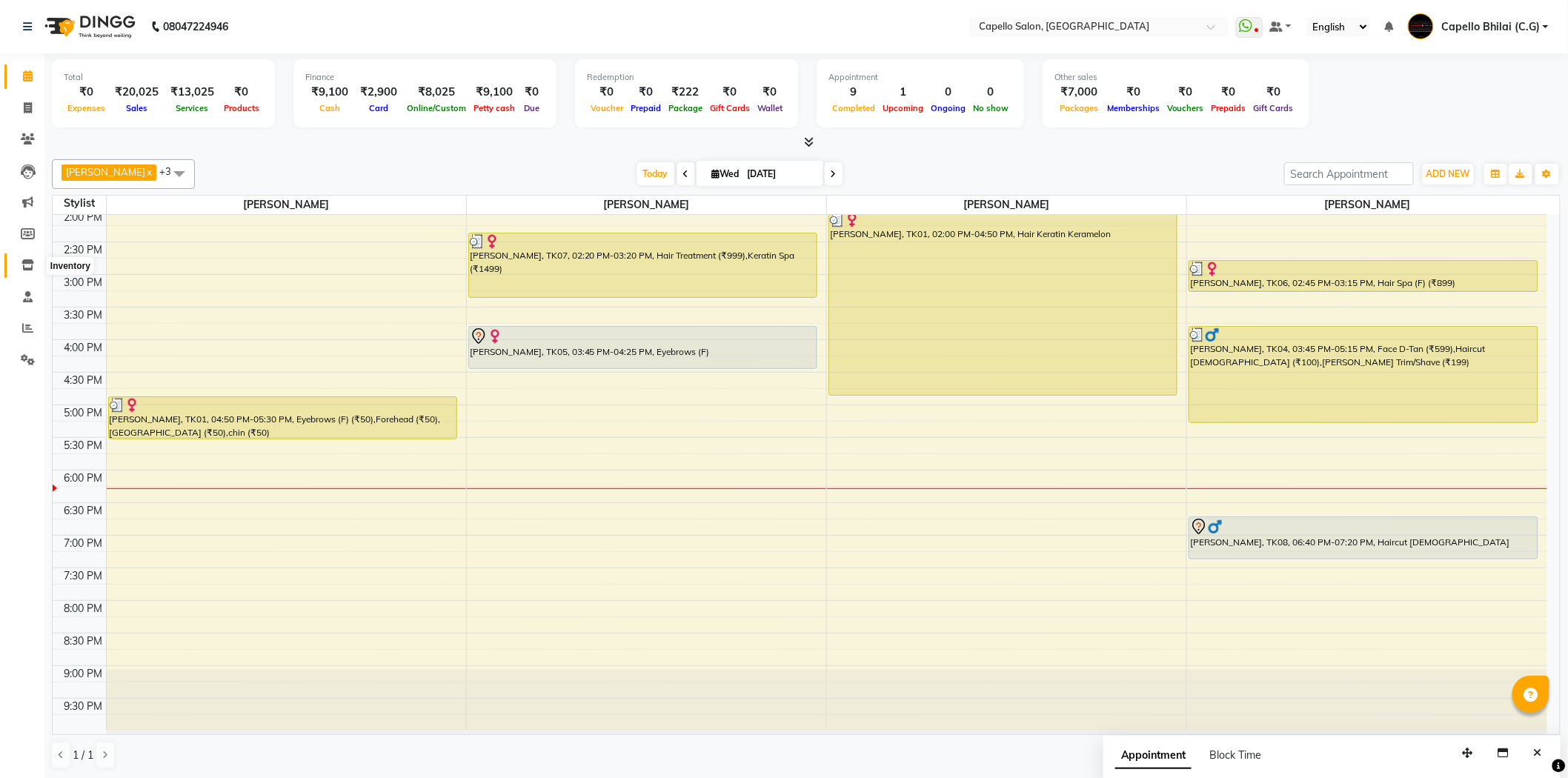
click at [22, 268] on icon at bounding box center [27, 264] width 13 height 11
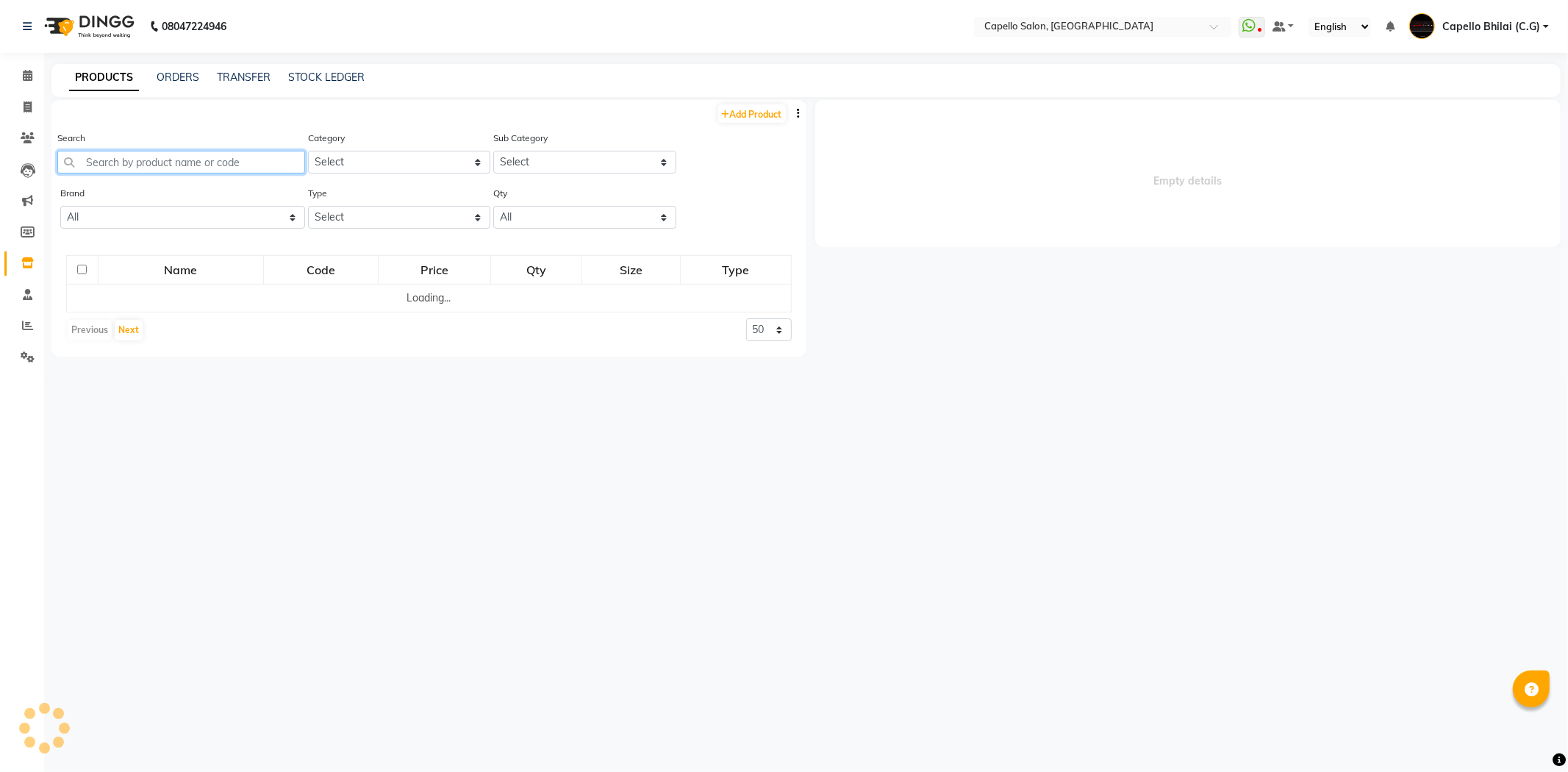
select select
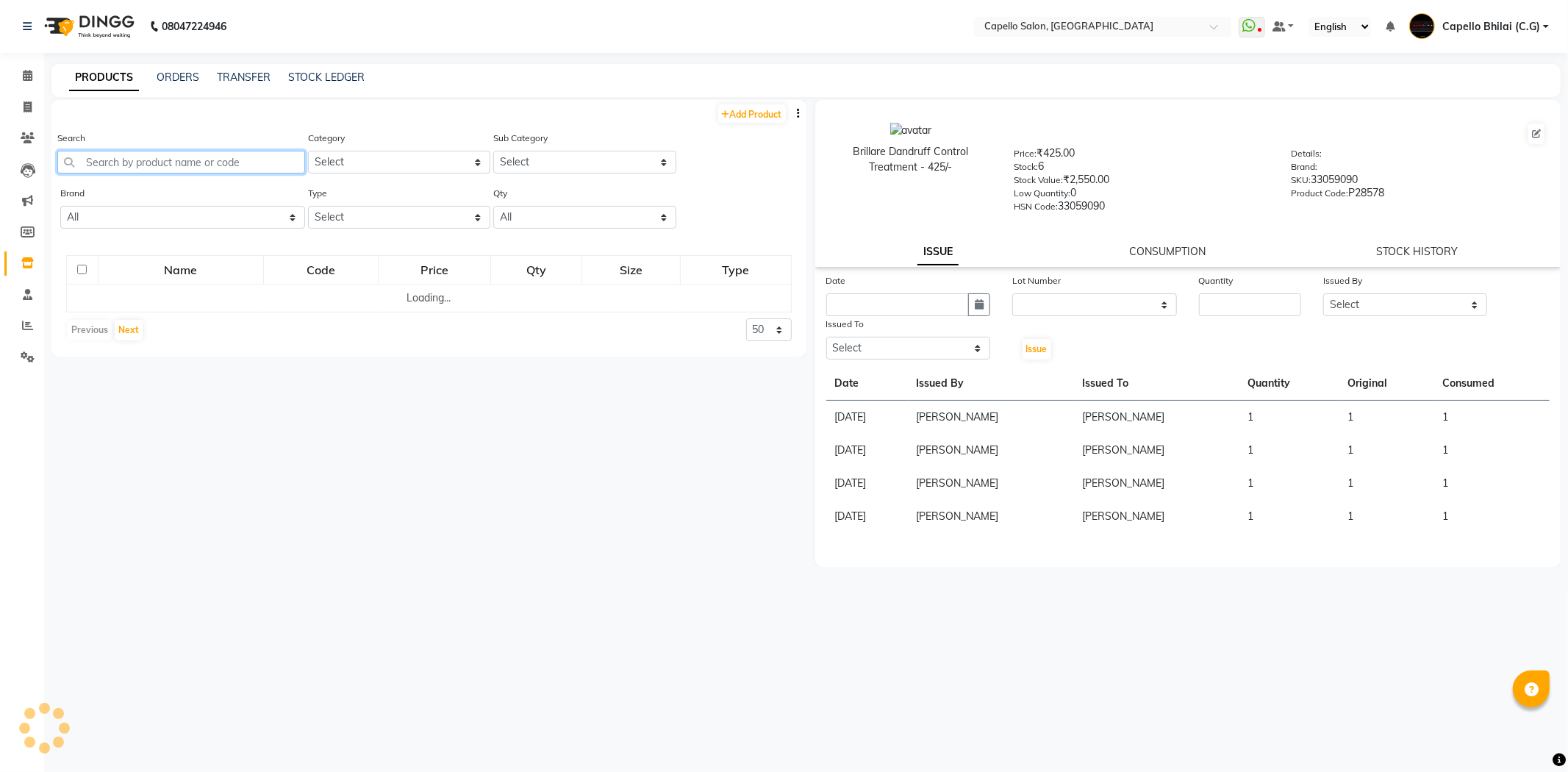
click at [119, 172] on input "text" at bounding box center [181, 161] width 248 height 23
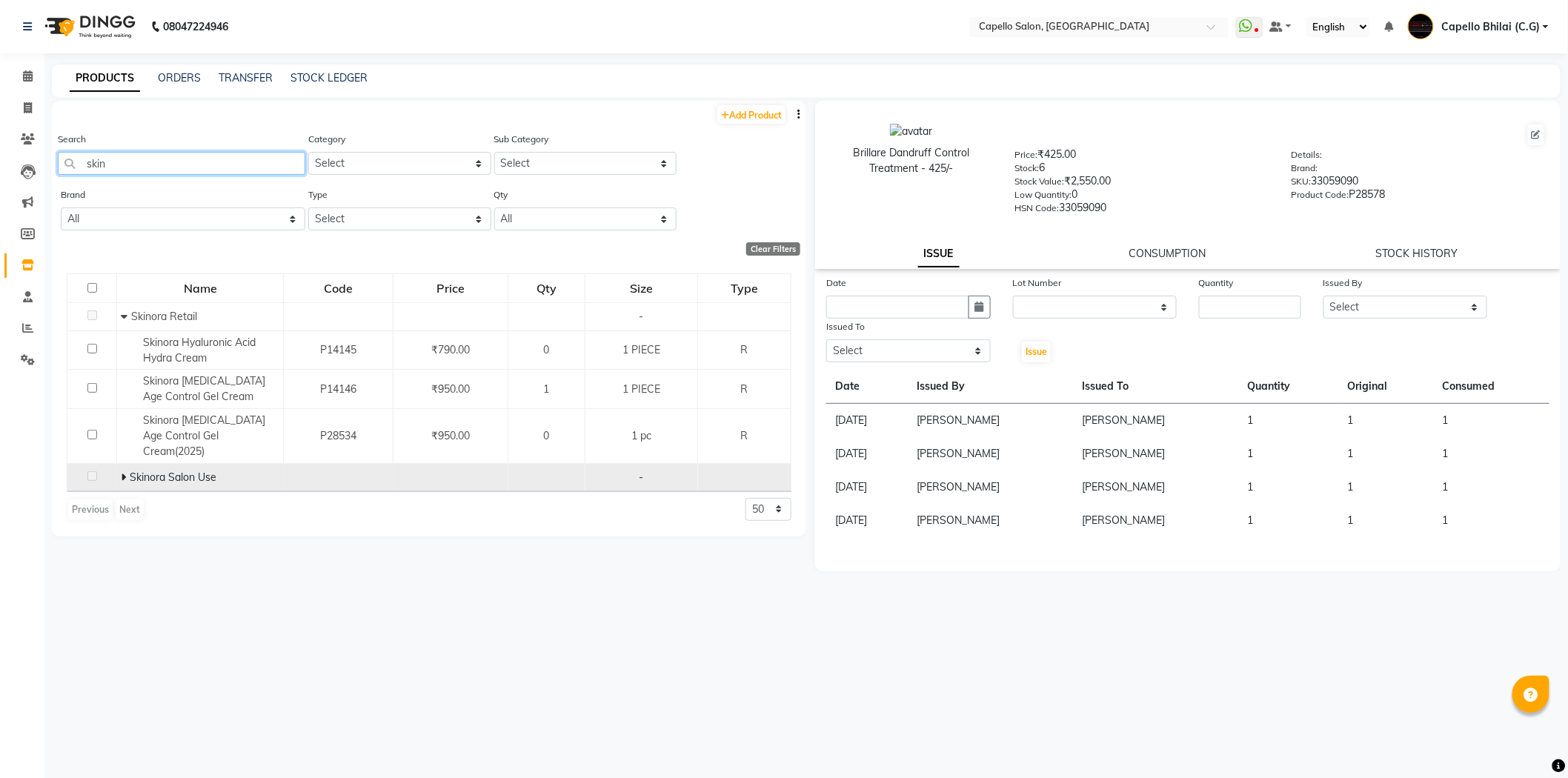
type input "skin"
click at [121, 472] on icon at bounding box center [124, 477] width 5 height 10
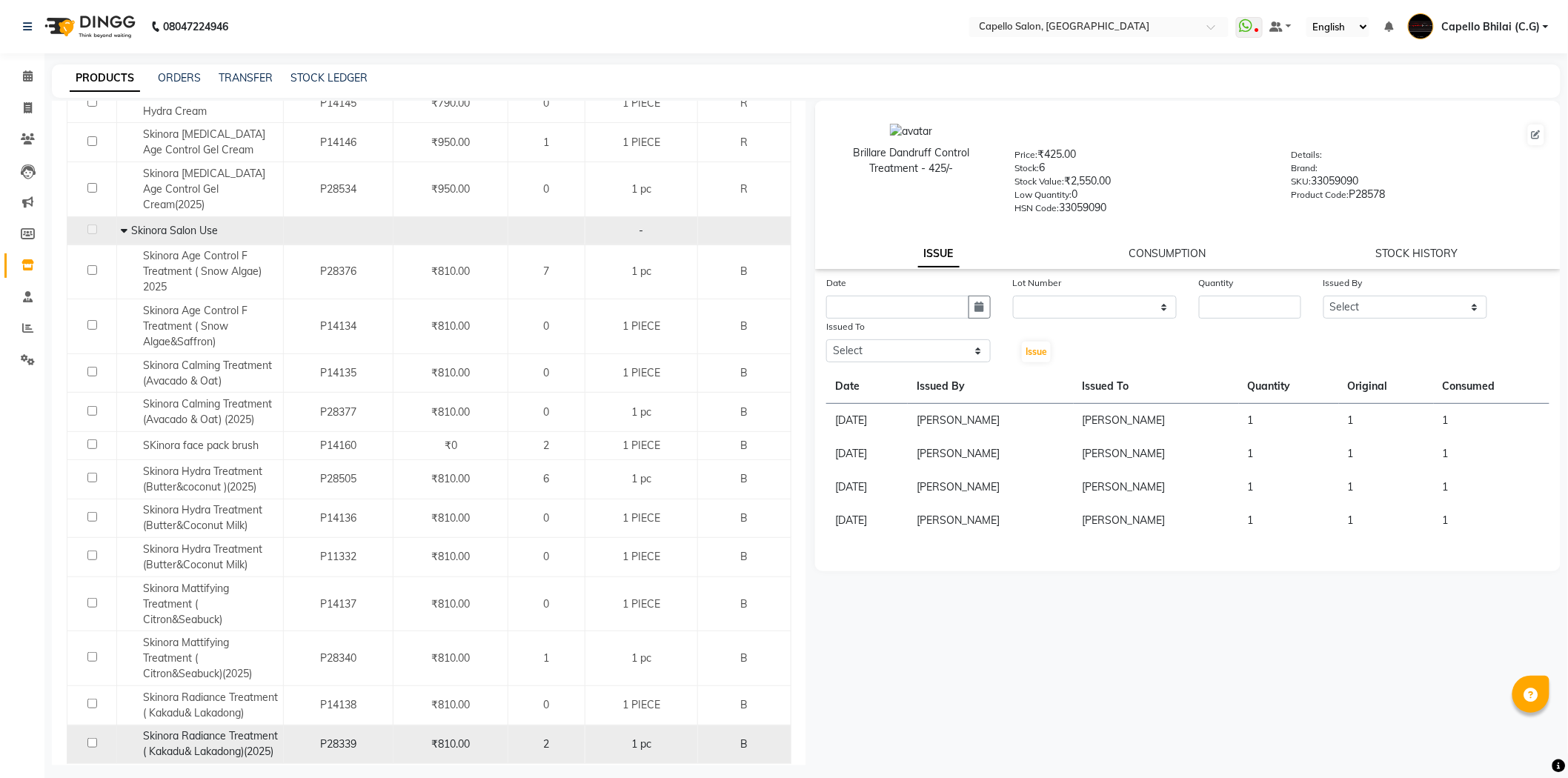
scroll to position [82, 0]
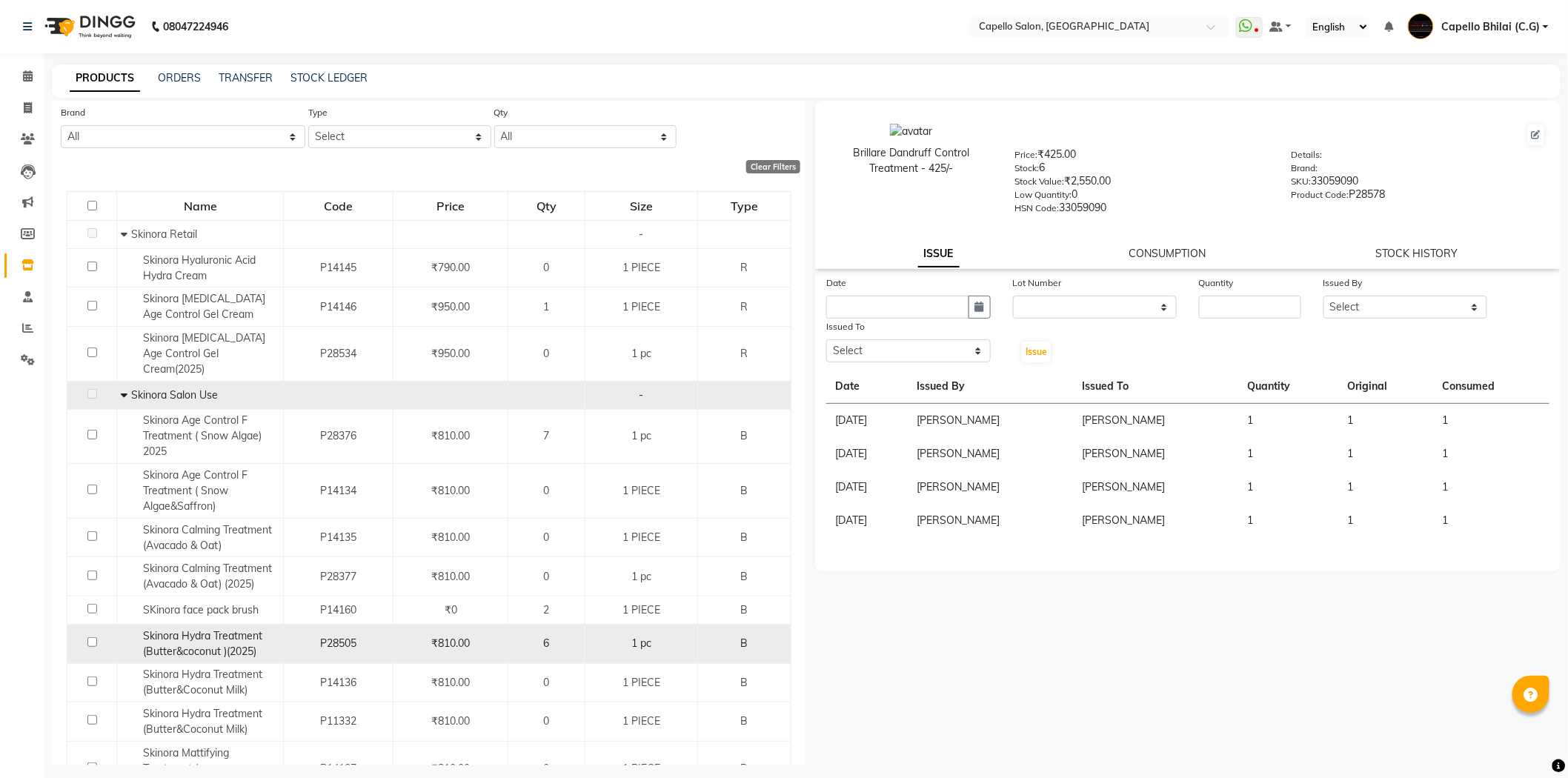
click at [91, 632] on td at bounding box center [92, 644] width 50 height 39
click at [91, 637] on input "checkbox" at bounding box center [91, 642] width 9 height 9
checkbox input "true"
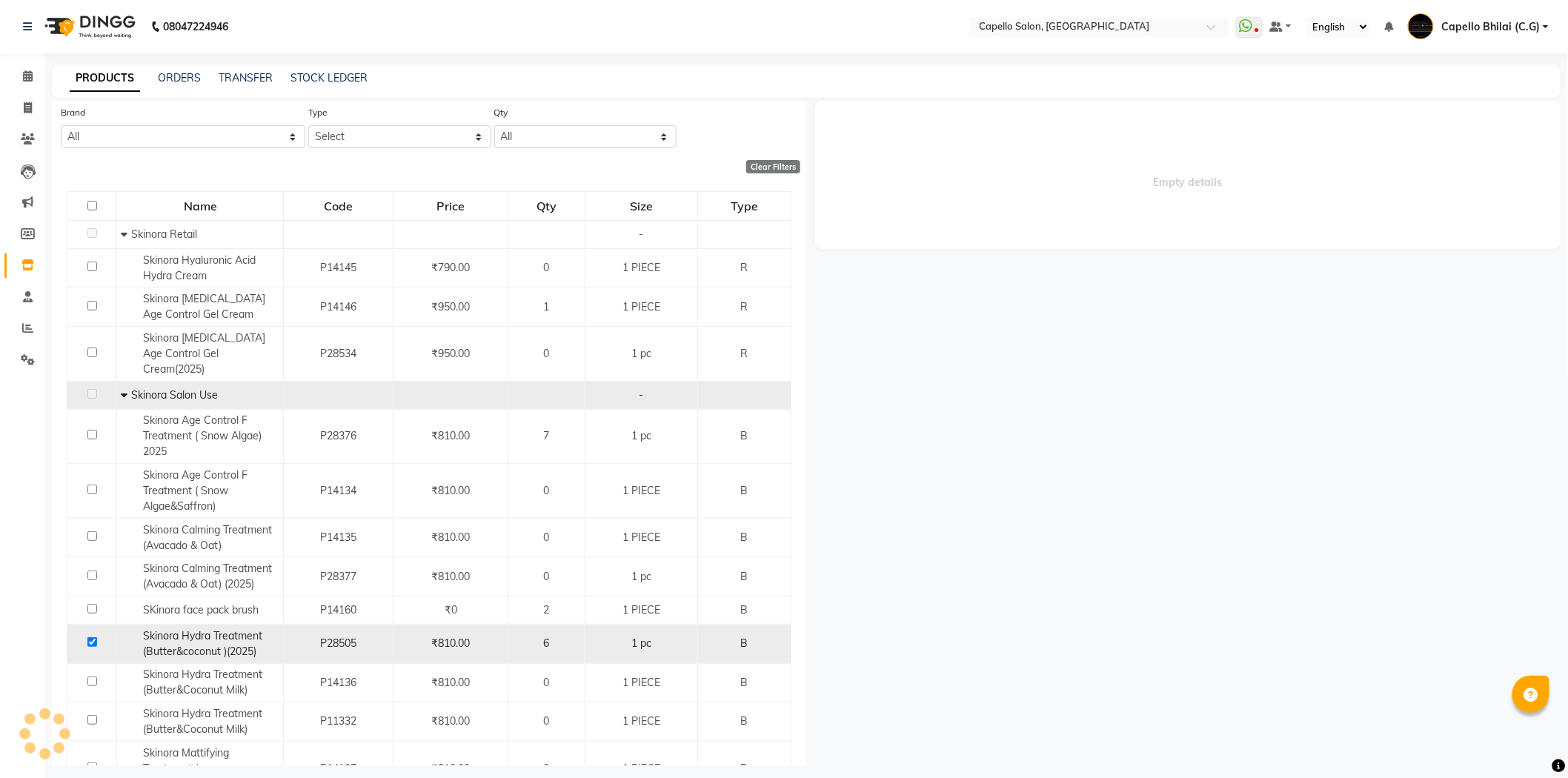
select select
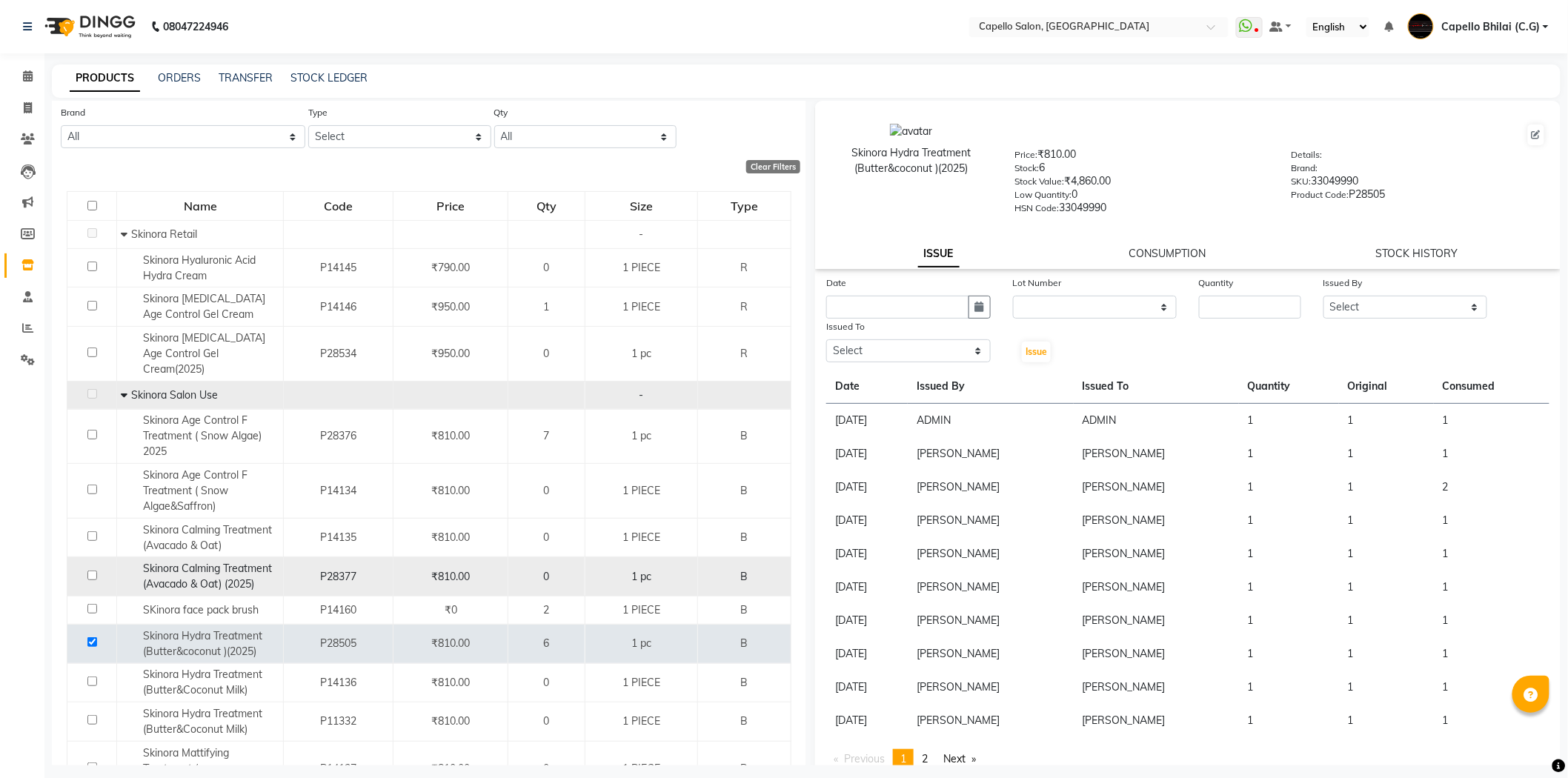
drag, startPoint x: 91, startPoint y: 632, endPoint x: 485, endPoint y: 554, distance: 401.6
click at [483, 558] on tbody "Skinora Retail - Skinora [MEDICAL_DATA] Hydra Cream P14145 ₹790.00 0 1 PIECE R …" at bounding box center [429, 574] width 724 height 708
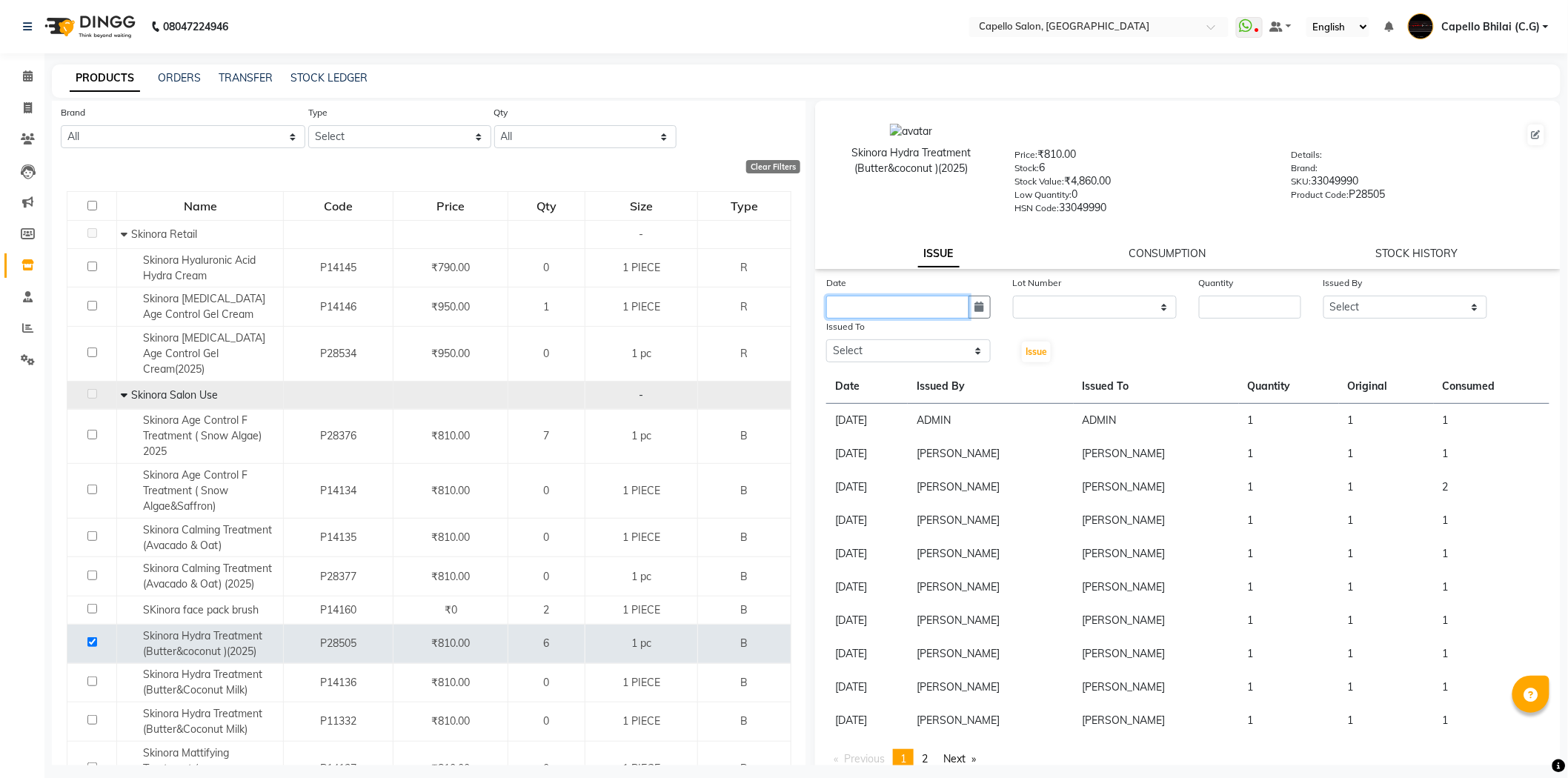
click at [911, 309] on input "text" at bounding box center [897, 306] width 143 height 23
select select "9"
select select "2025"
click at [881, 383] on div "3" at bounding box center [889, 383] width 24 height 24
type input "[DATE]"
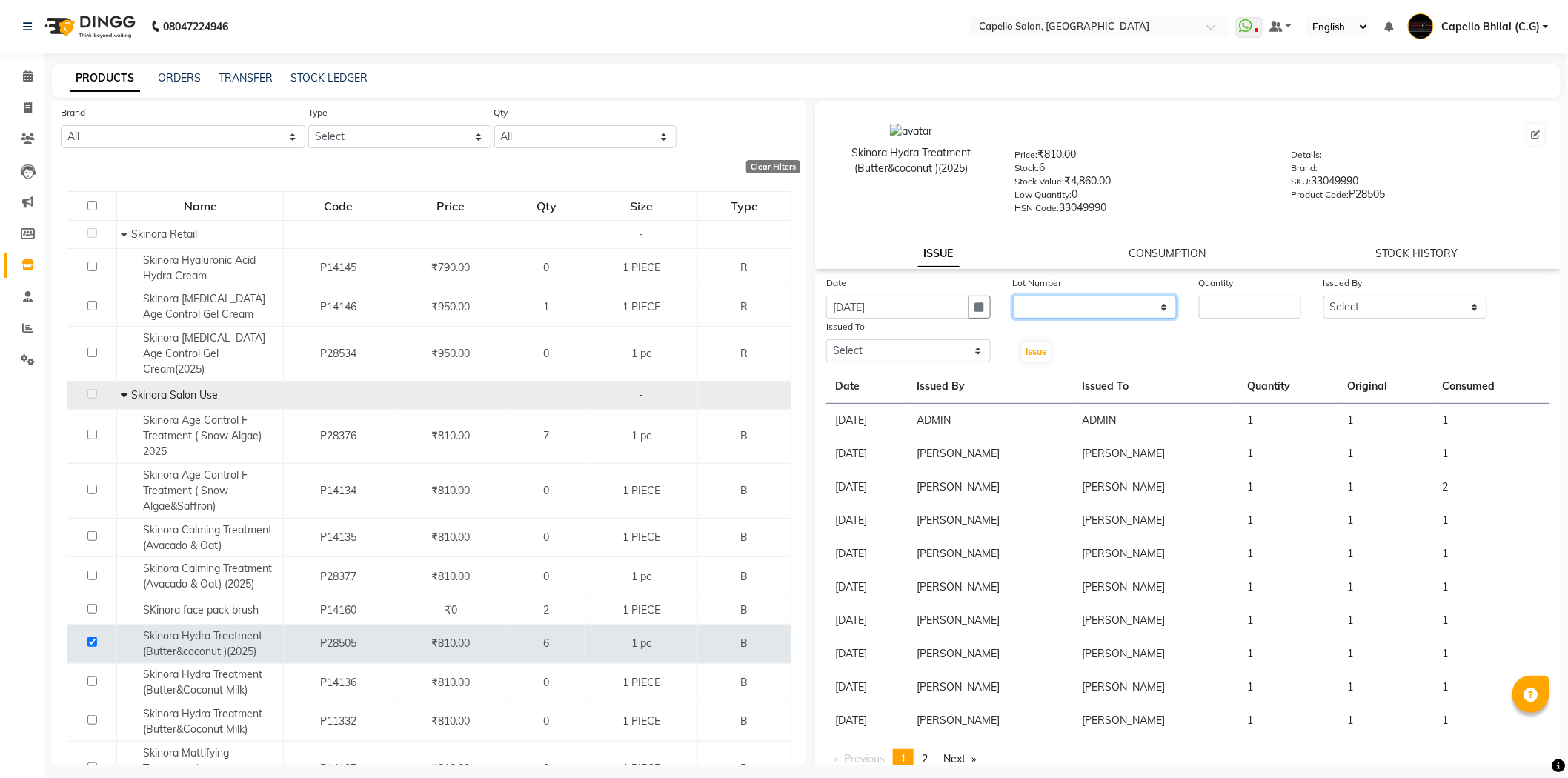
click at [1079, 304] on select "None" at bounding box center [1095, 306] width 164 height 23
select select "0: null"
click at [1013, 296] on select "None" at bounding box center [1095, 306] width 164 height 23
click at [1236, 310] on input "number" at bounding box center [1250, 306] width 102 height 23
type input "2"
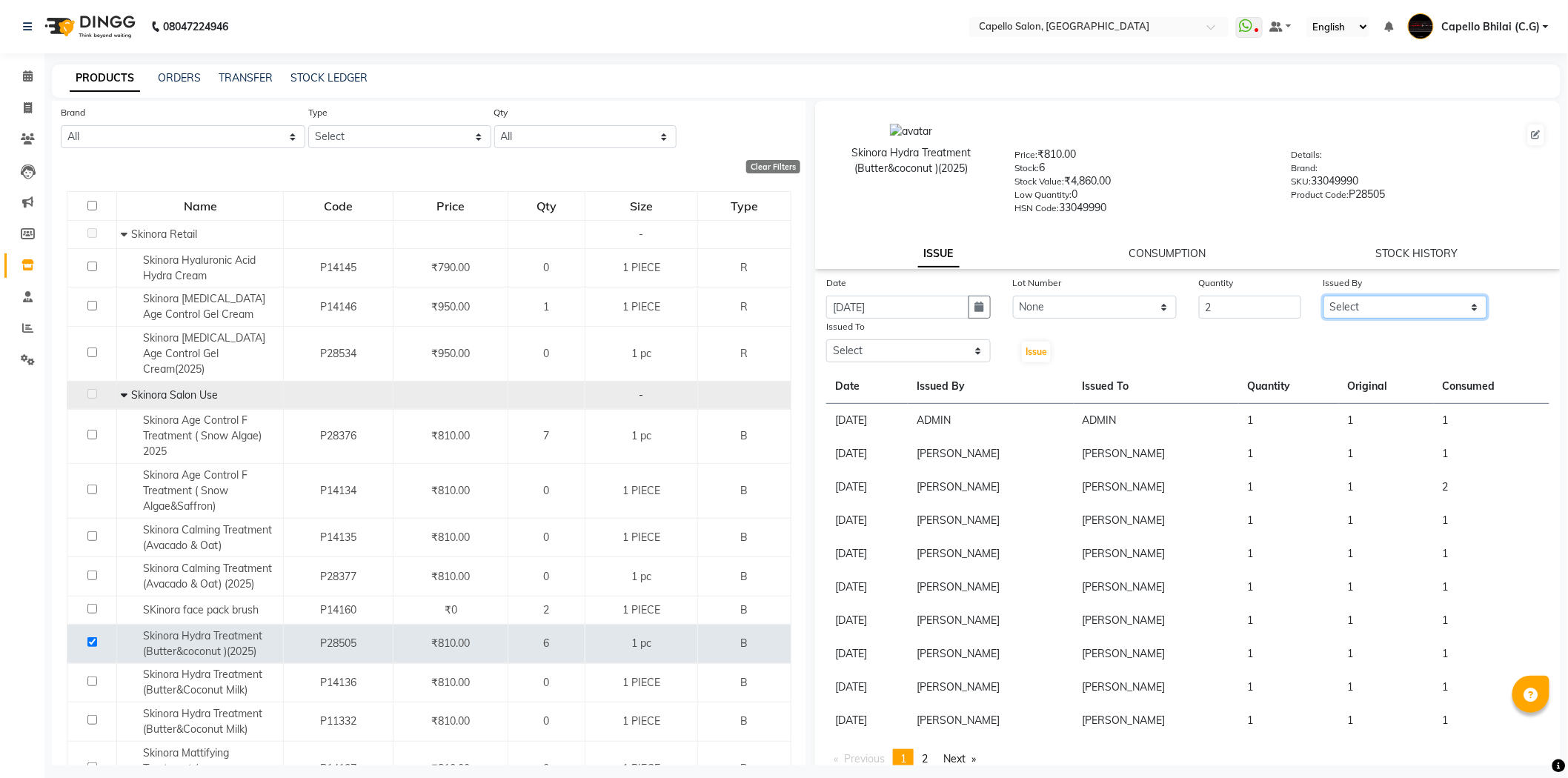
click at [1342, 301] on select "Select ADMIN [PERSON_NAME] [PERSON_NAME] [PERSON_NAME] Bhilai (C.G) [PERSON_NAM…" at bounding box center [1405, 306] width 164 height 23
select select "48401"
click at [1323, 296] on select "Select ADMIN [PERSON_NAME] [PERSON_NAME] [PERSON_NAME] Bhilai (C.G) [PERSON_NAM…" at bounding box center [1405, 306] width 164 height 23
click at [887, 349] on select "Select ADMIN [PERSON_NAME] [PERSON_NAME] [PERSON_NAME] Bhilai (C.G) [PERSON_NAM…" at bounding box center [908, 350] width 164 height 23
select select "48401"
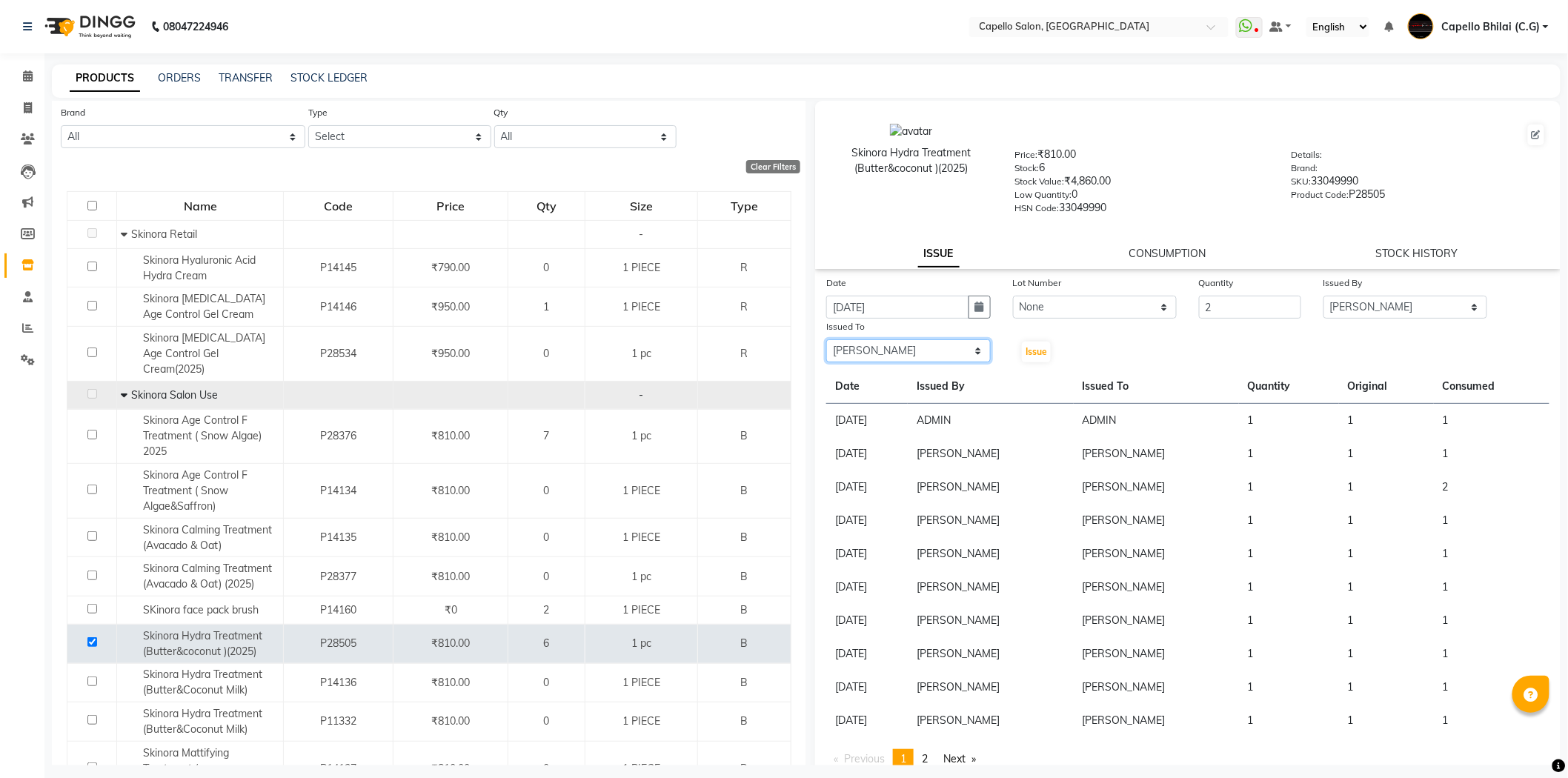
click at [826, 340] on select "Select ADMIN [PERSON_NAME] [PERSON_NAME] [PERSON_NAME] Bhilai (C.G) [PERSON_NAM…" at bounding box center [908, 350] width 164 height 23
click at [1029, 344] on button "Issue" at bounding box center [1036, 351] width 29 height 21
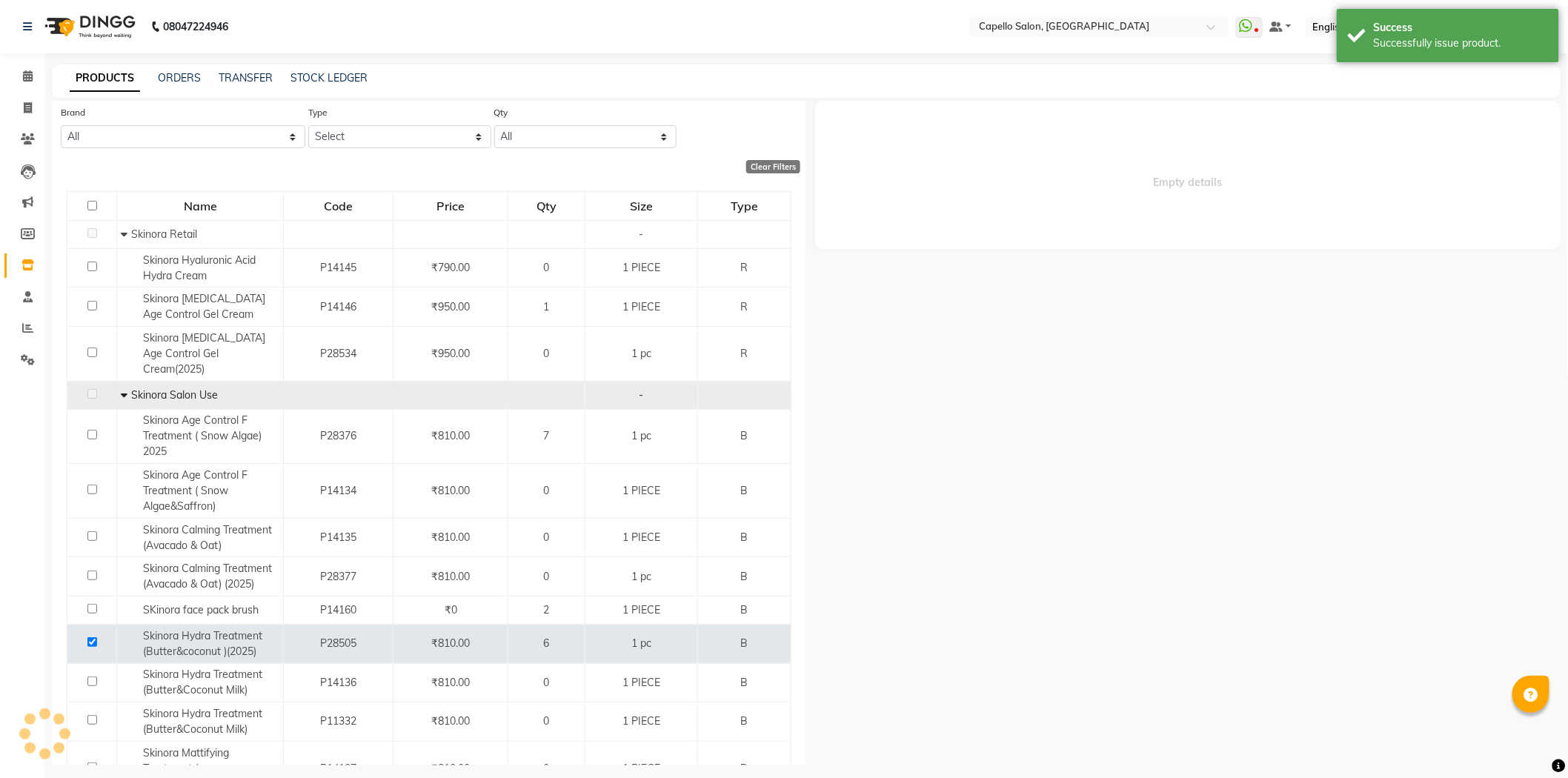
select select
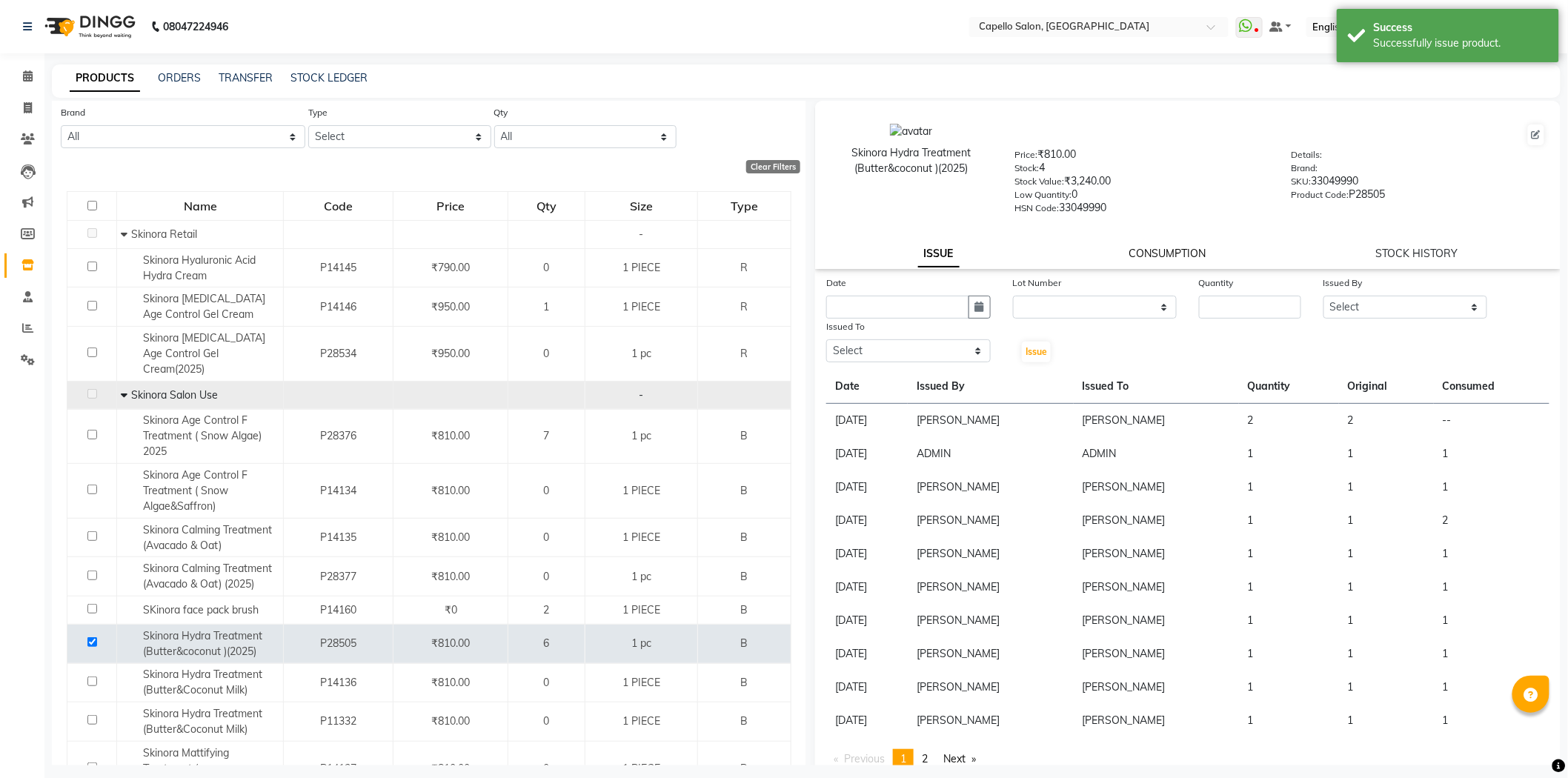
click at [1162, 250] on link "CONSUMPTION" at bounding box center [1168, 253] width 77 height 14
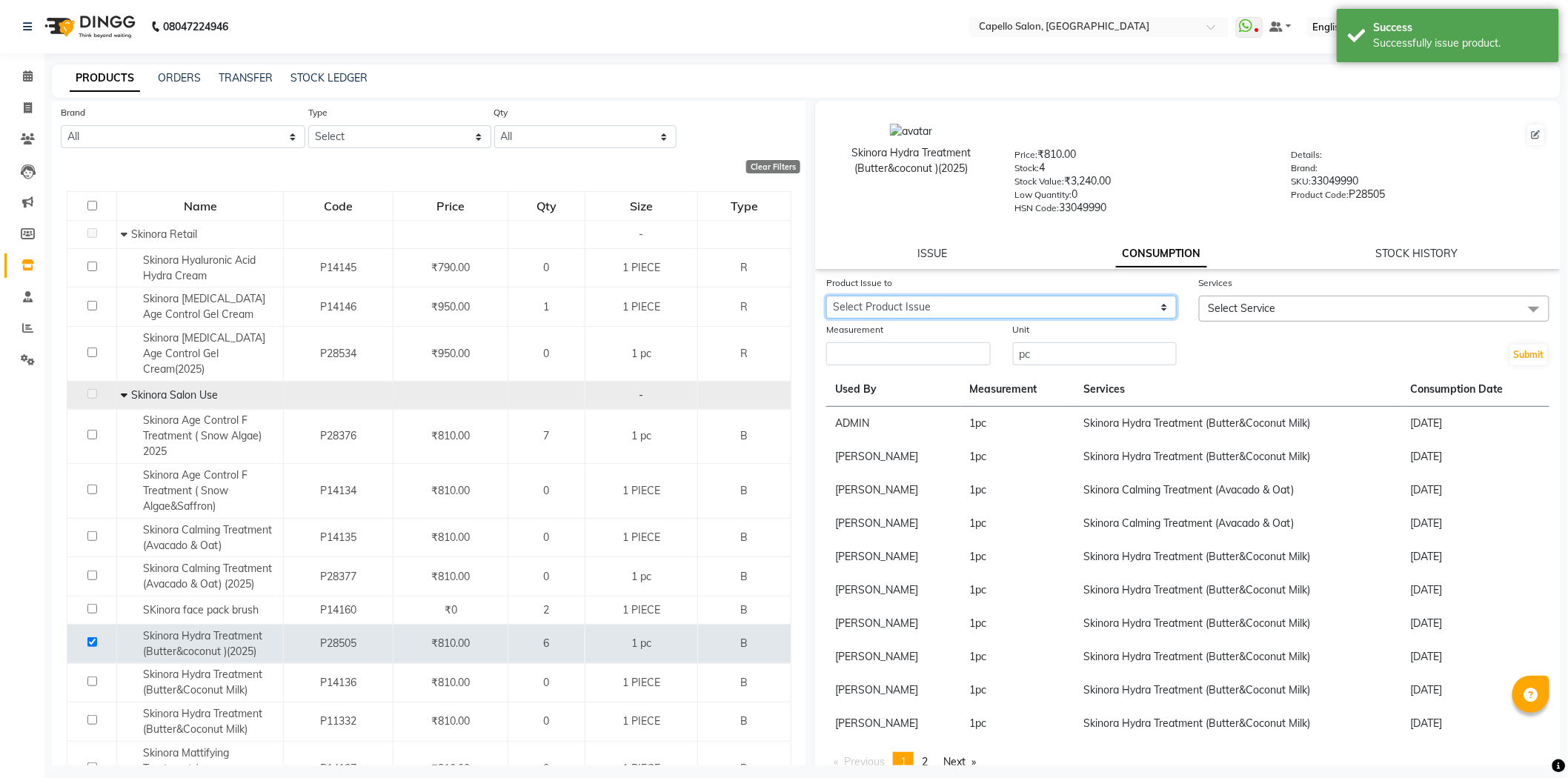
click at [980, 305] on select "Select Product Issue [DATE], Issued to: [PERSON_NAME], Balance: 2" at bounding box center [1002, 306] width 351 height 23
select select "1202822"
click at [826, 296] on select "Select Product Issue [DATE], Issued to: [PERSON_NAME], Balance: 2" at bounding box center [1002, 306] width 351 height 23
click at [935, 353] on input "number" at bounding box center [908, 353] width 164 height 23
type input "2"
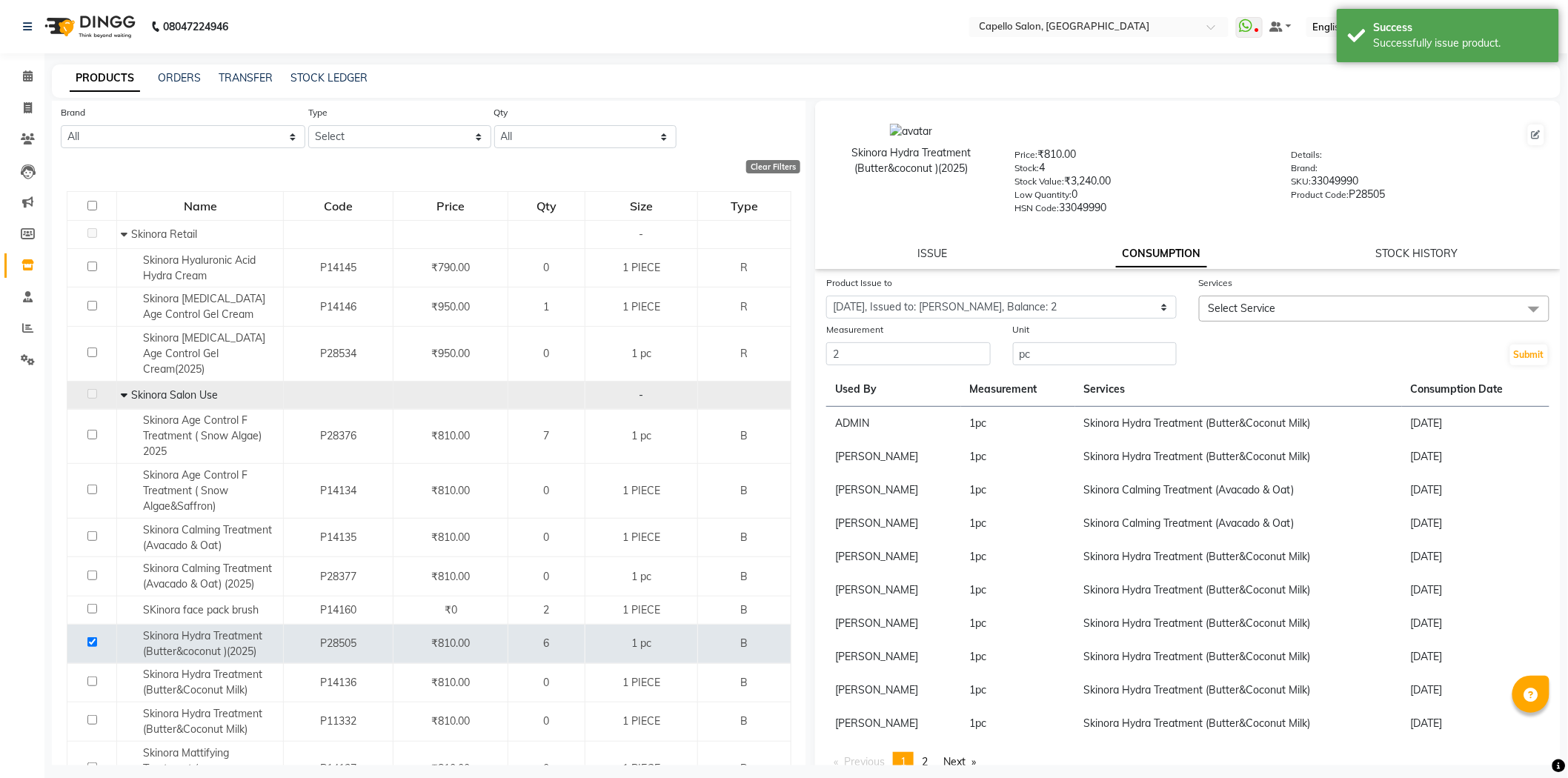
click at [1278, 295] on div "Services" at bounding box center [1374, 285] width 351 height 21
click at [1273, 312] on span "Select Service" at bounding box center [1374, 308] width 351 height 26
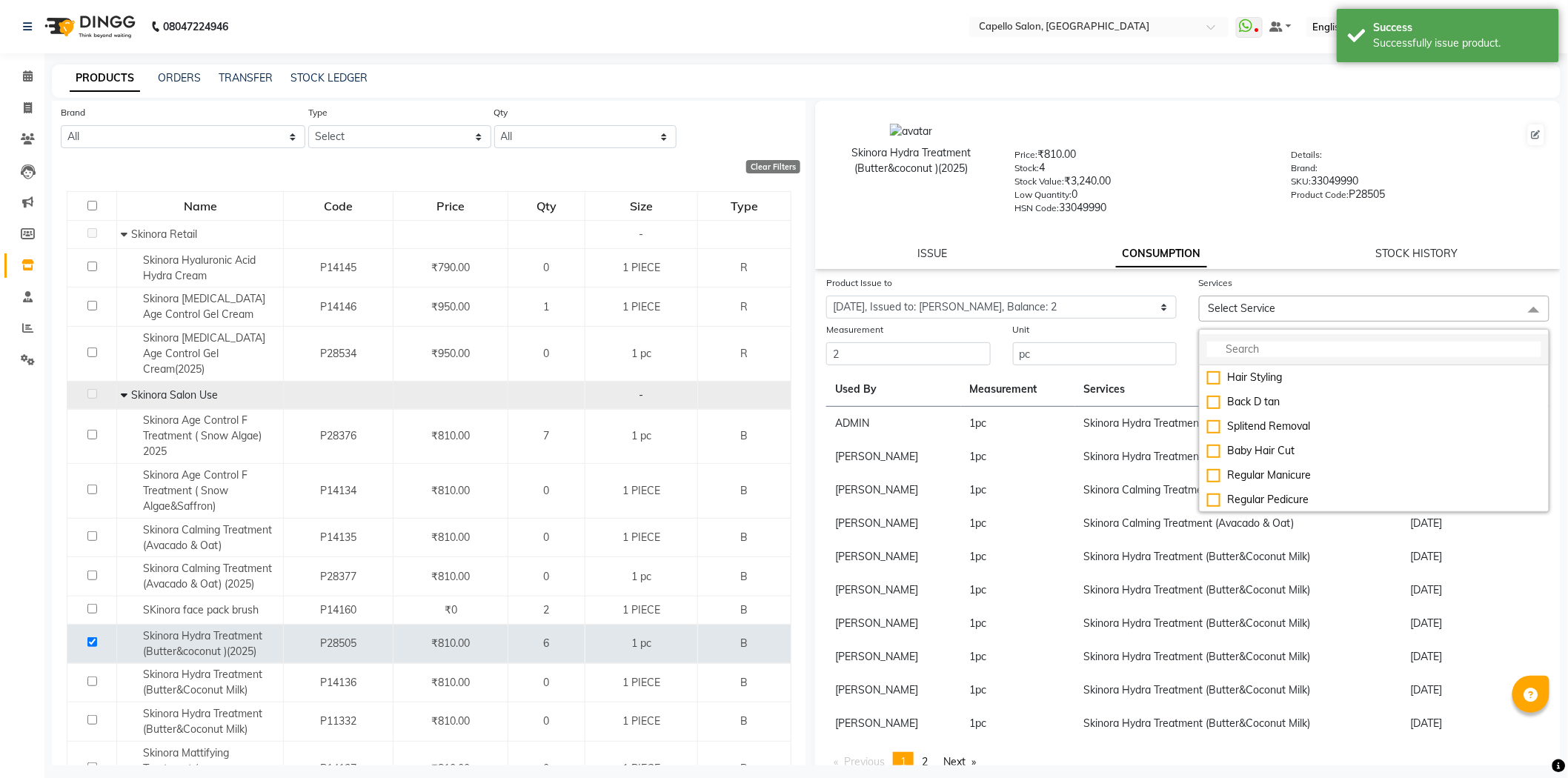
click at [1231, 341] on li at bounding box center [1374, 350] width 349 height 31
click at [1233, 351] on input "multiselect-search" at bounding box center [1374, 349] width 334 height 15
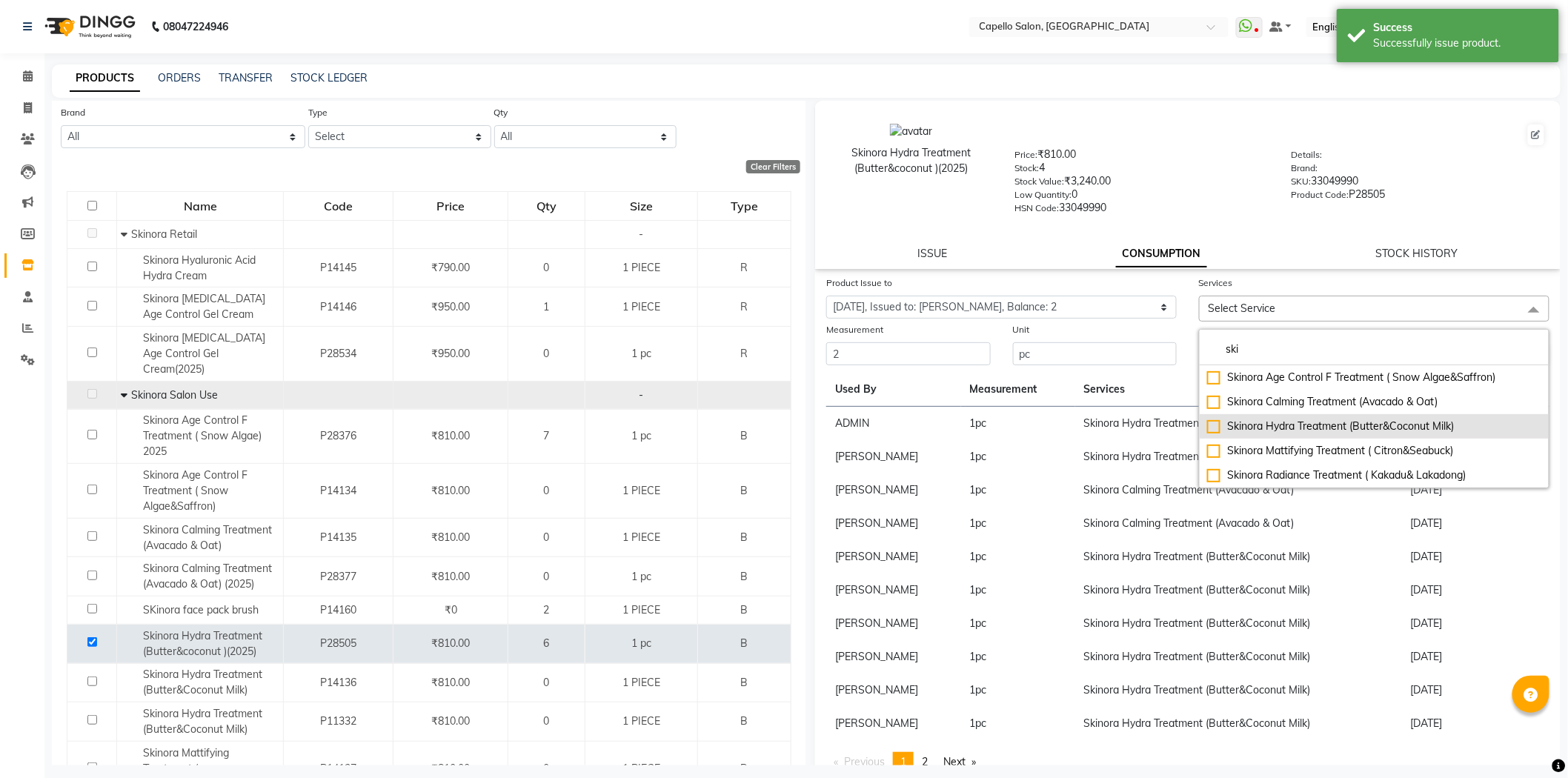
type input "ski"
click at [1240, 417] on li "Skinora Hydra Treatment (Butter&Coconut Milk)" at bounding box center [1374, 426] width 349 height 25
checkbox input "true"
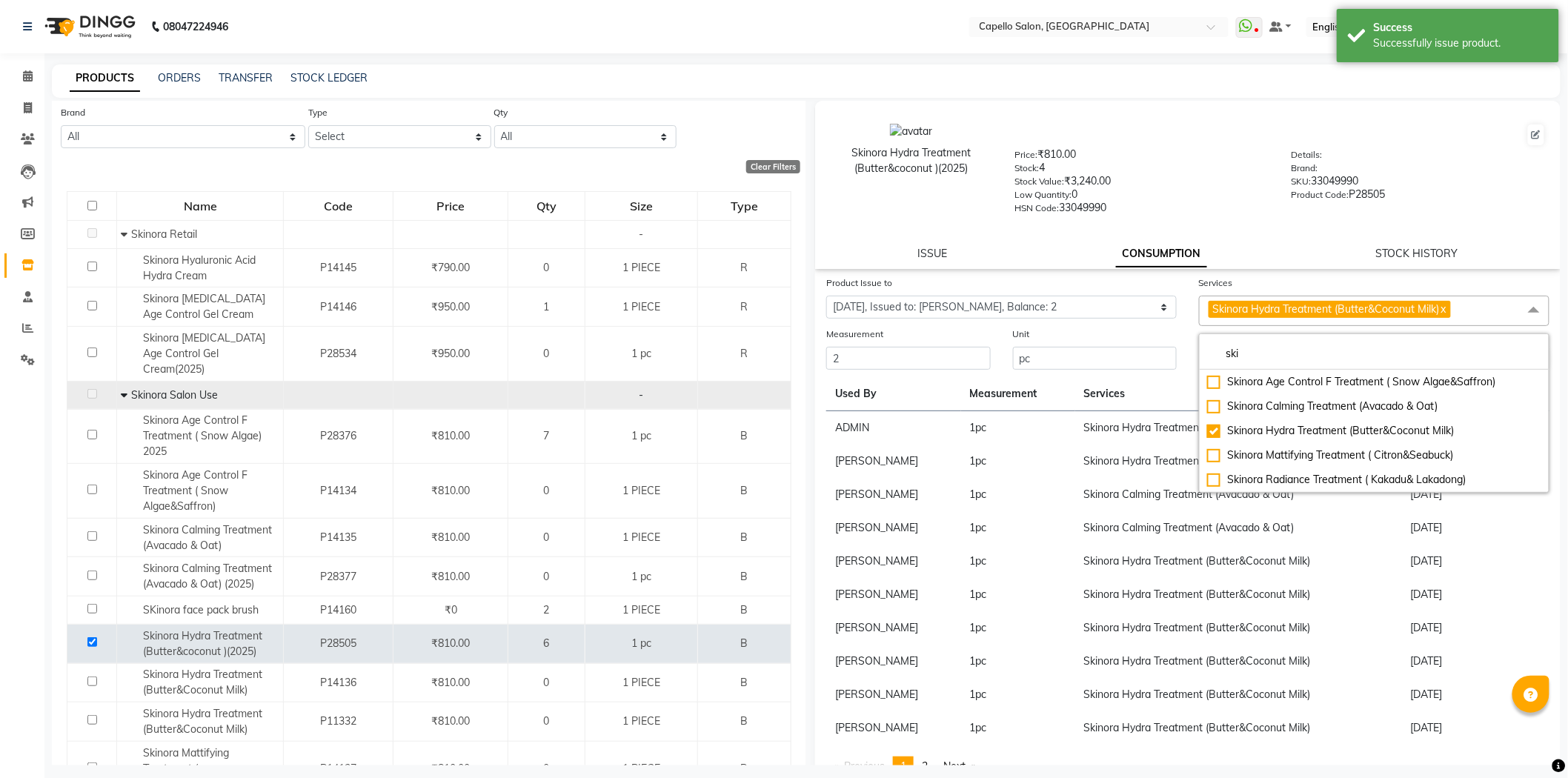
click at [1230, 256] on div "ISSUE CONSUMPTION STOCK HISTORY" at bounding box center [1188, 254] width 709 height 15
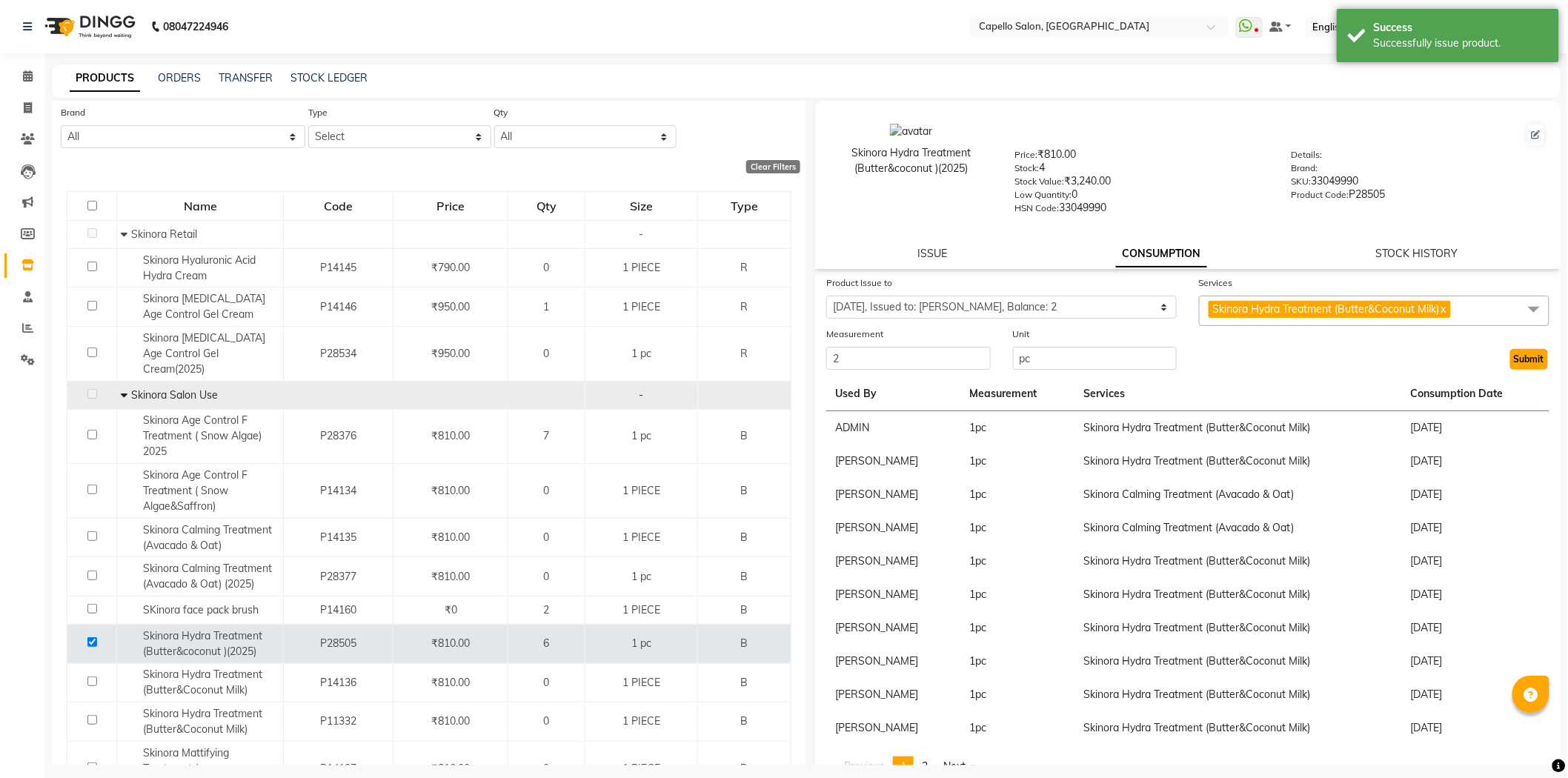
click at [1516, 356] on button "Submit" at bounding box center [1528, 359] width 38 height 21
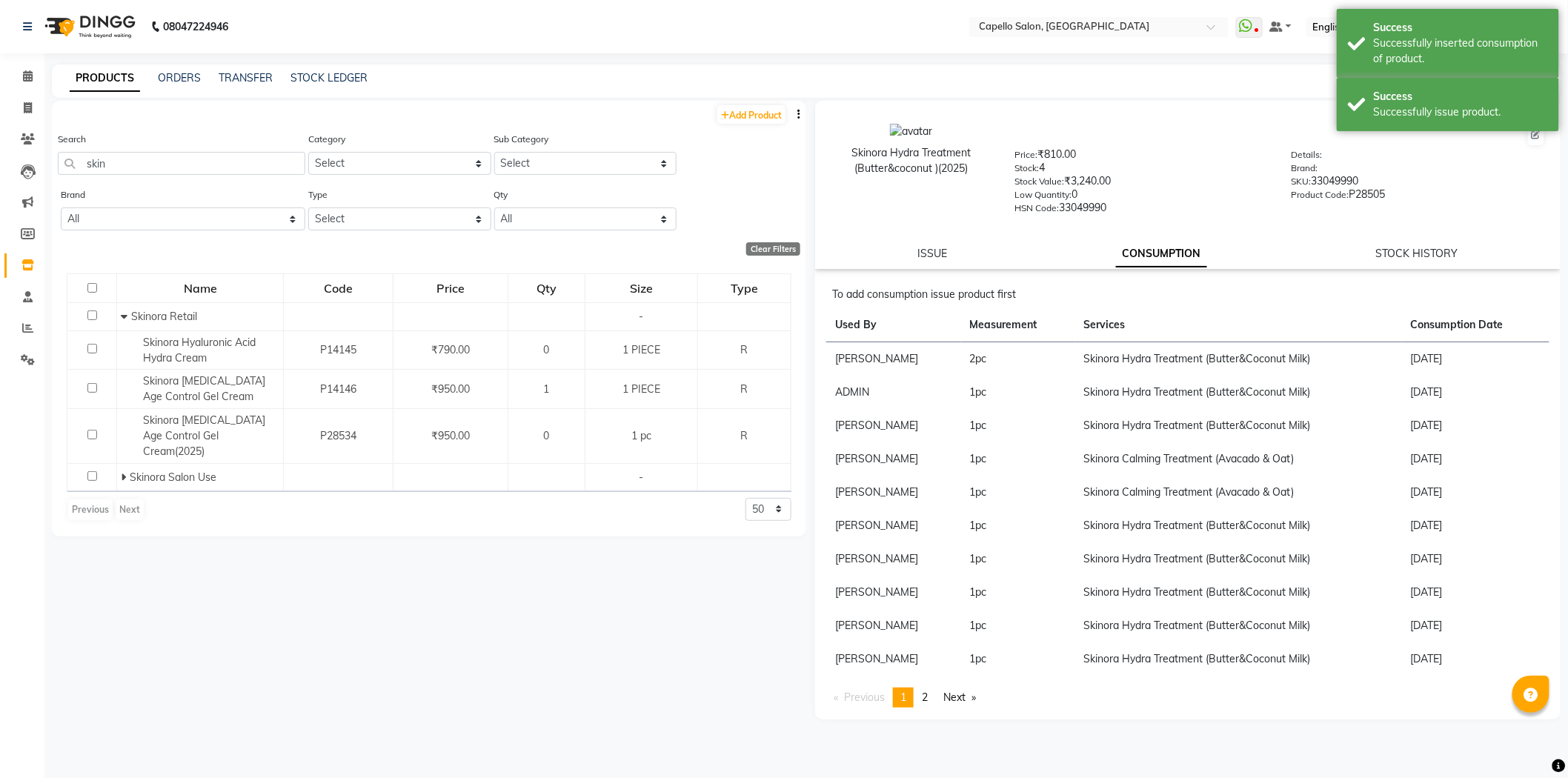
scroll to position [0, 0]
click at [19, 65] on link "Calendar" at bounding box center [22, 76] width 36 height 25
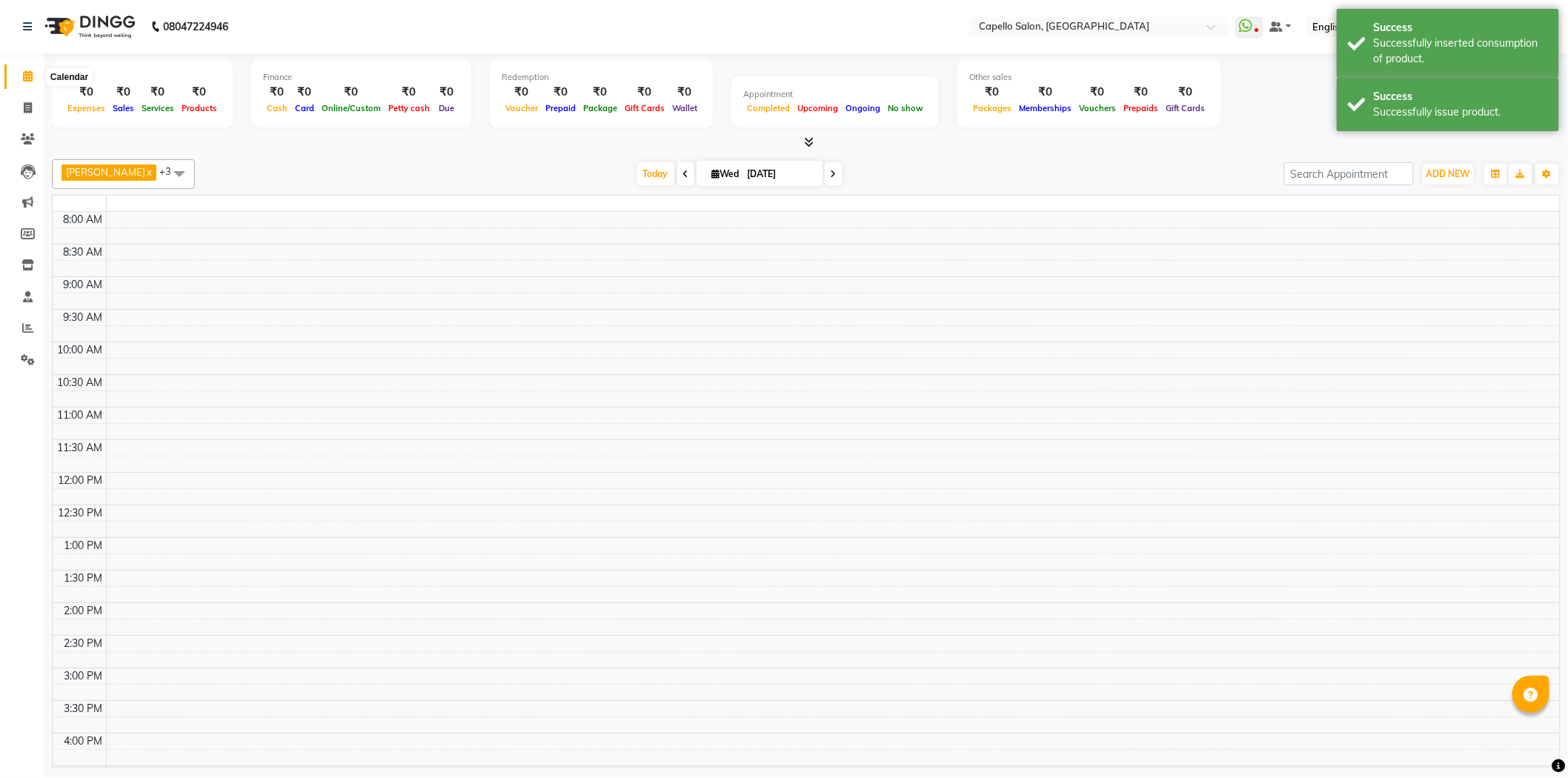
click at [25, 74] on icon at bounding box center [27, 75] width 9 height 11
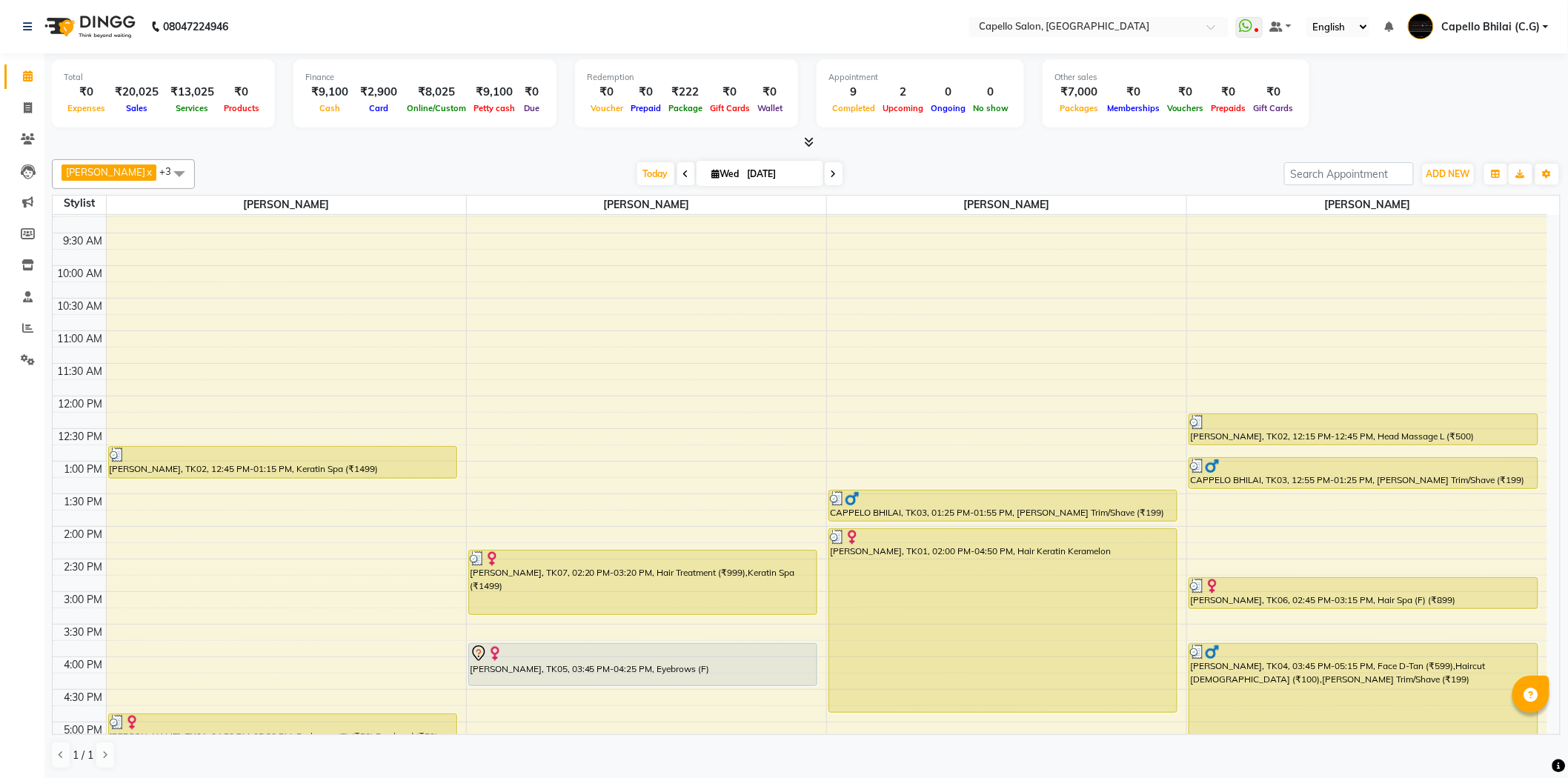
scroll to position [396, 0]
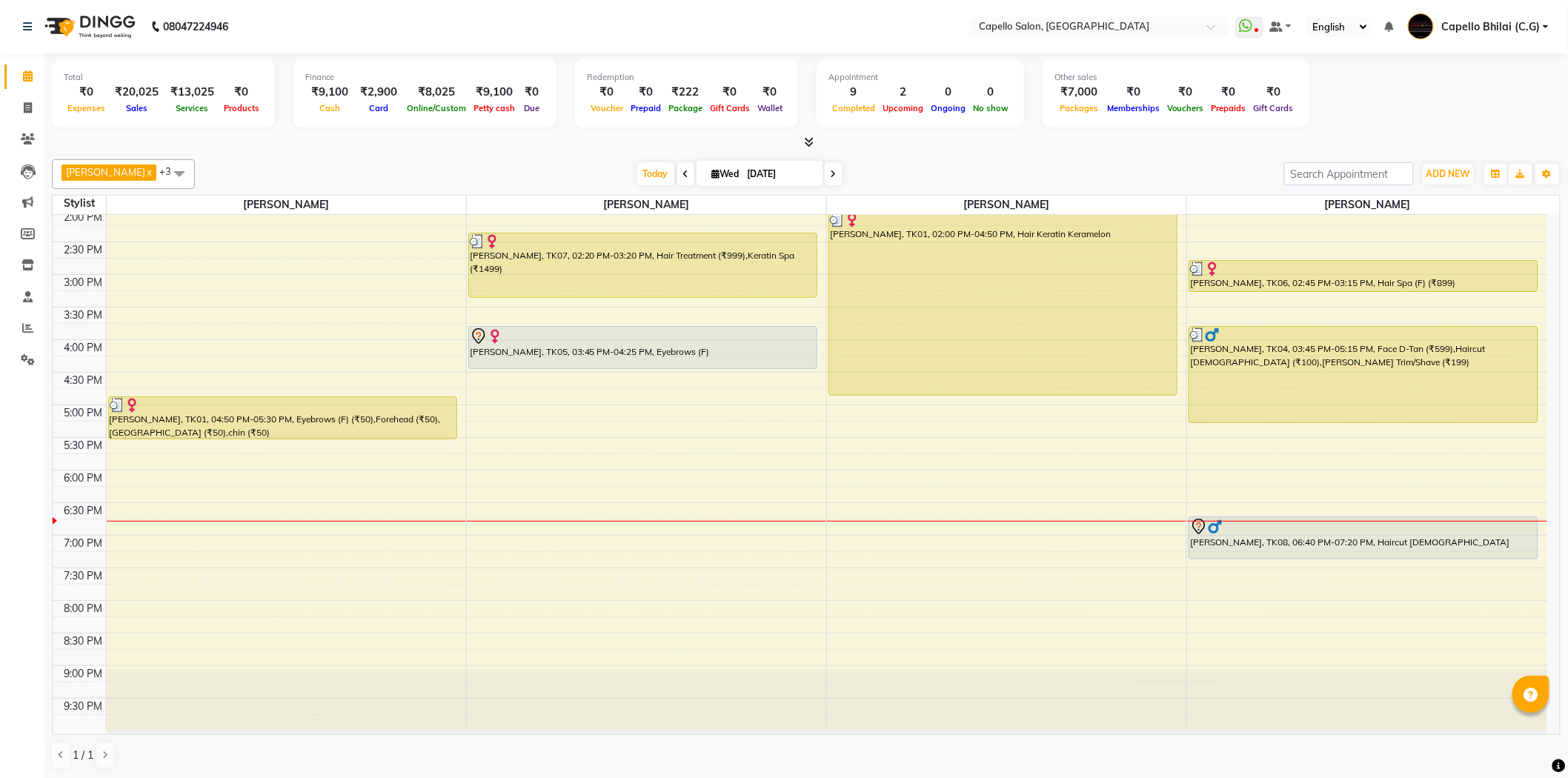
click at [798, 146] on span at bounding box center [806, 142] width 15 height 15
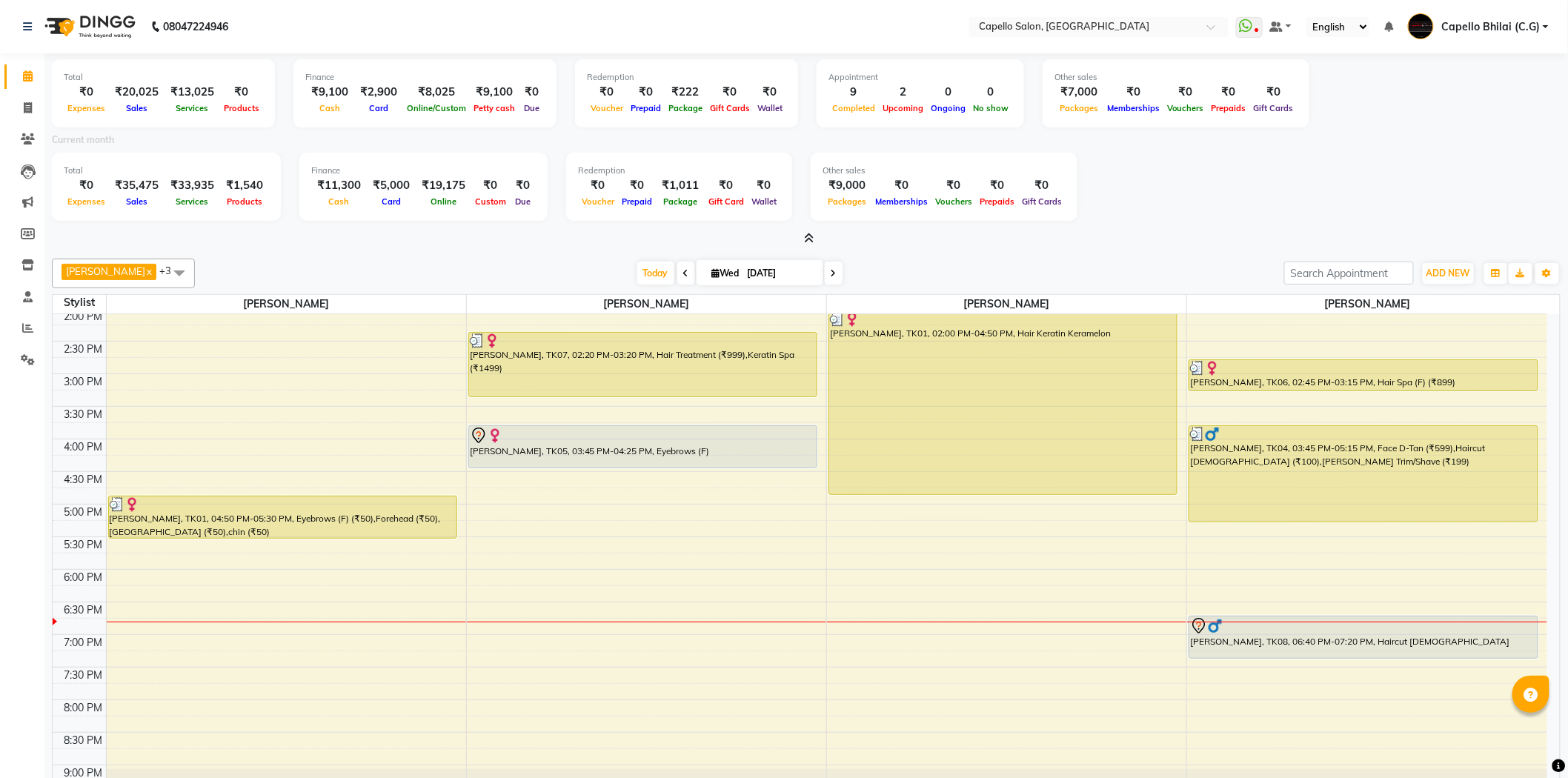
click at [809, 235] on icon at bounding box center [809, 238] width 9 height 11
